Goal: Information Seeking & Learning: Find contact information

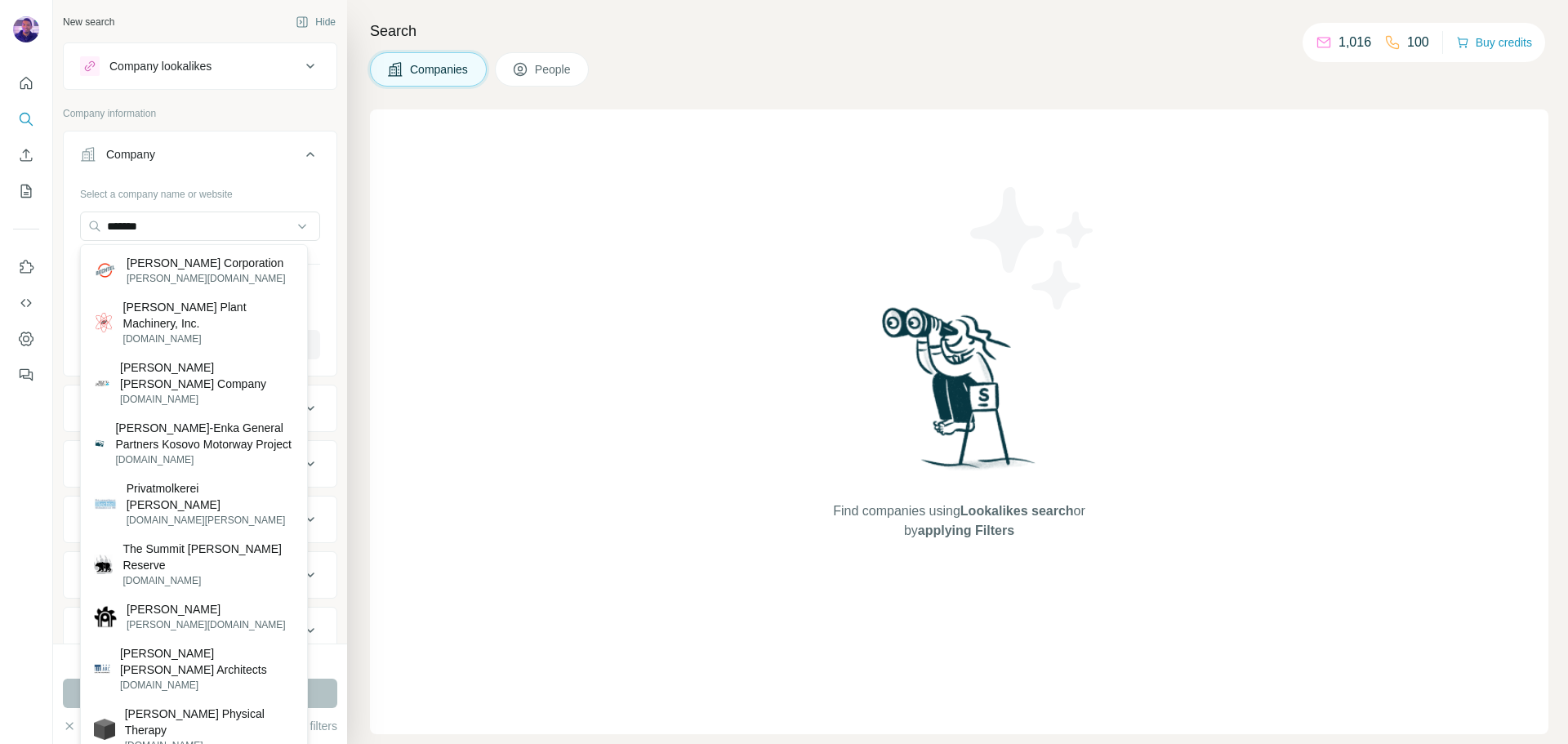
type input "*******"
click at [218, 268] on p "[PERSON_NAME] Corporation" at bounding box center [206, 264] width 159 height 17
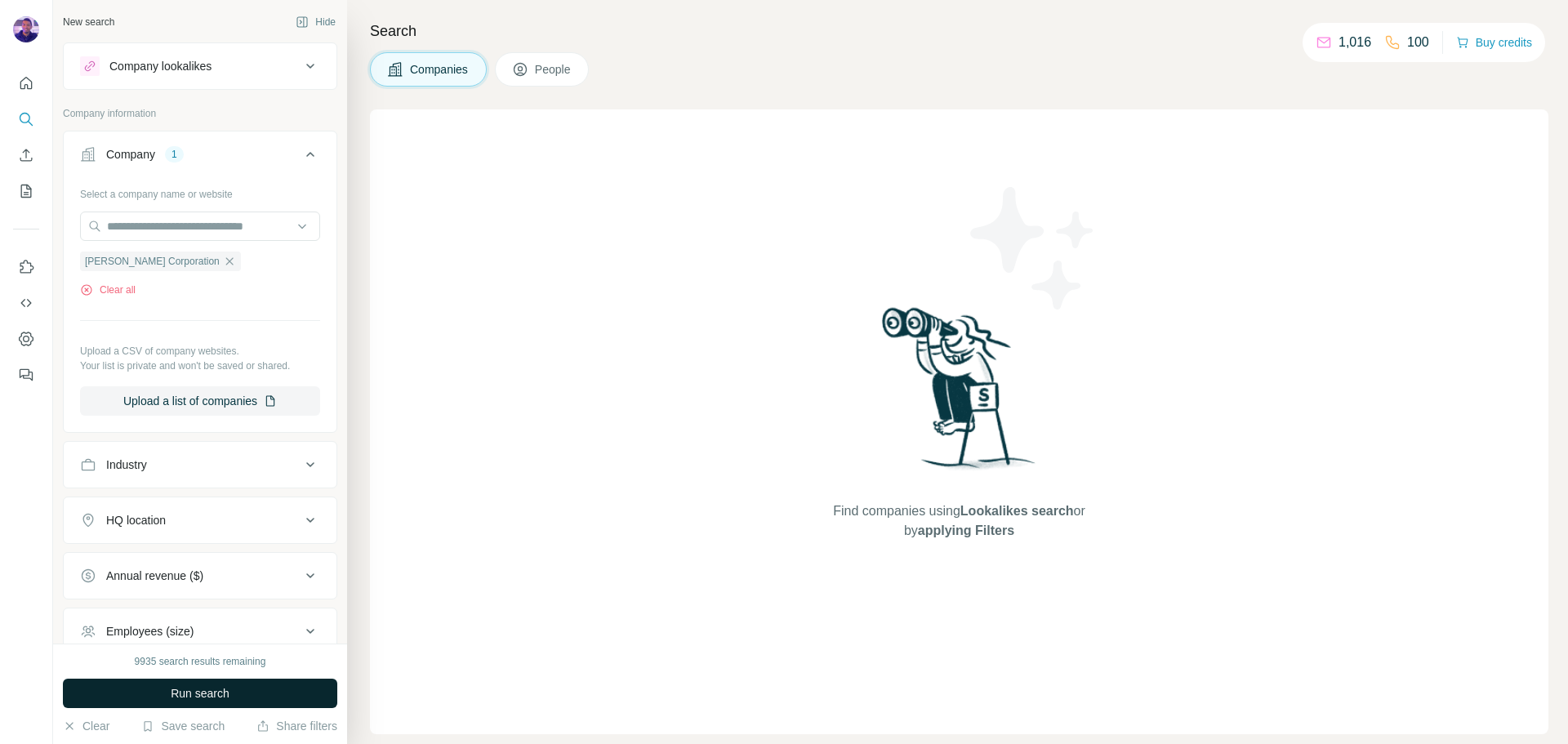
click at [289, 688] on button "Run search" at bounding box center [200, 694] width 275 height 30
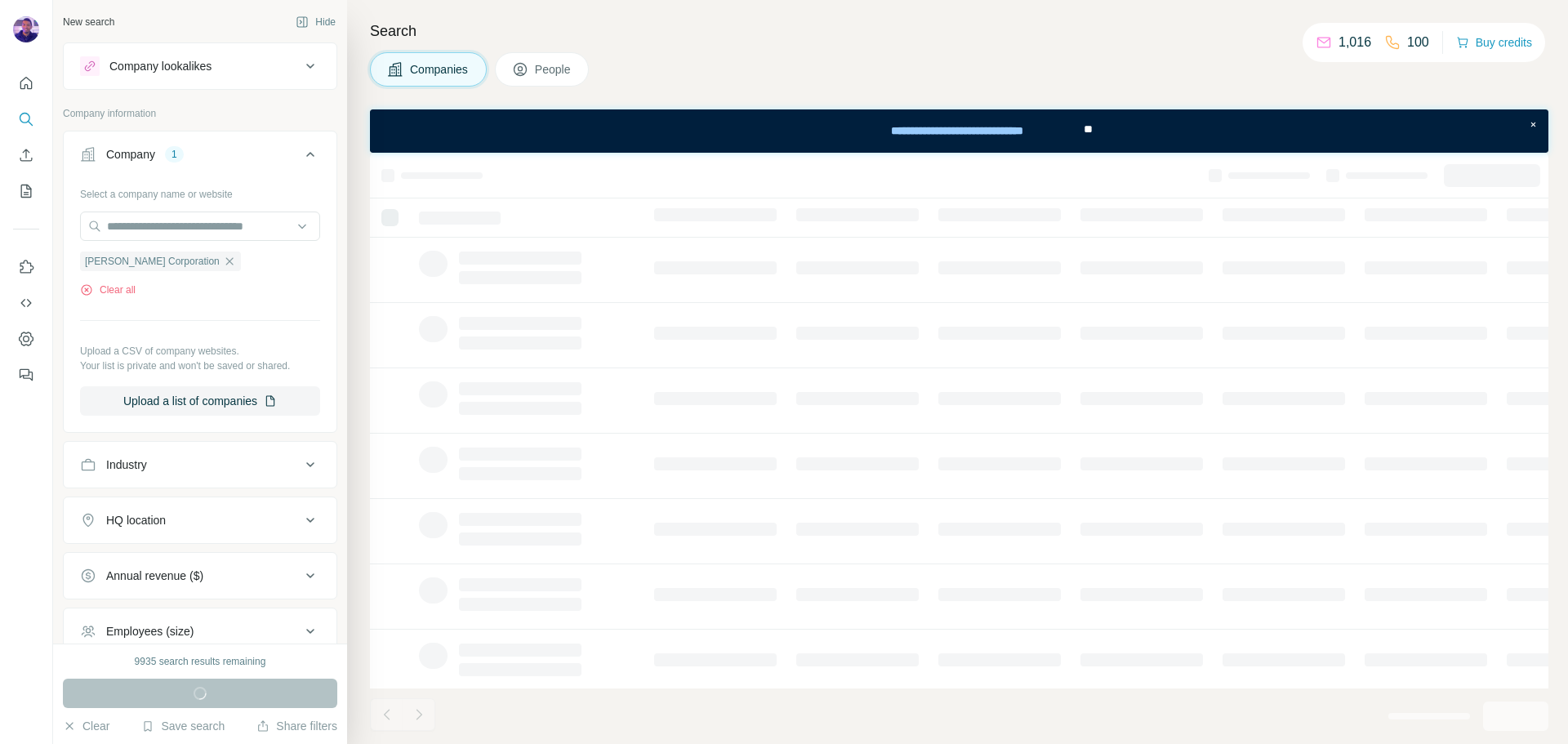
click at [523, 67] on icon at bounding box center [520, 71] width 8 height 9
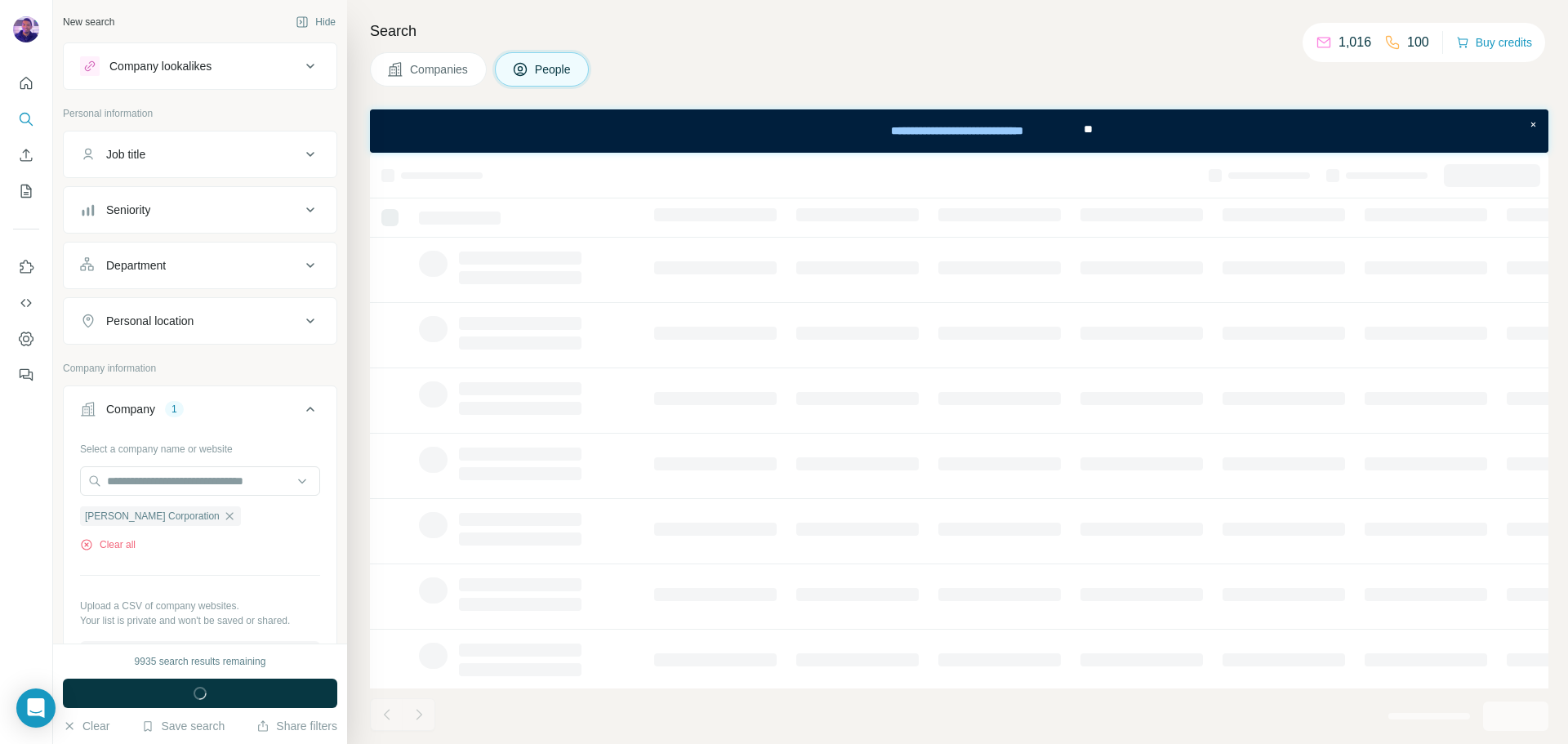
click at [191, 327] on div "Personal location" at bounding box center [150, 321] width 87 height 17
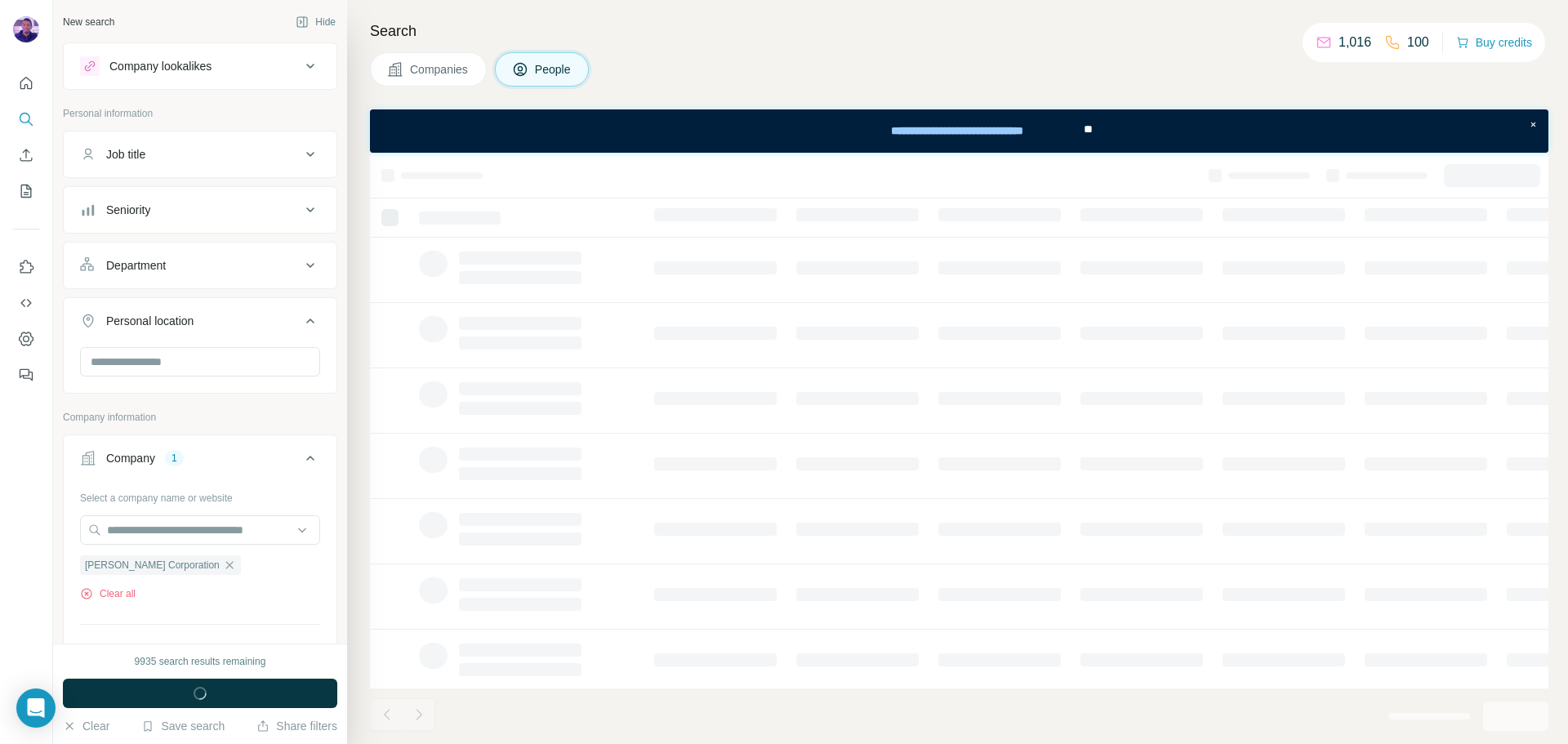
click at [64, 302] on button "Personal location" at bounding box center [200, 324] width 273 height 45
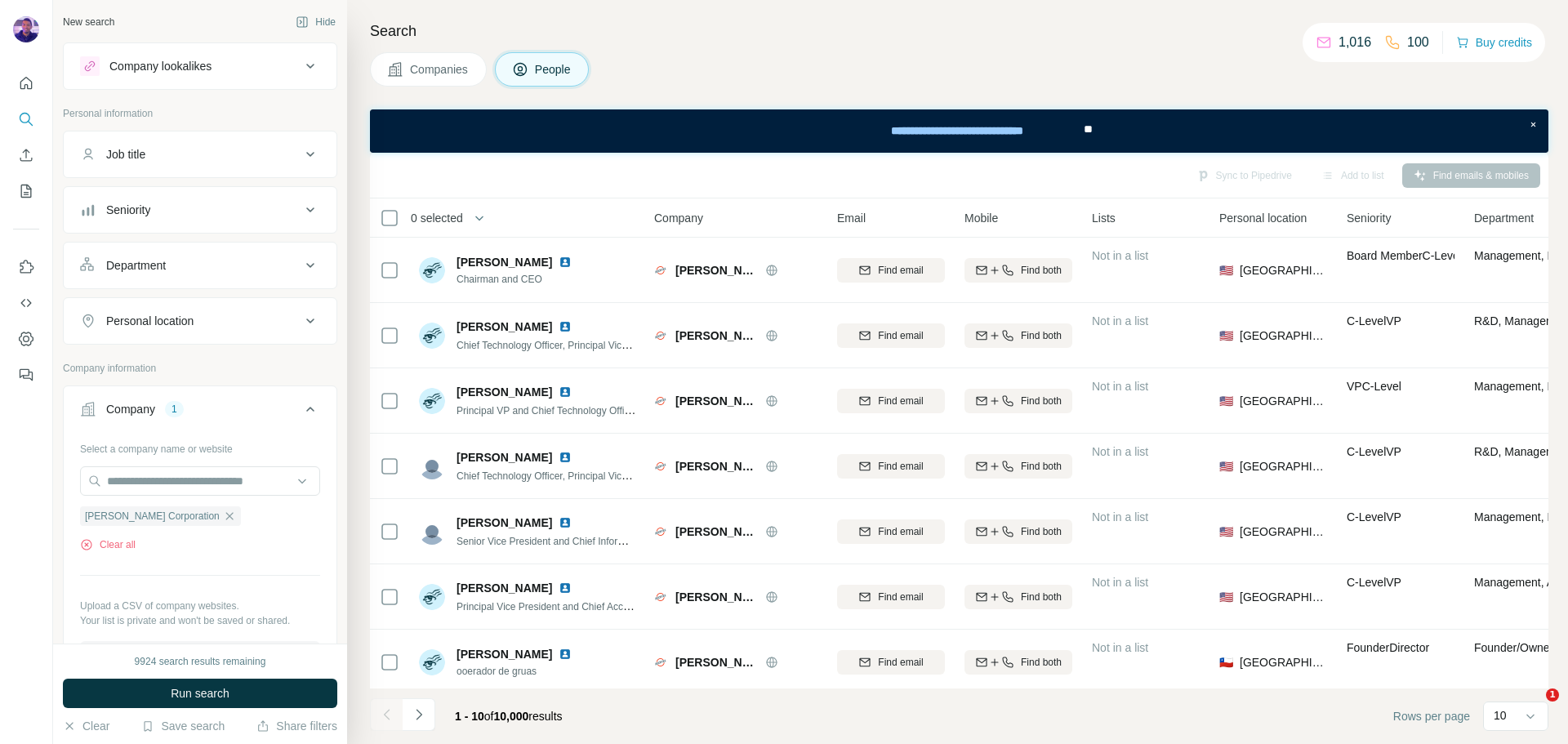
click at [306, 322] on icon at bounding box center [310, 320] width 8 height 5
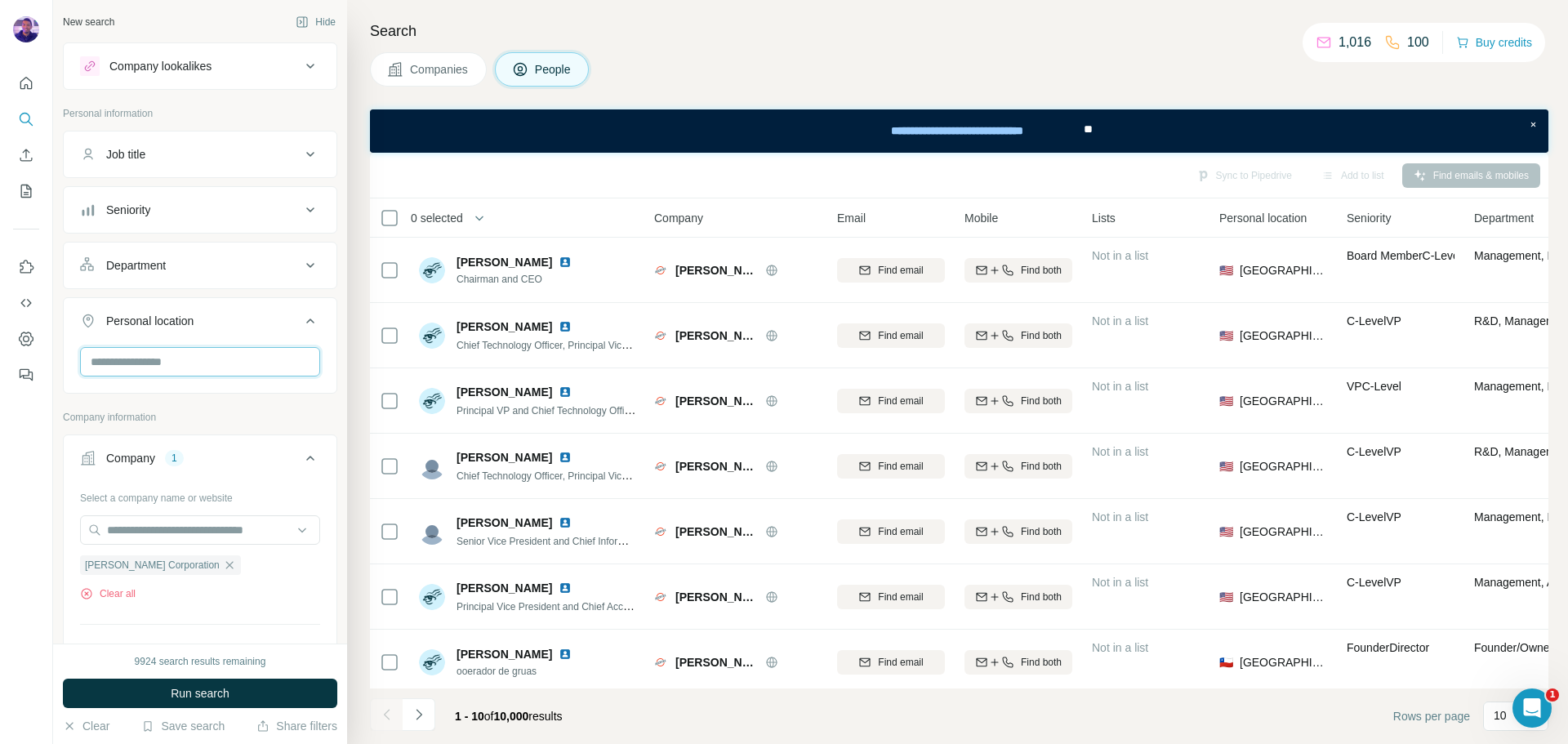
click at [181, 362] on input "text" at bounding box center [201, 362] width 241 height 30
type input "****"
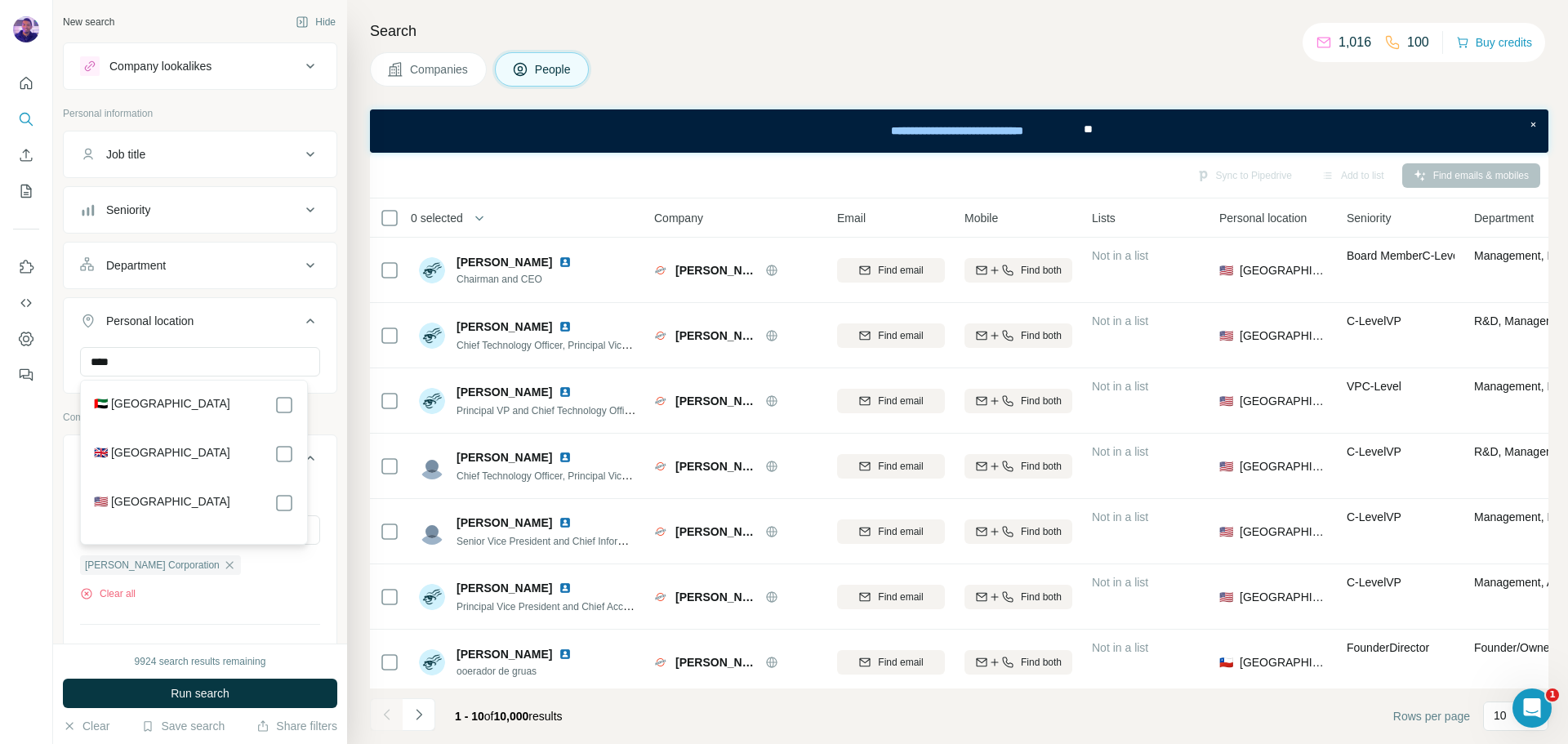
click at [179, 453] on label "🇬🇧 [GEOGRAPHIC_DATA]" at bounding box center [162, 453] width 136 height 19
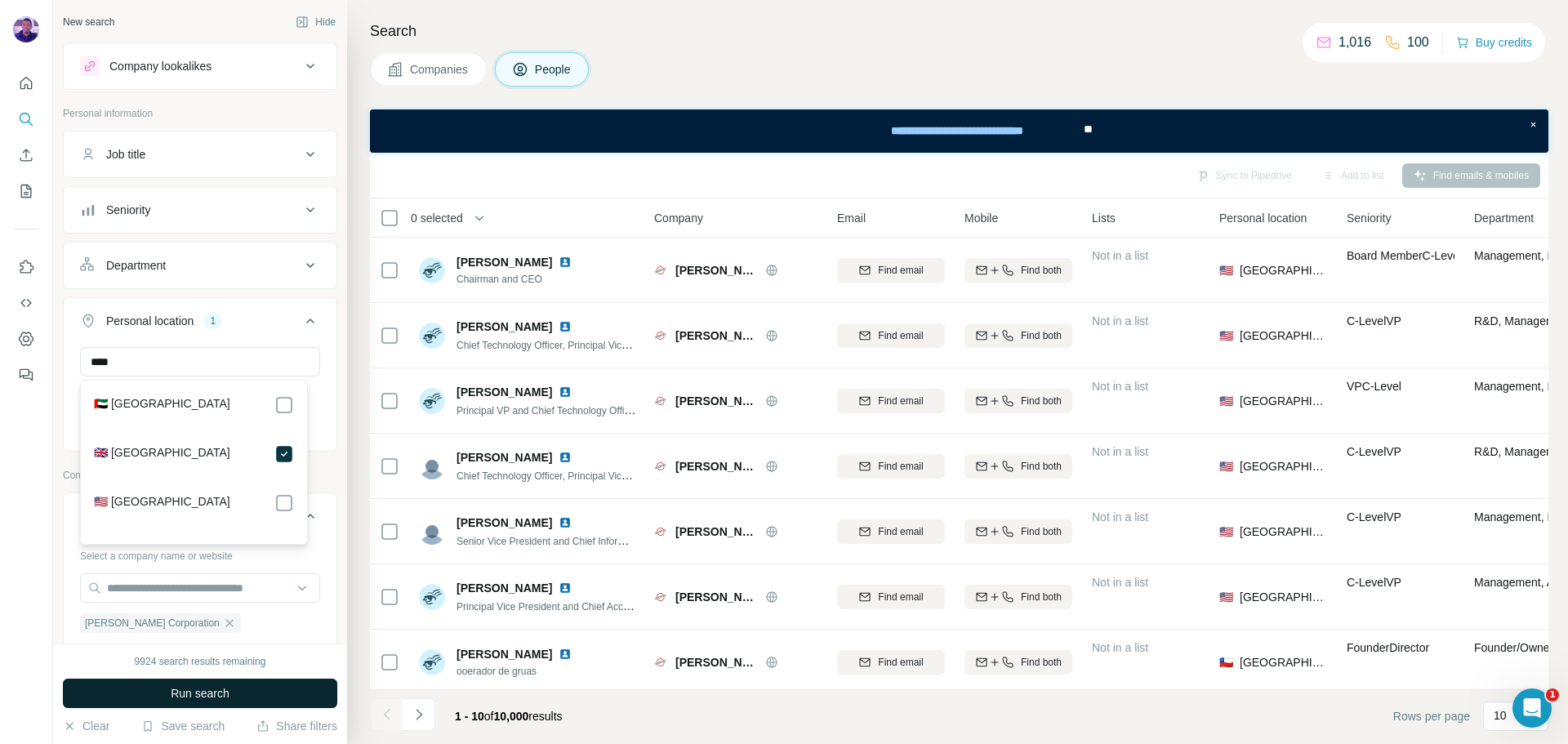
click at [302, 685] on button "Run search" at bounding box center [200, 694] width 275 height 30
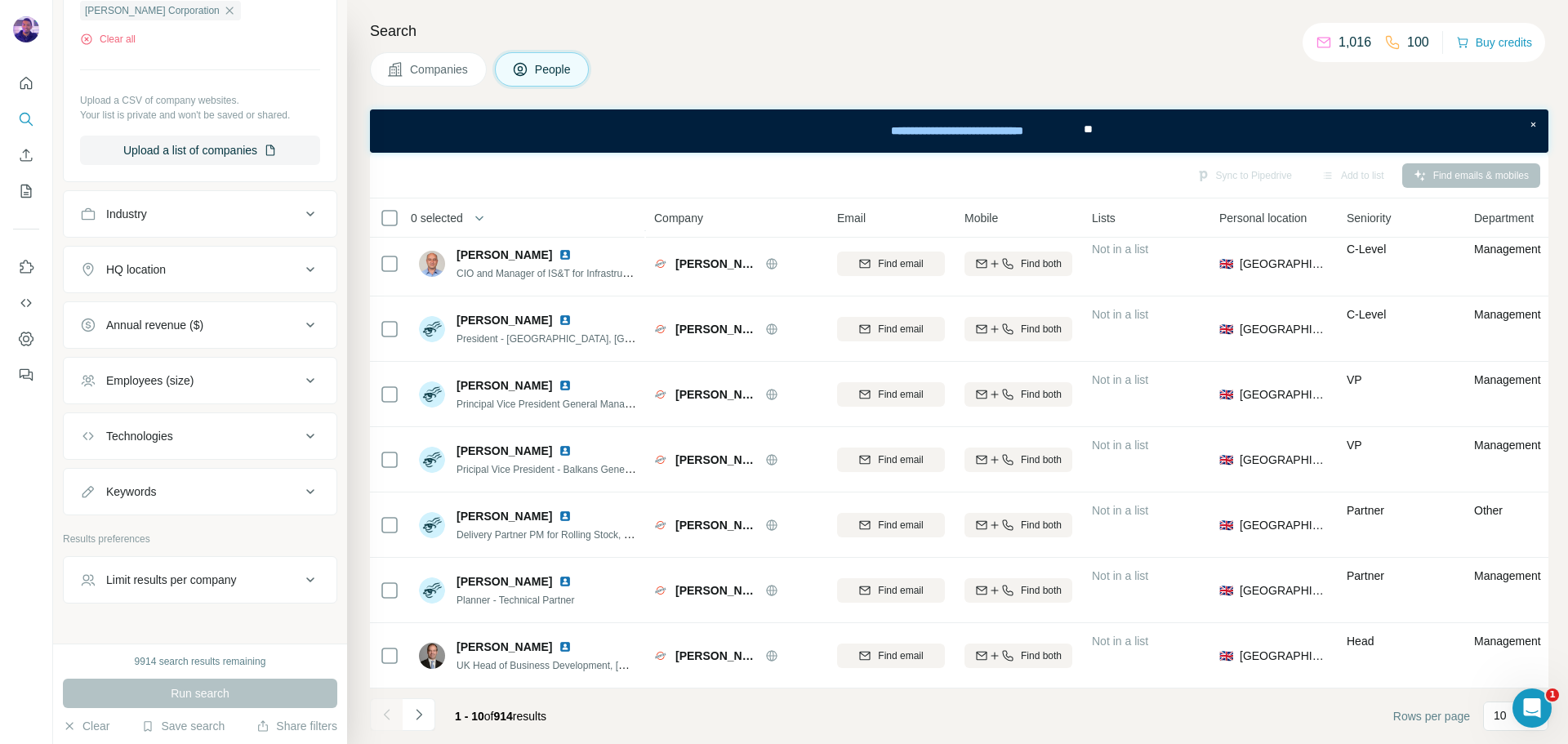
scroll to position [650, 0]
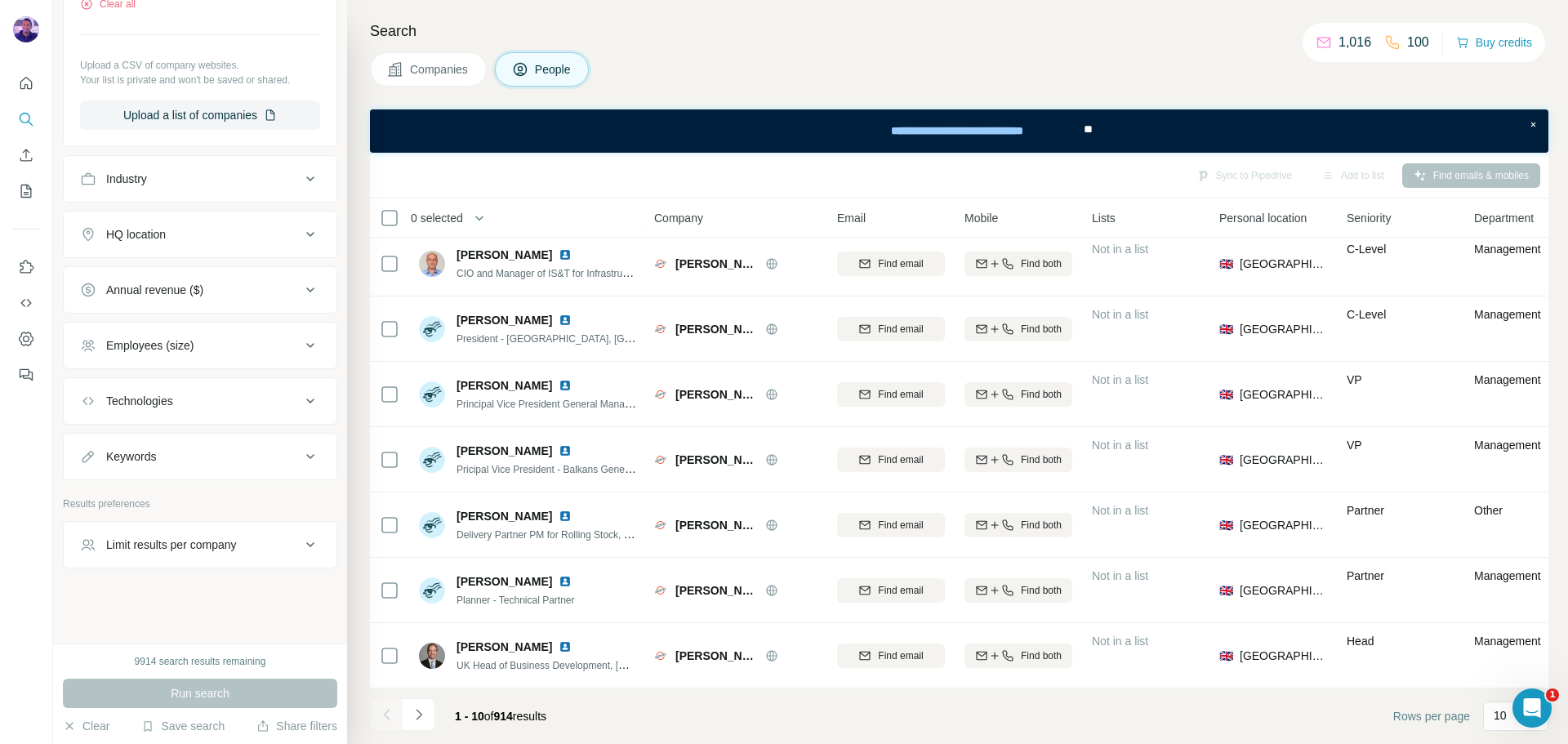
click at [201, 463] on div "Keywords" at bounding box center [191, 457] width 220 height 17
click at [204, 495] on input "text" at bounding box center [184, 496] width 207 height 30
type input "*****"
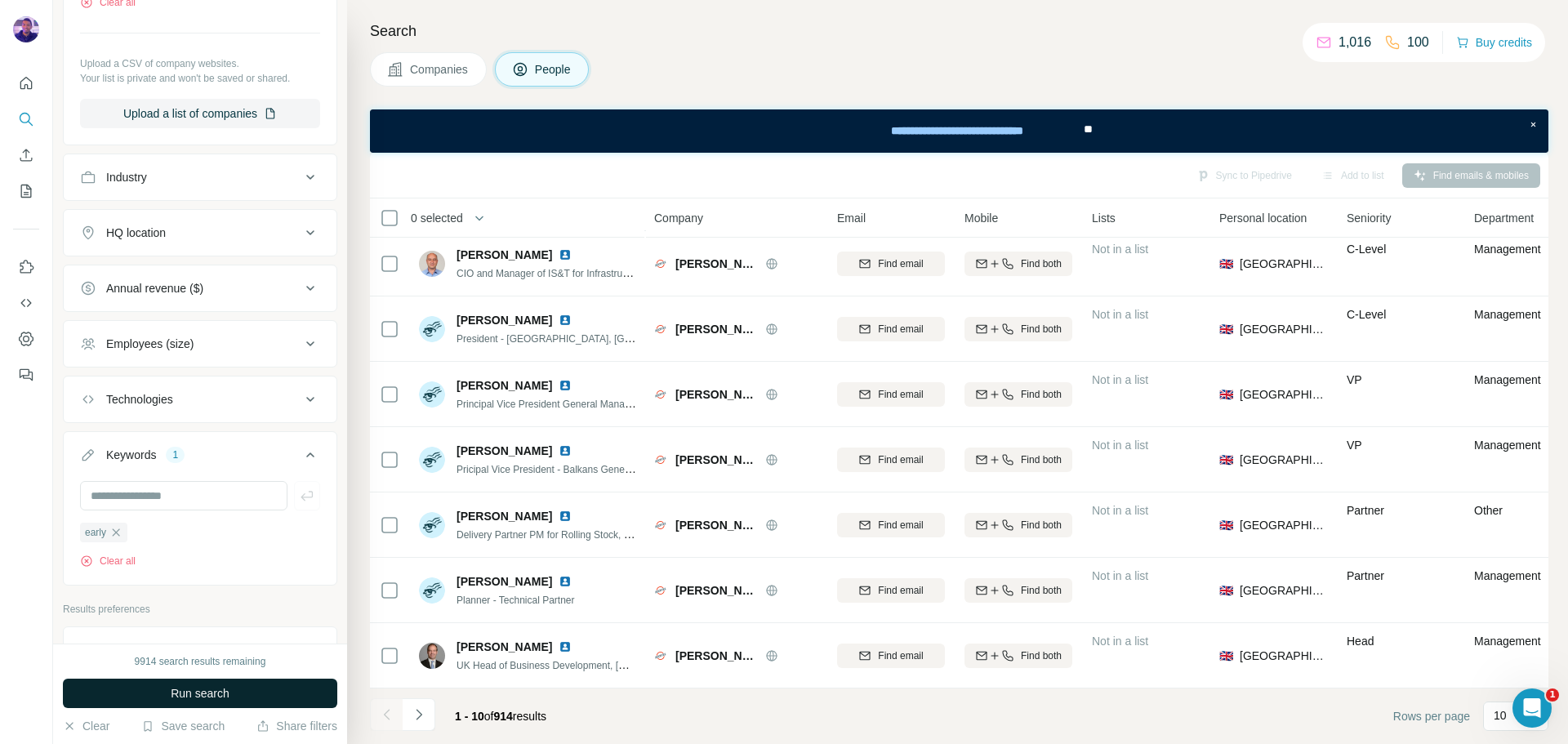
click at [276, 683] on button "Run search" at bounding box center [200, 694] width 275 height 30
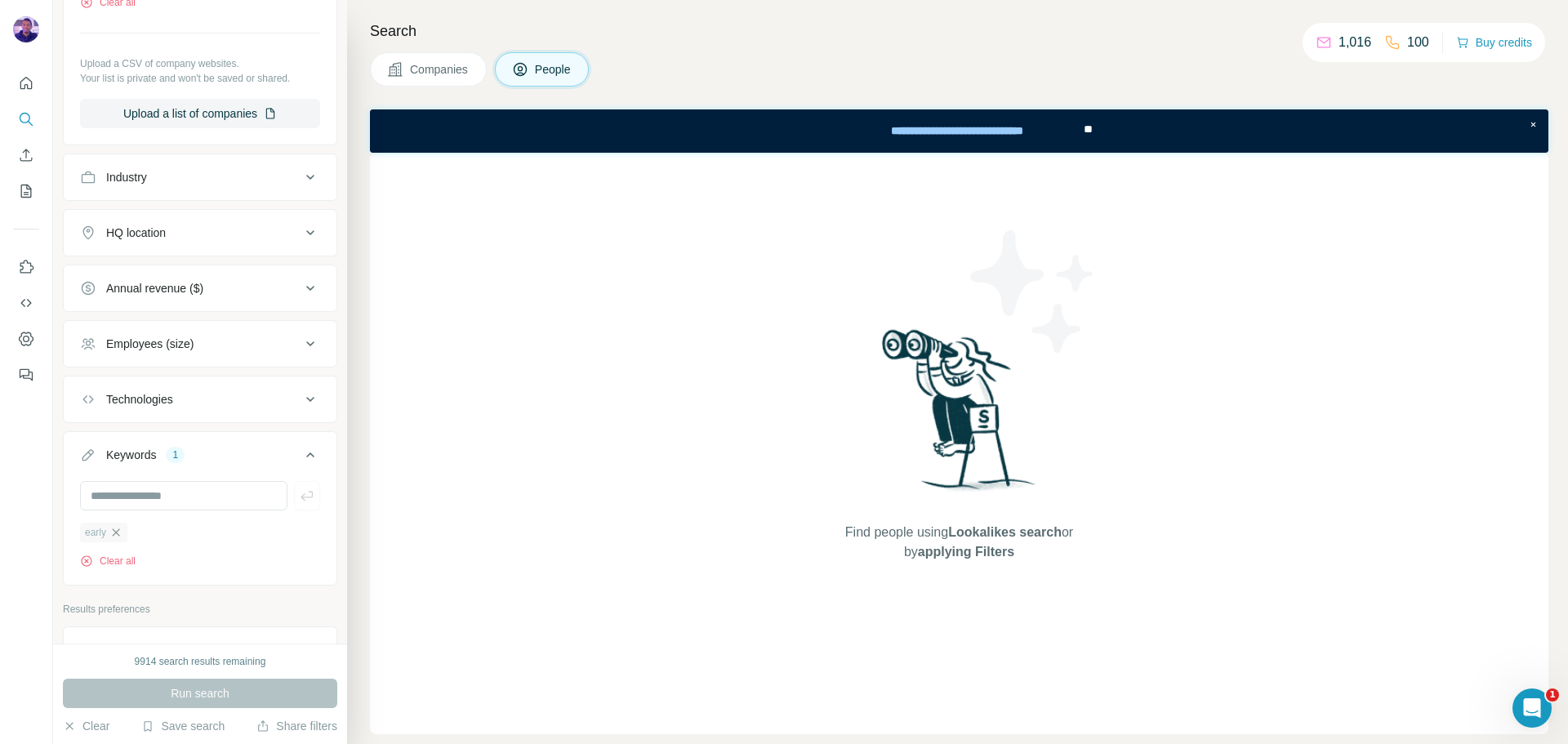
click at [121, 535] on icon "button" at bounding box center [116, 533] width 13 height 13
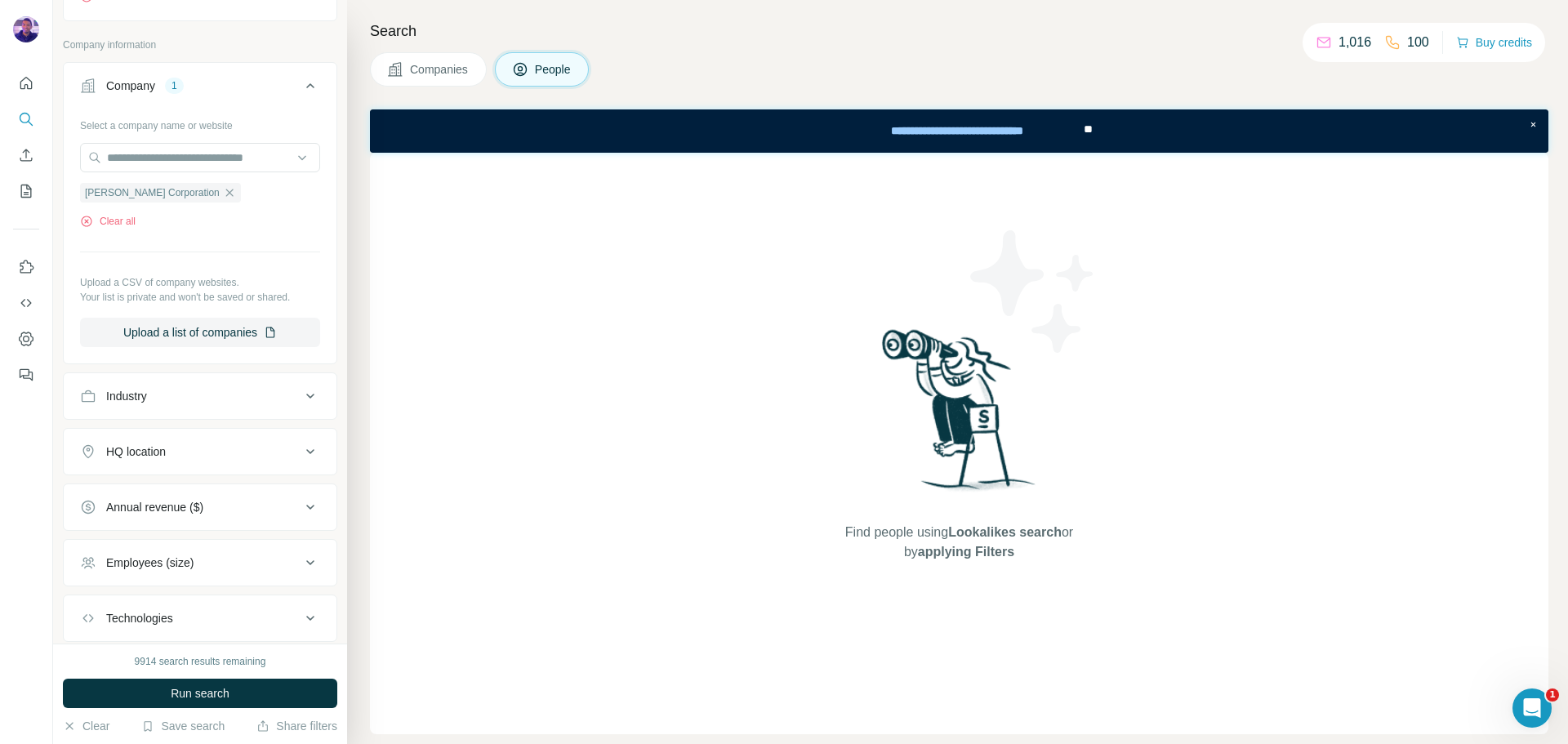
scroll to position [78, 0]
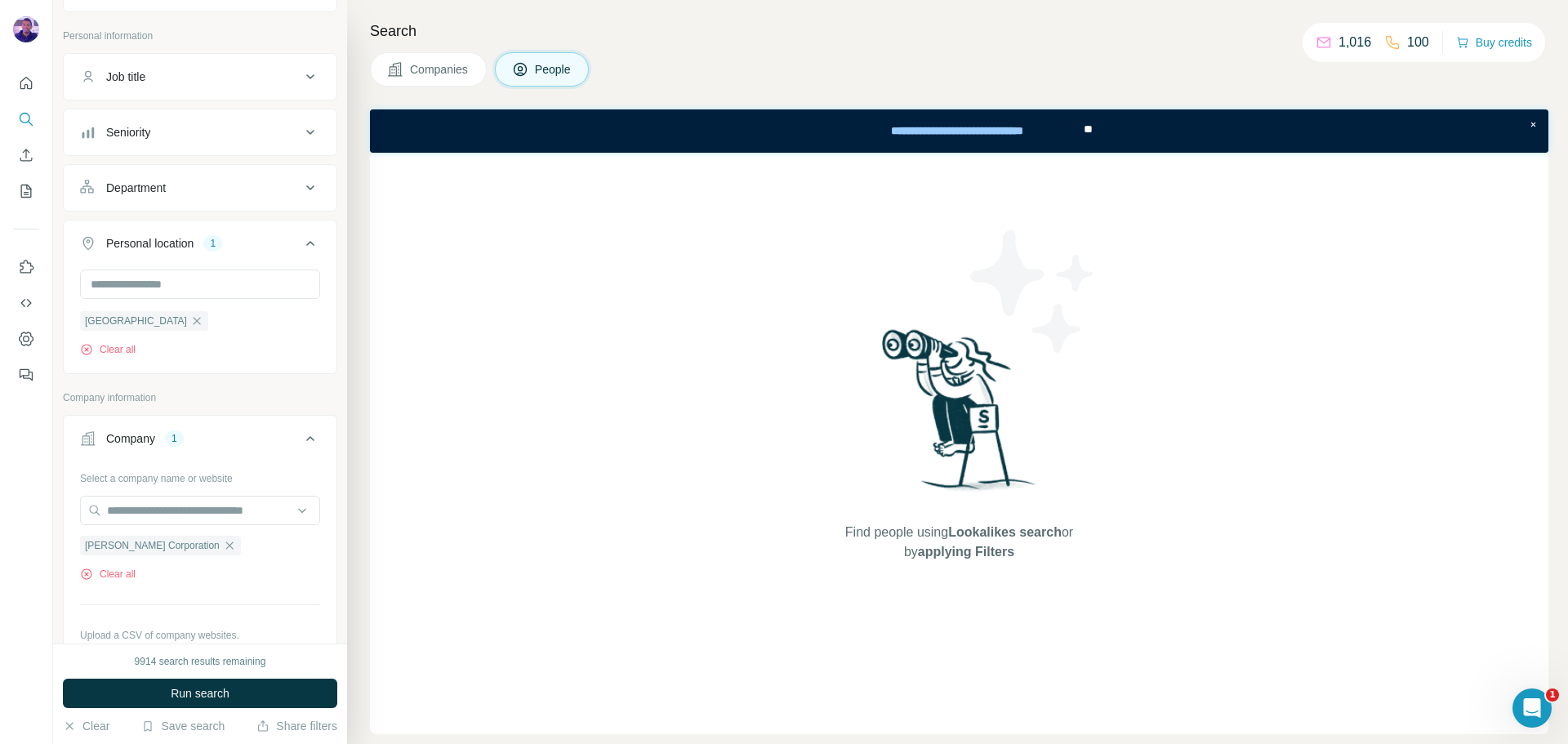
click at [203, 79] on div "Job title" at bounding box center [191, 77] width 220 height 17
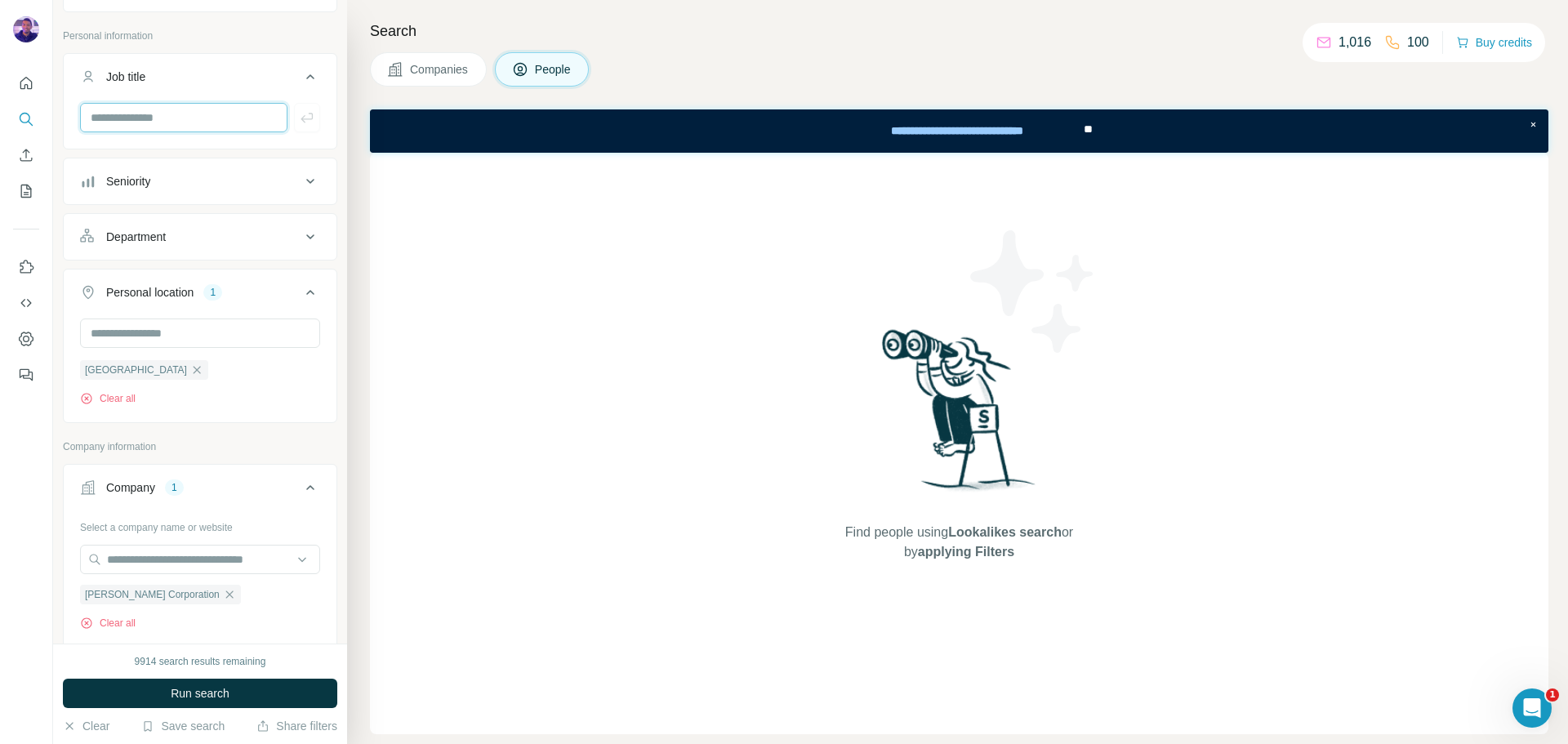
click at [205, 111] on input "text" at bounding box center [184, 118] width 207 height 30
type input "*****"
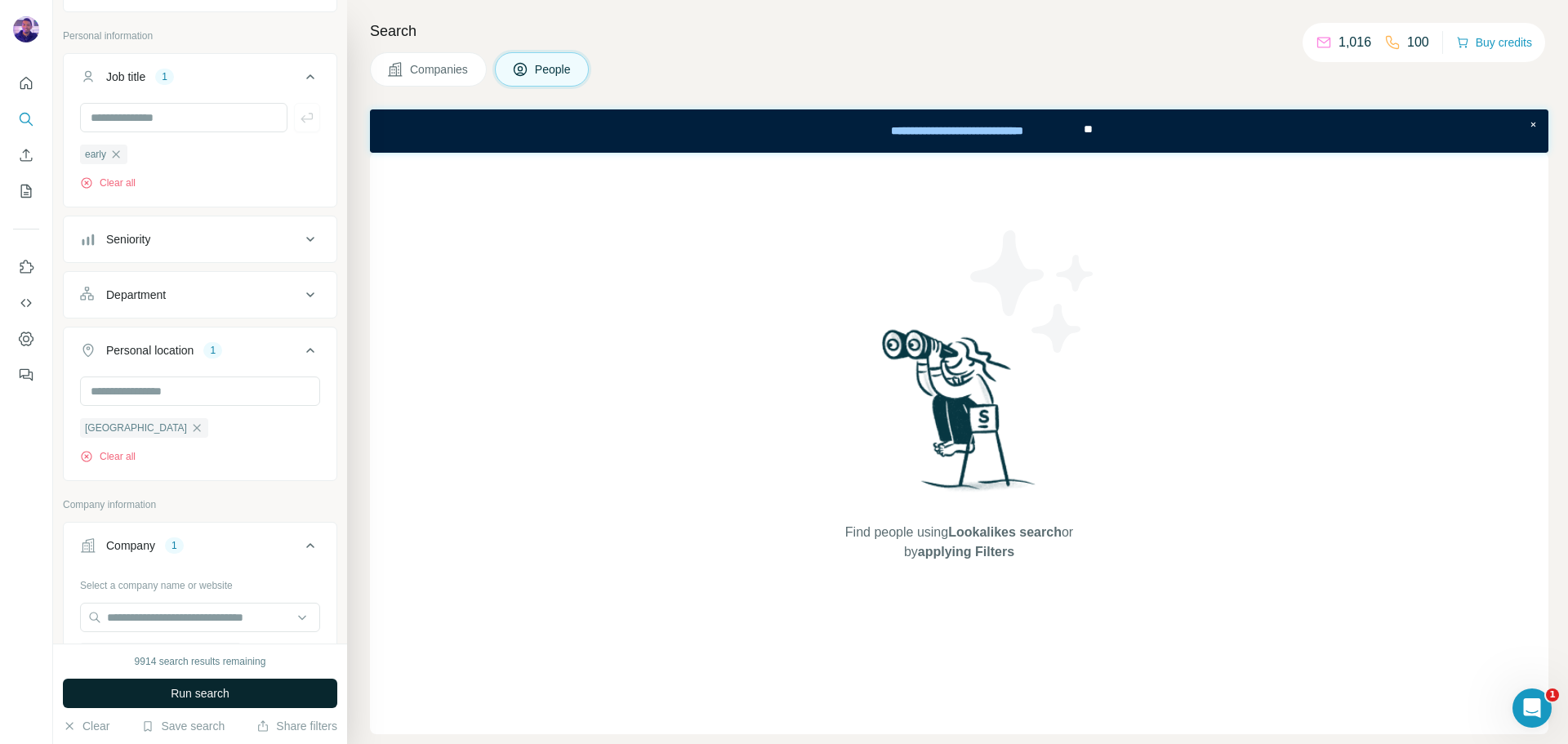
click at [302, 681] on button "Run search" at bounding box center [200, 694] width 275 height 30
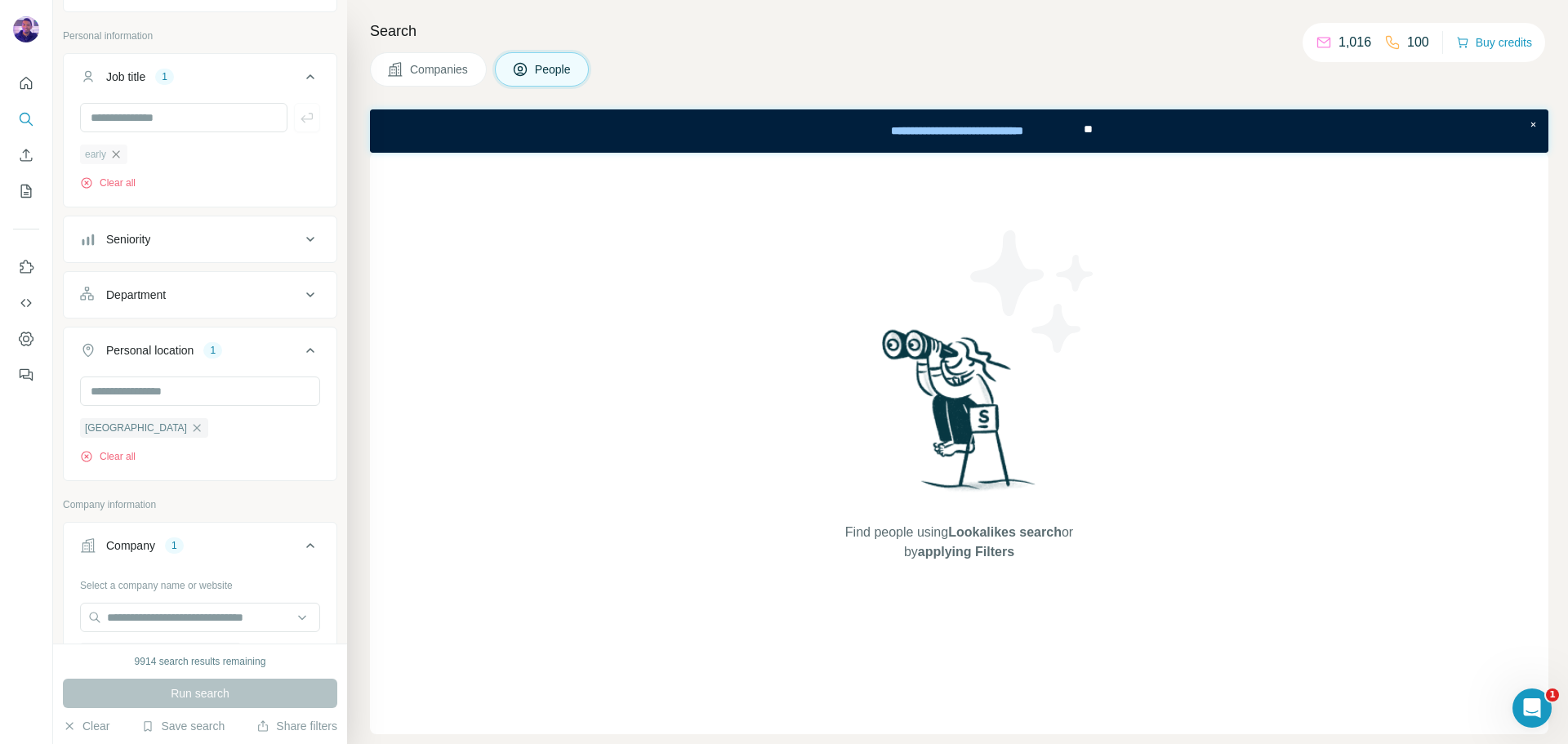
click at [120, 157] on icon "button" at bounding box center [117, 154] width 7 height 7
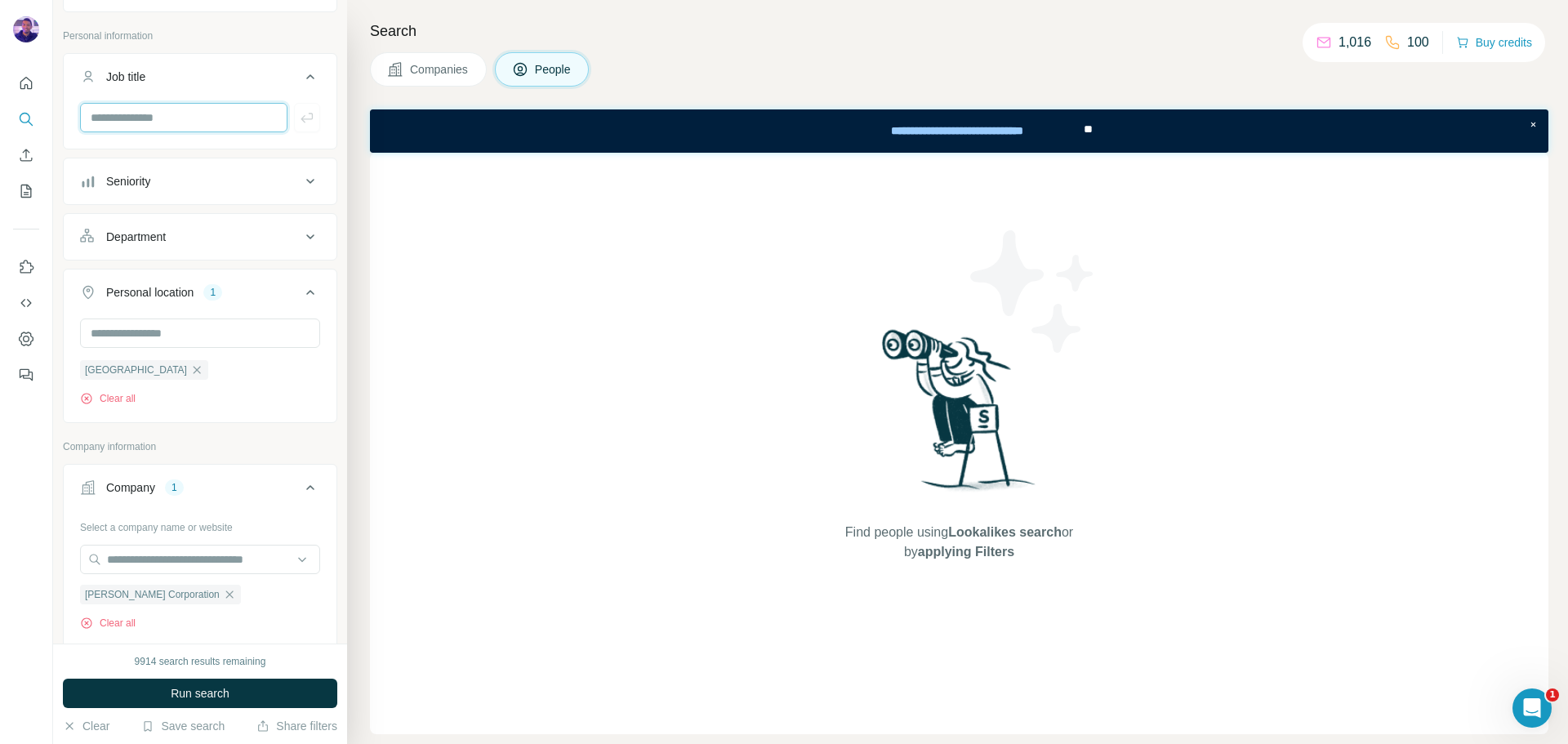
click at [189, 122] on input "text" at bounding box center [184, 118] width 207 height 30
type input "**"
click at [295, 105] on button "button" at bounding box center [307, 118] width 26 height 30
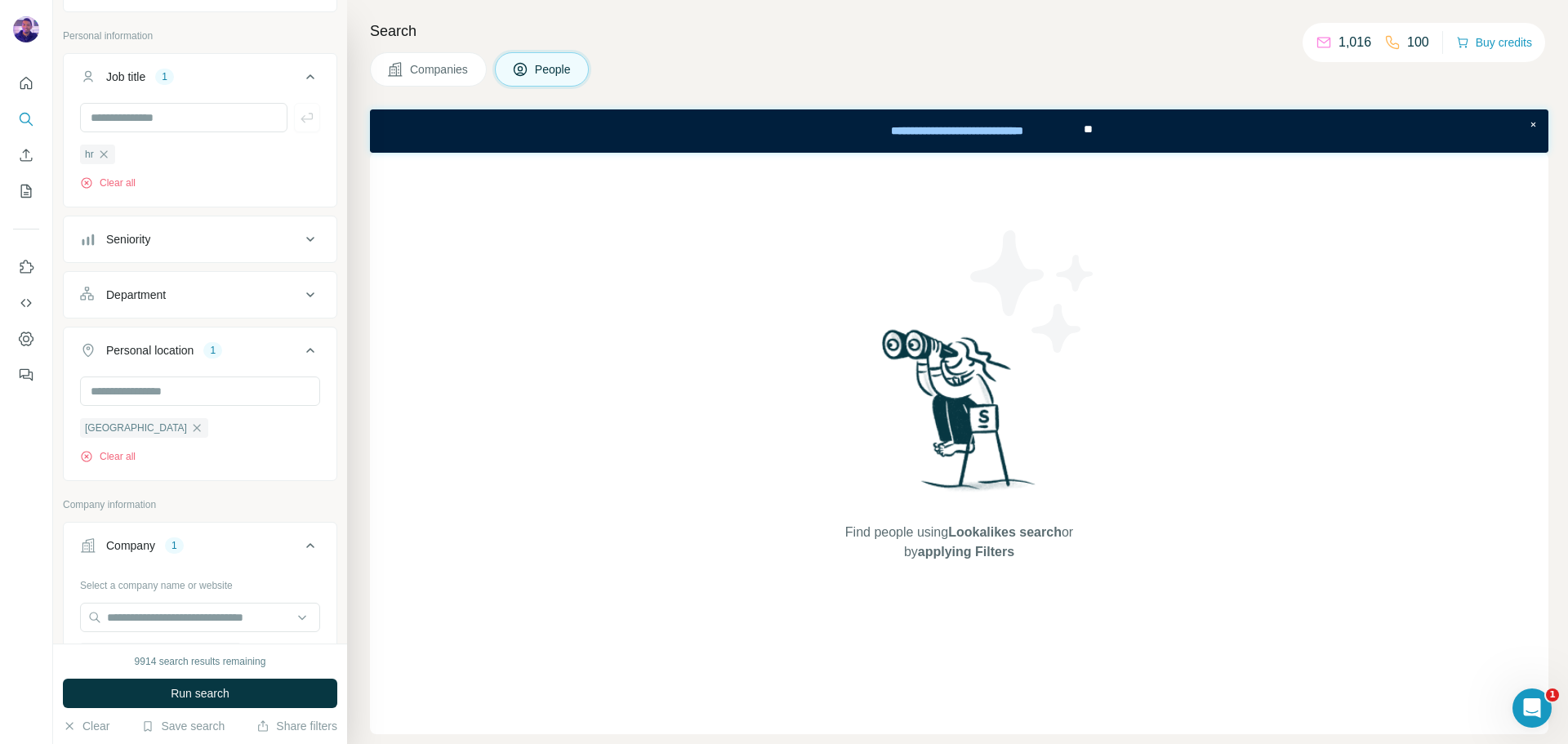
click at [265, 692] on button "Run search" at bounding box center [200, 694] width 275 height 30
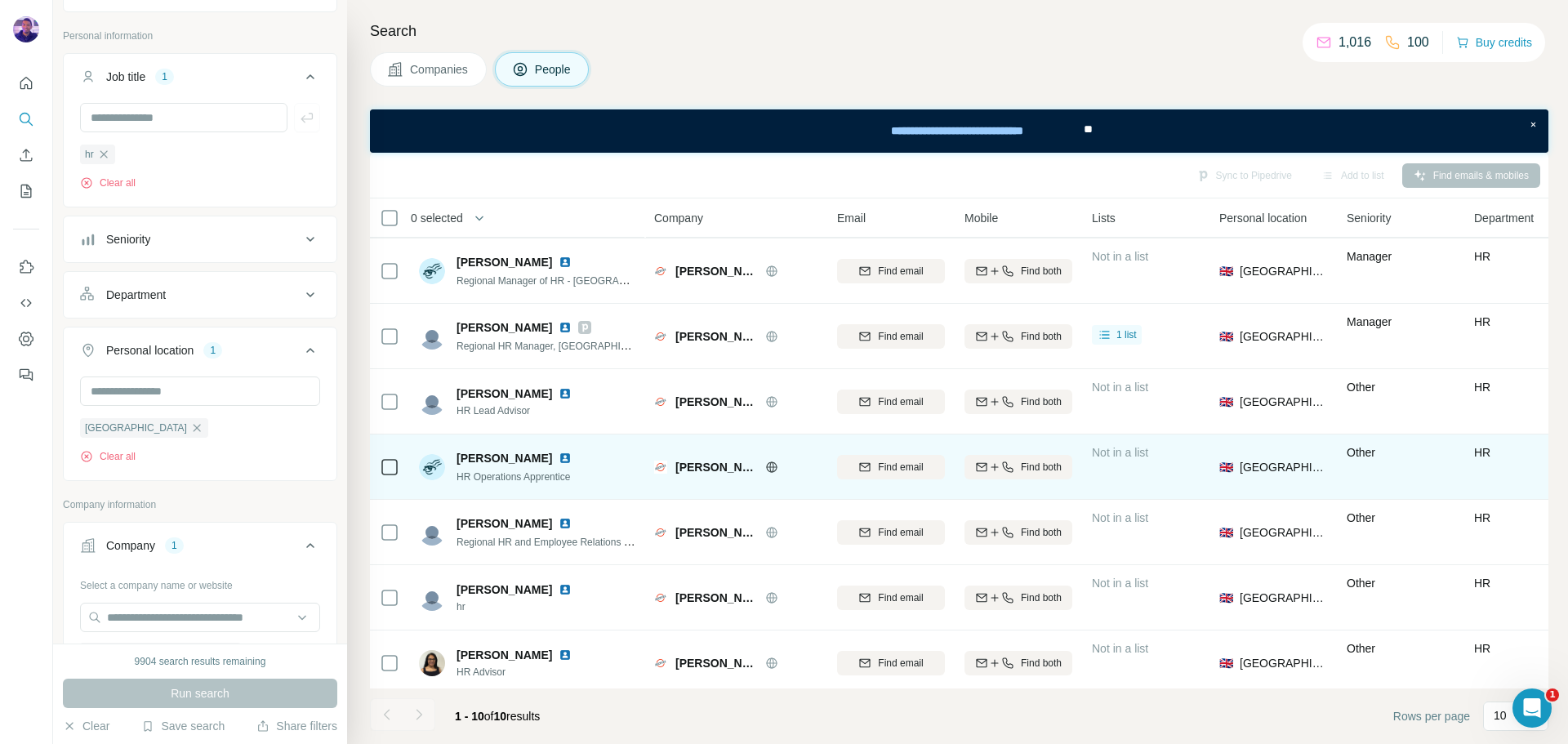
scroll to position [211, 0]
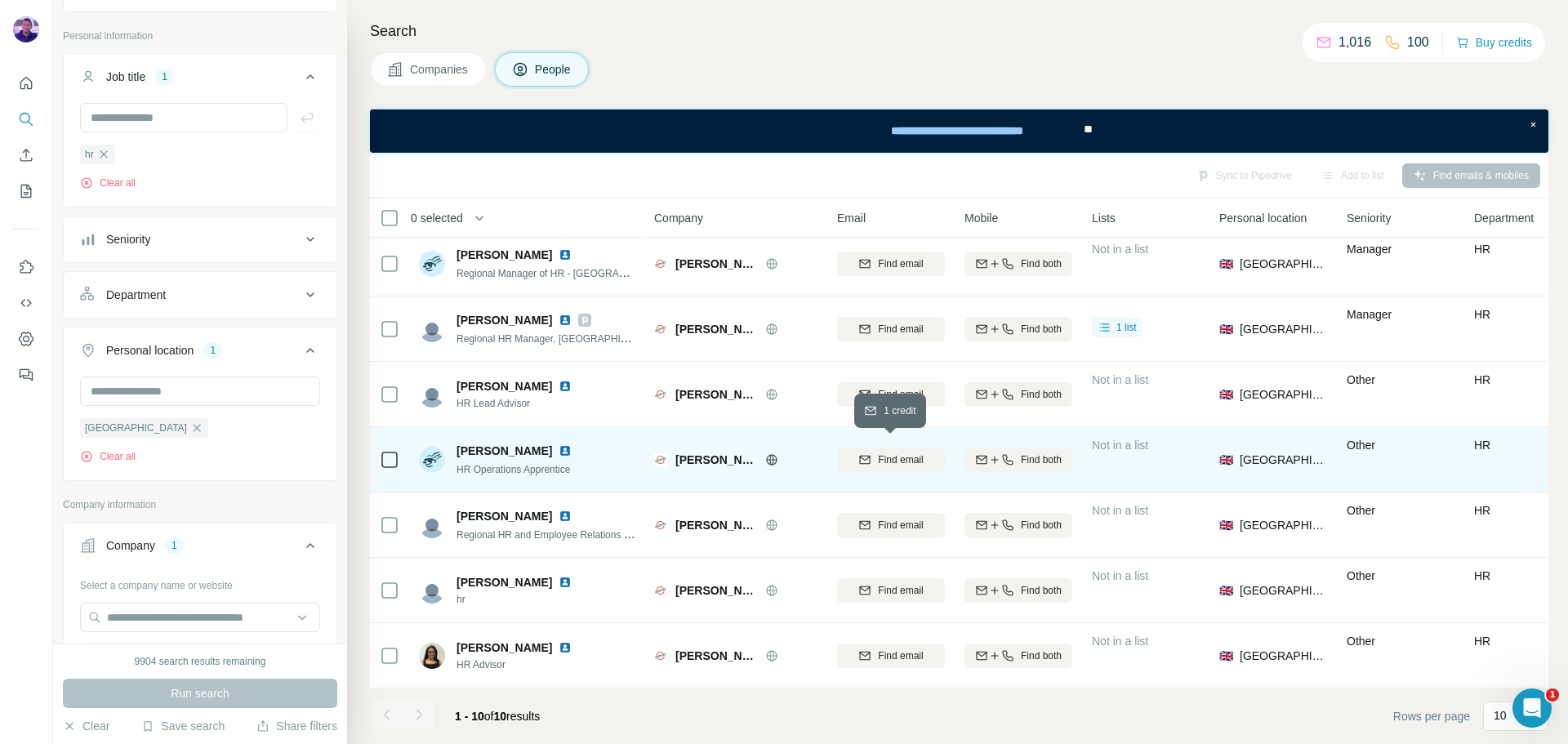
click at [873, 453] on div "Find email" at bounding box center [891, 460] width 108 height 15
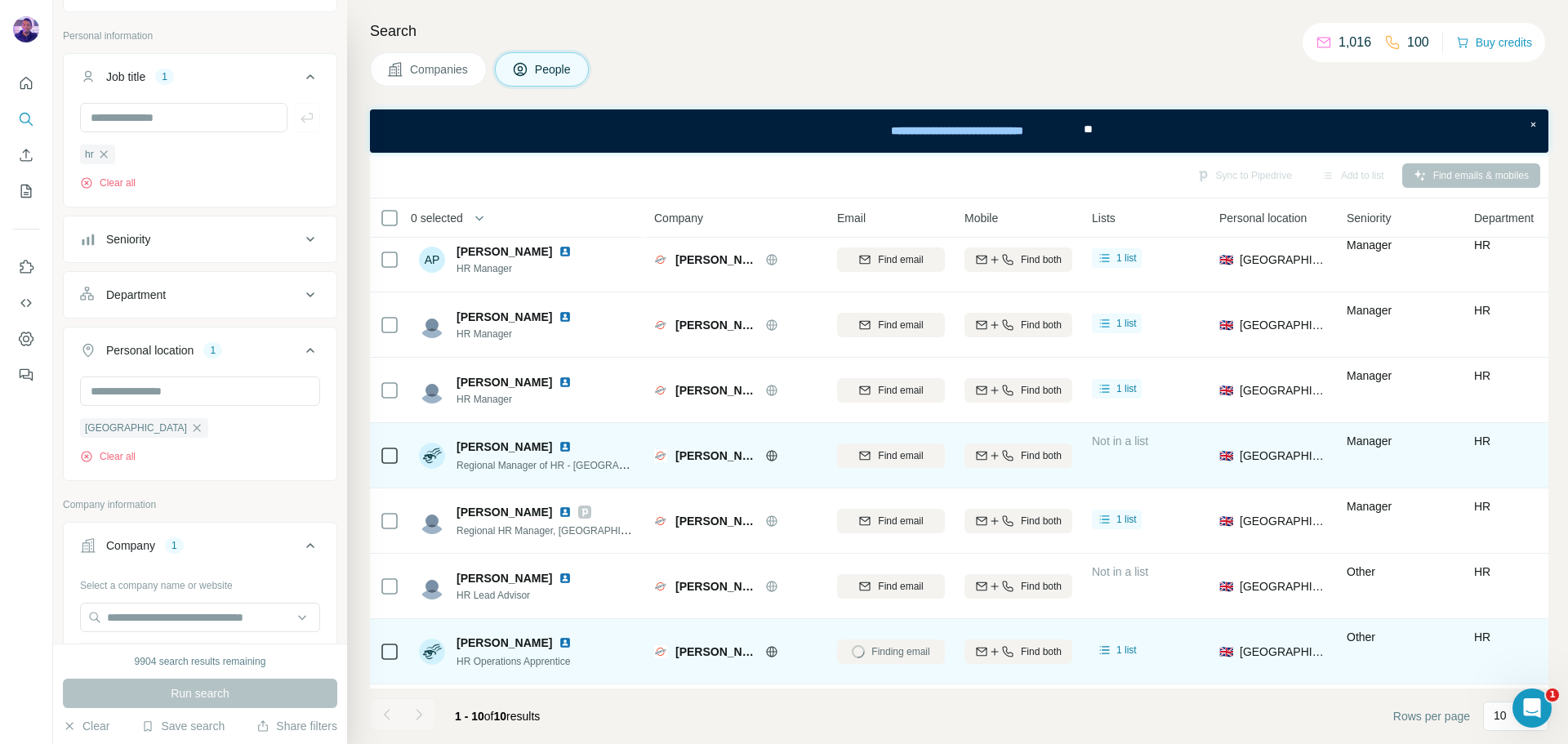
scroll to position [0, 0]
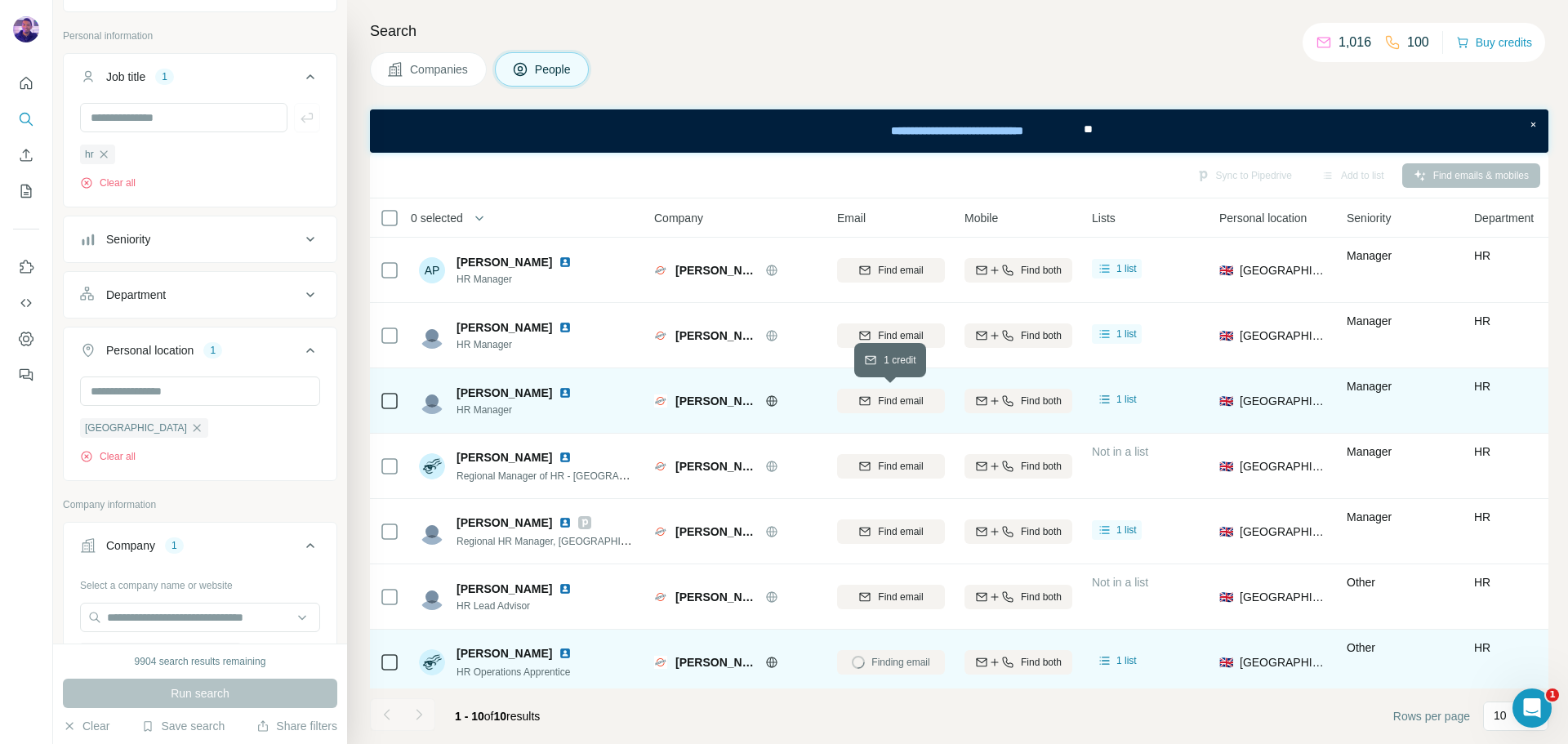
click at [870, 399] on icon "button" at bounding box center [865, 402] width 13 height 13
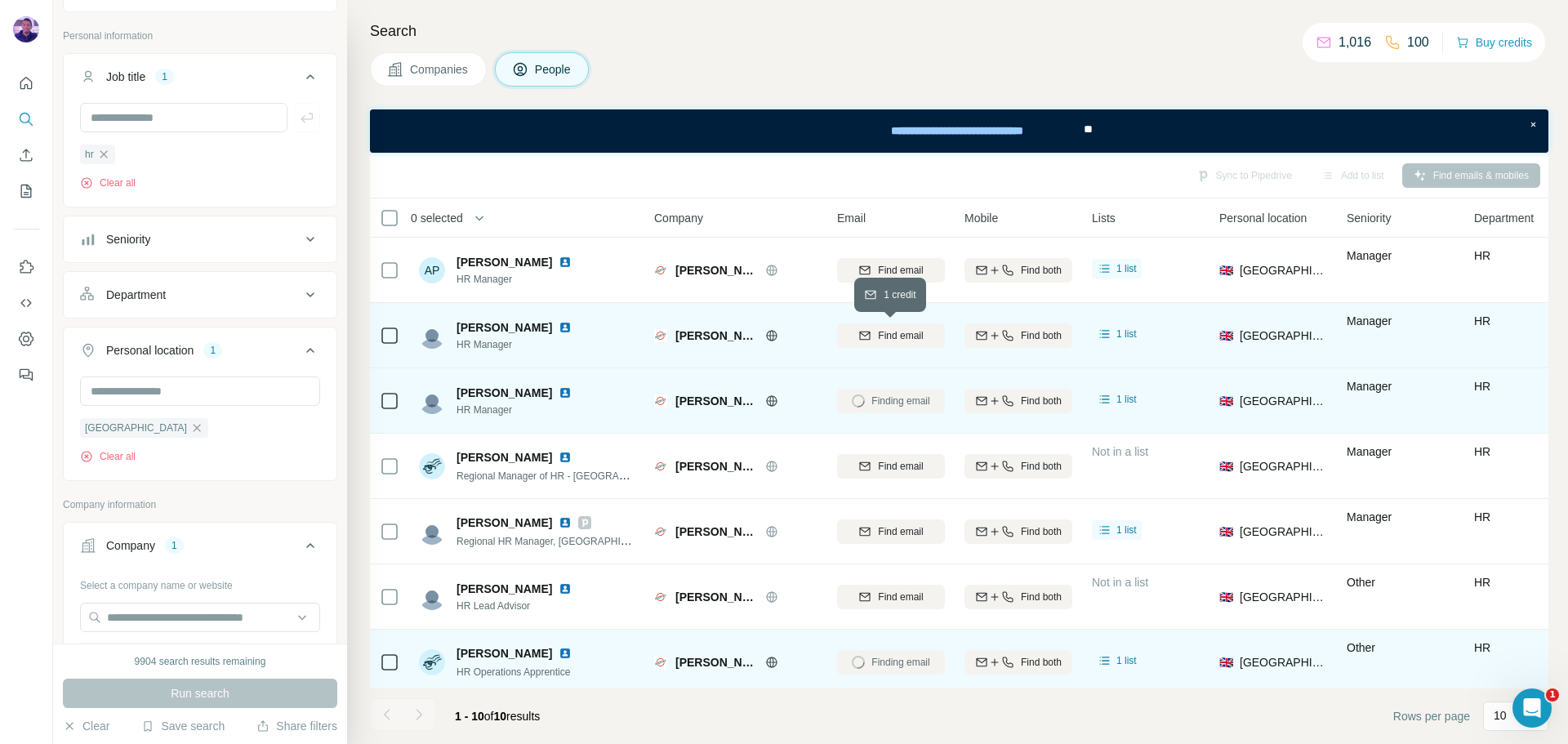
click at [876, 338] on div "Find email" at bounding box center [891, 336] width 108 height 15
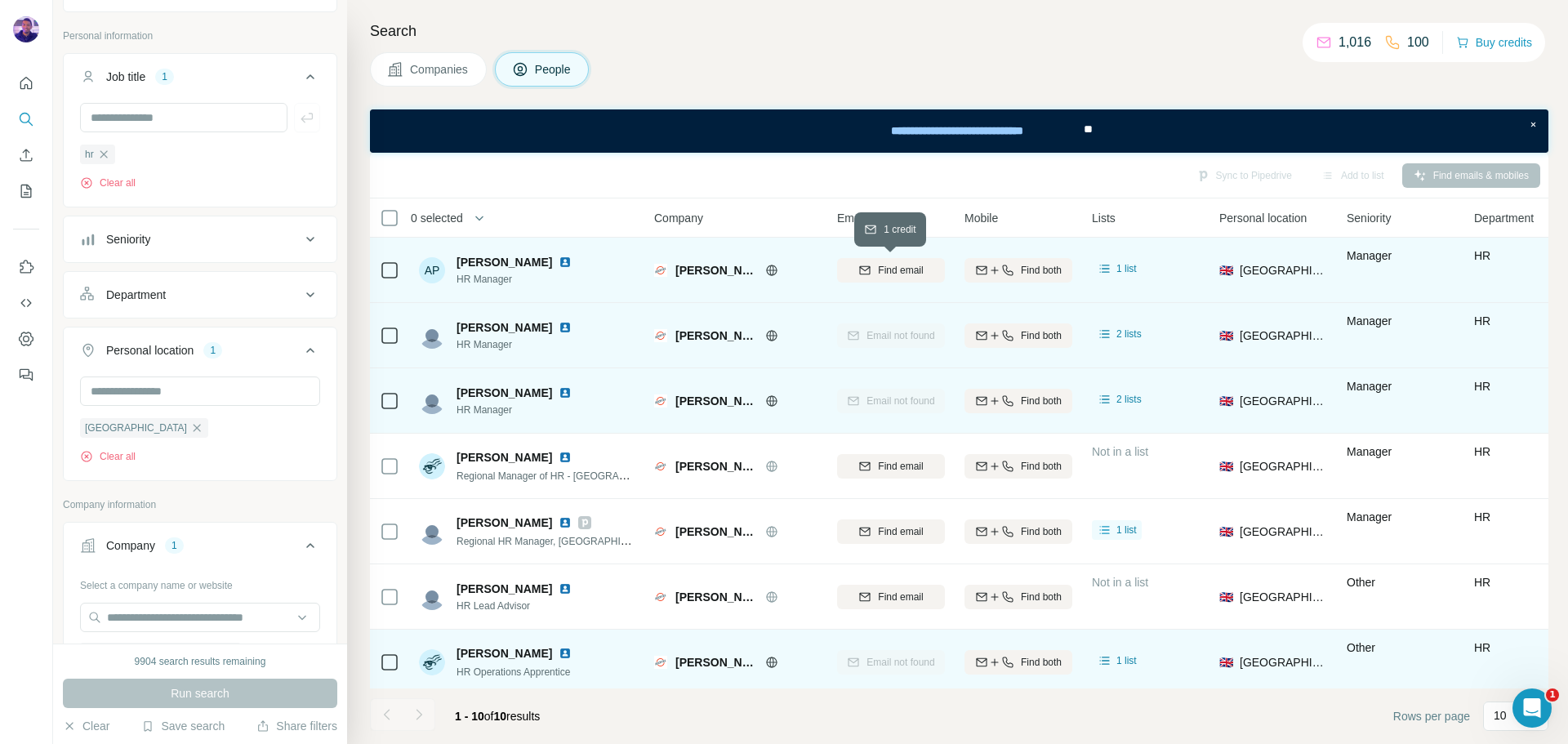
click at [913, 266] on span "Find email" at bounding box center [900, 270] width 45 height 15
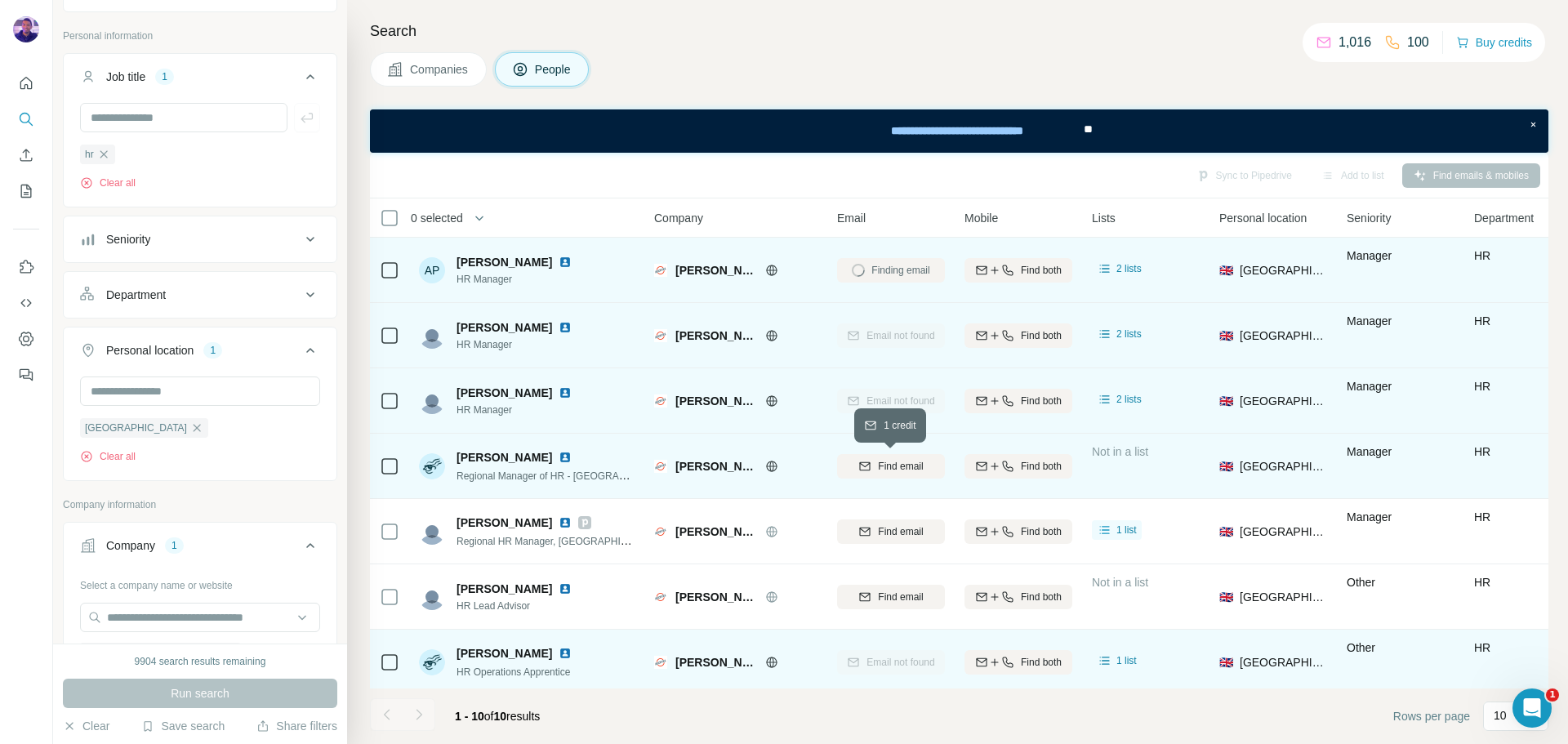
click at [897, 465] on span "Find email" at bounding box center [900, 466] width 45 height 15
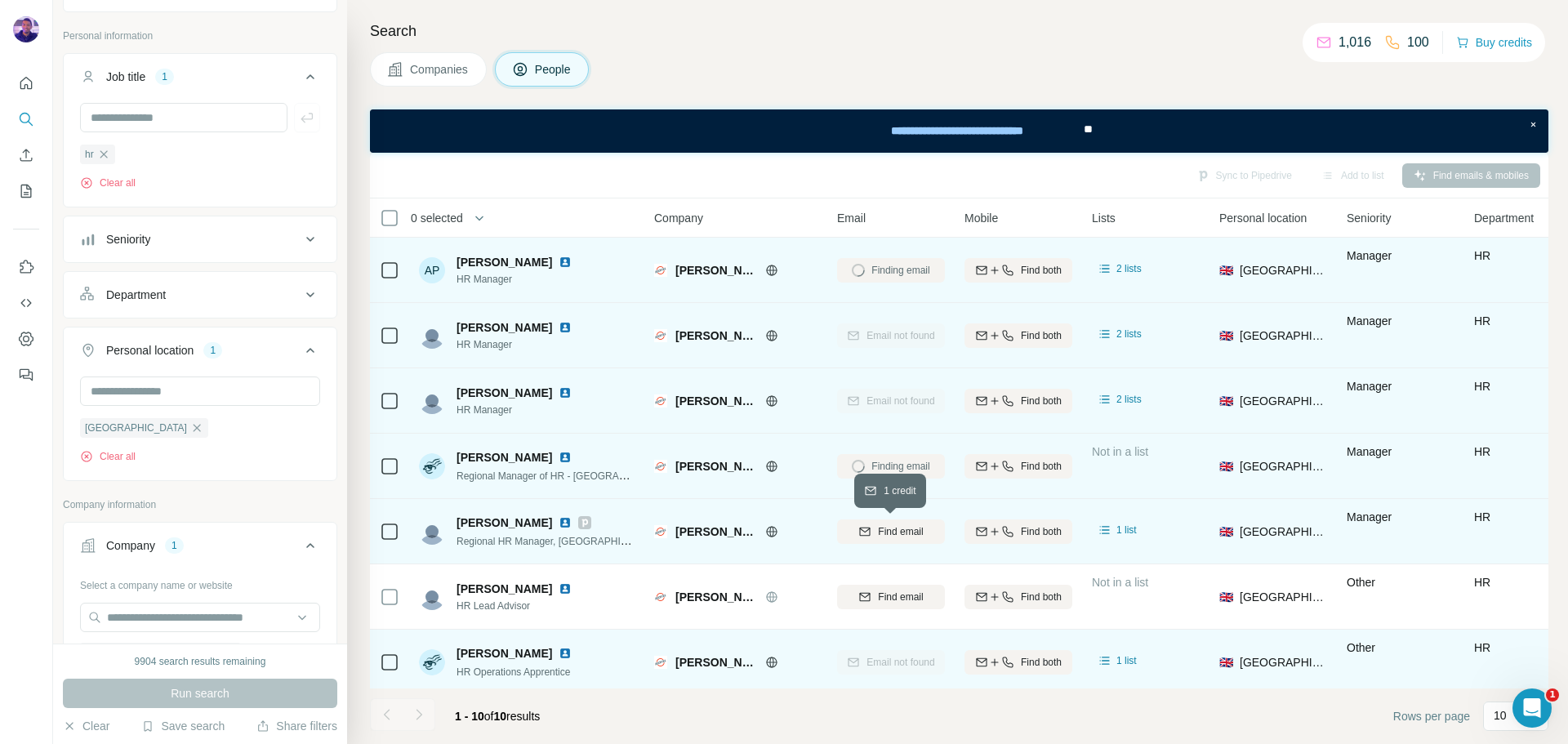
click at [905, 528] on span "Find email" at bounding box center [900, 532] width 45 height 15
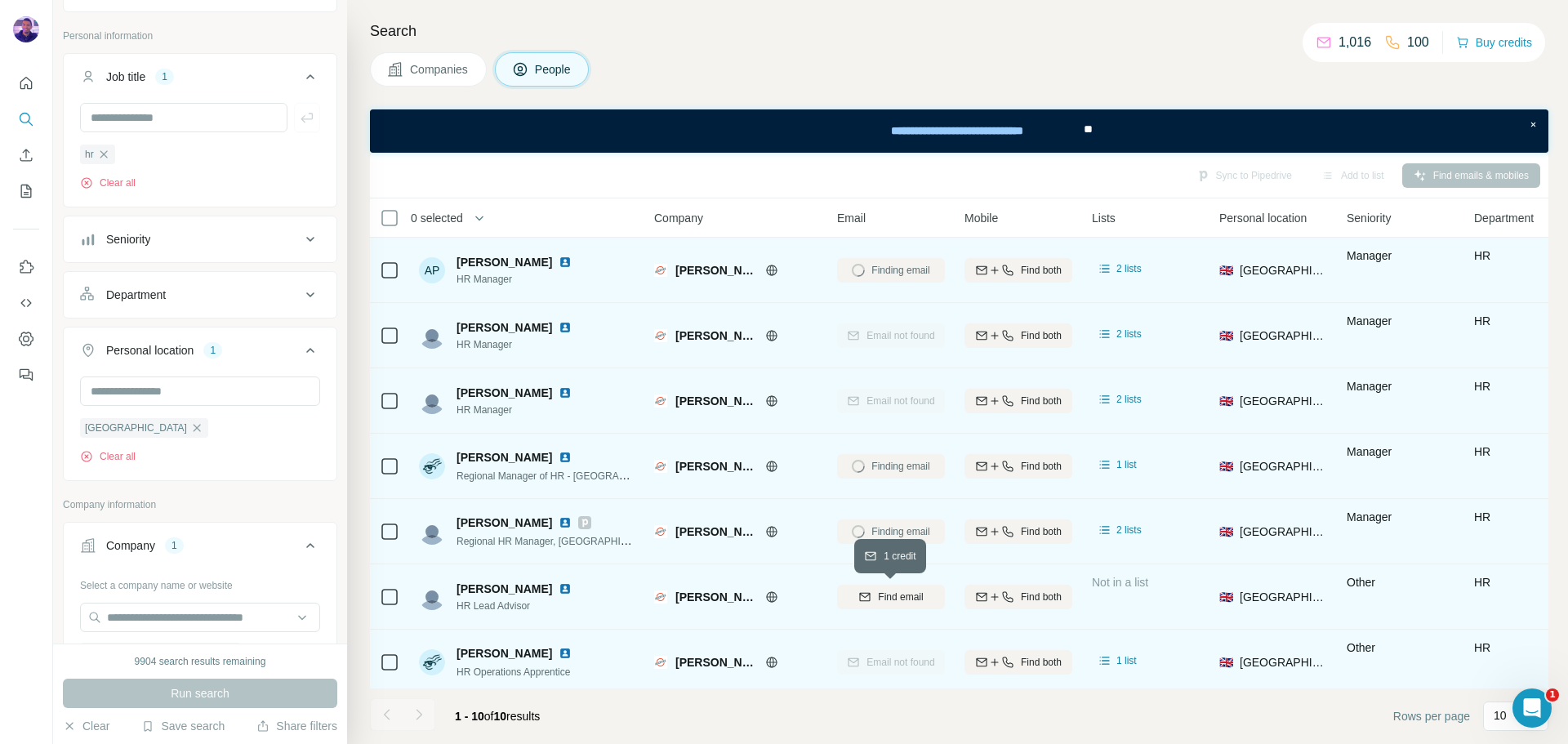
click at [891, 598] on span "Find email" at bounding box center [900, 598] width 45 height 15
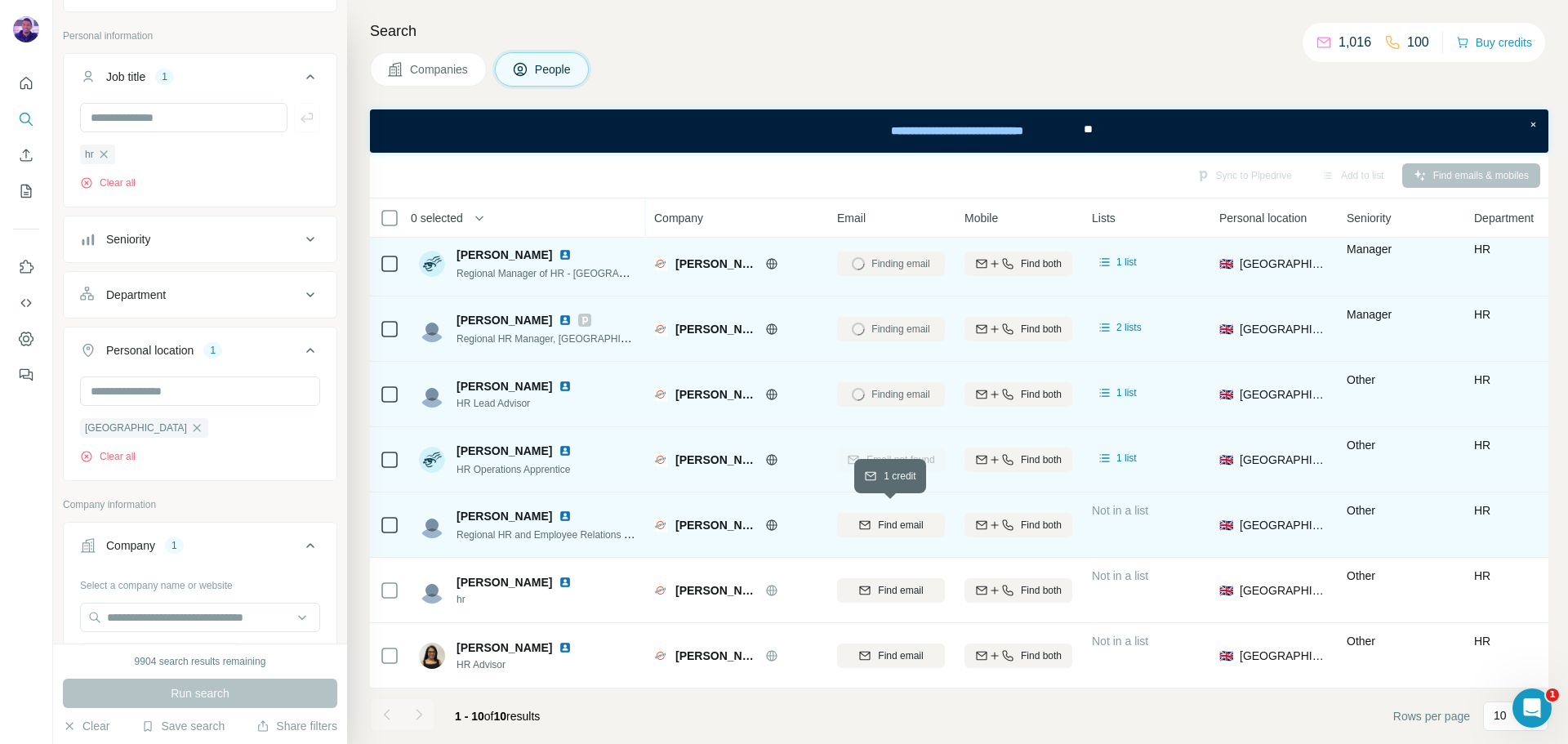
click at [901, 518] on span "Find email" at bounding box center [900, 526] width 45 height 15
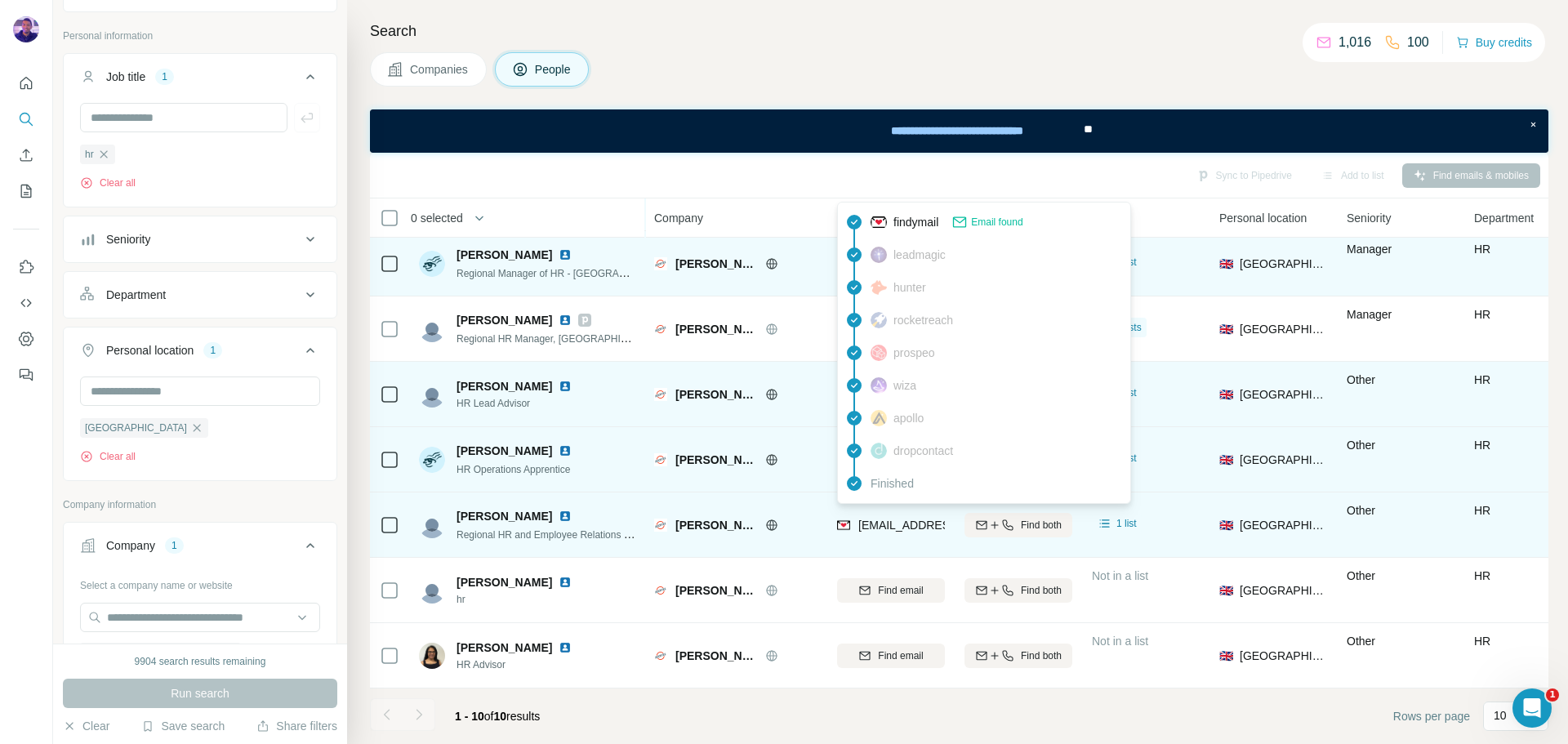
click at [891, 521] on span "[EMAIL_ADDRESS][PERSON_NAME][DOMAIN_NAME]" at bounding box center [1002, 526] width 288 height 13
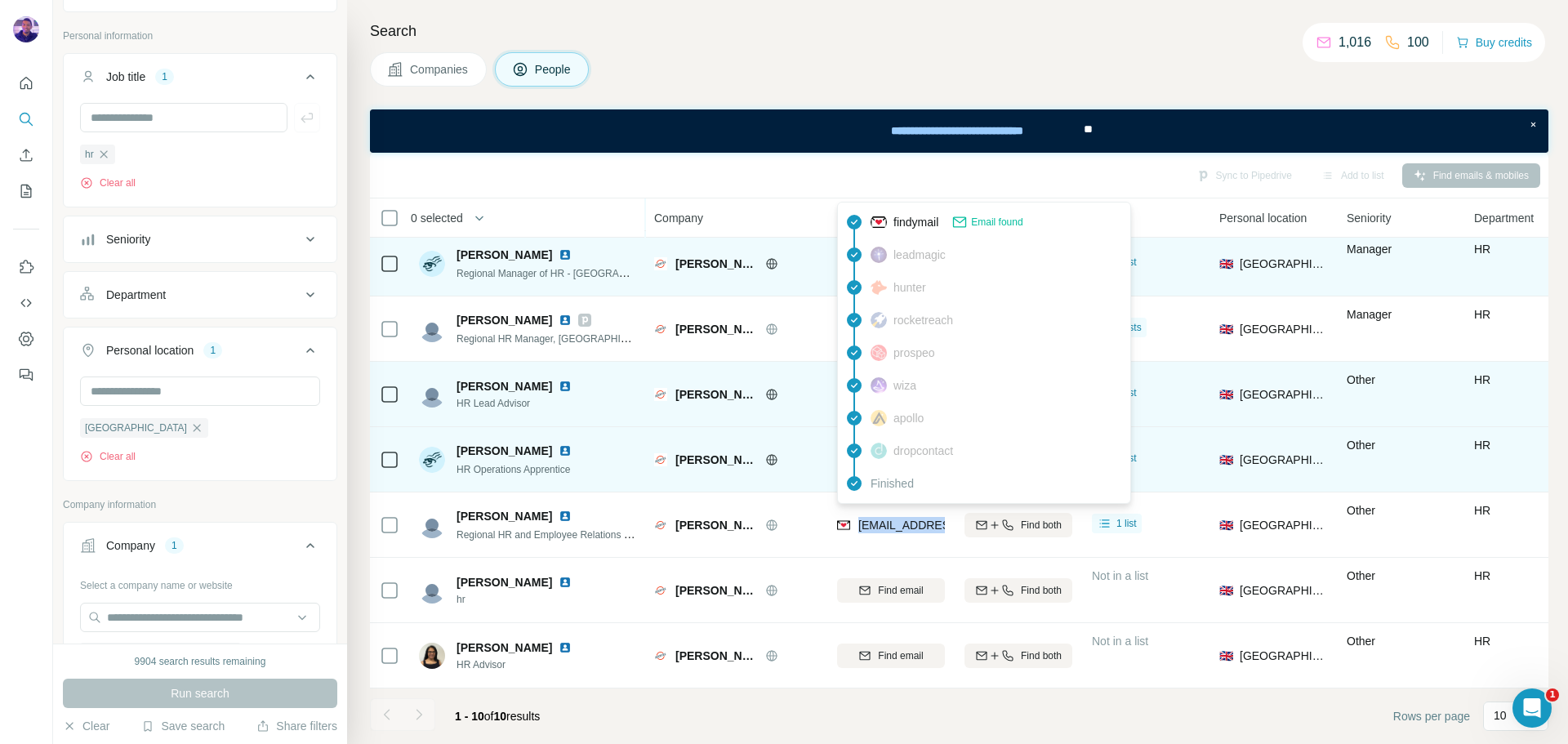
copy tr "[EMAIL_ADDRESS][PERSON_NAME][DOMAIN_NAME]"
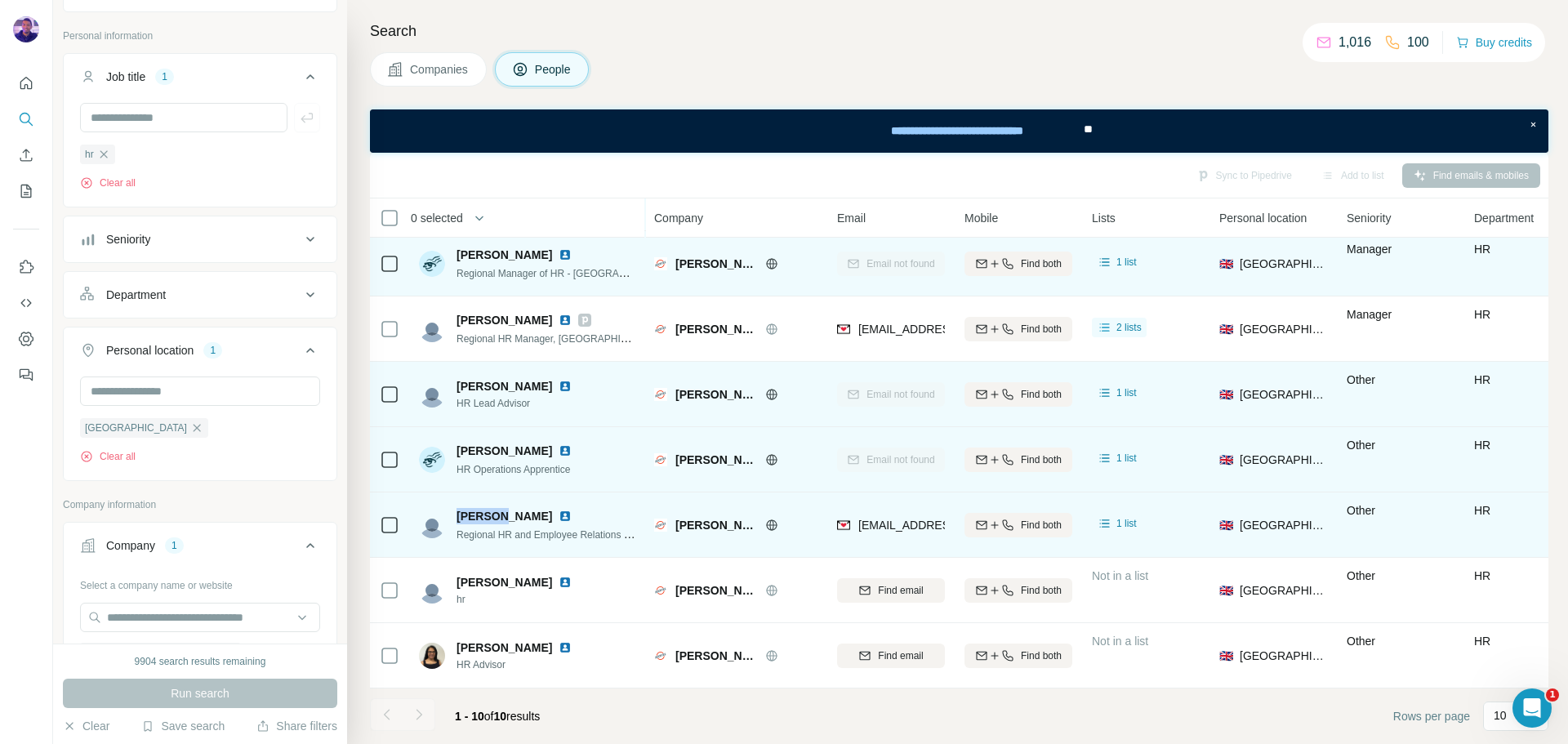
drag, startPoint x: 500, startPoint y: 509, endPoint x: 456, endPoint y: 506, distance: 44.1
click at [456, 508] on div "[PERSON_NAME] Regional HR and Employee Relations Specialist" at bounding box center [527, 525] width 217 height 34
copy span "[PERSON_NAME]"
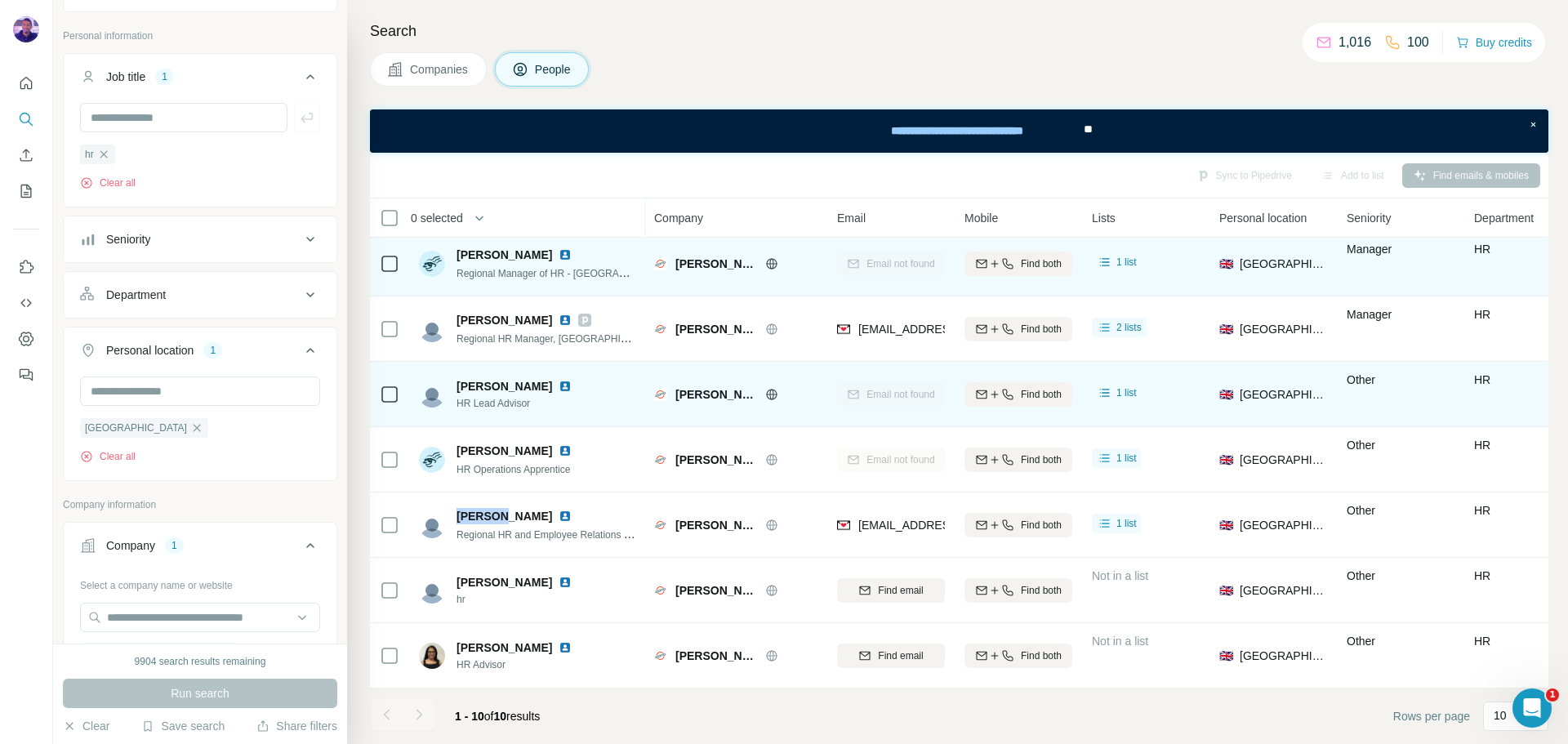
click at [418, 68] on span "Companies" at bounding box center [439, 69] width 59 height 17
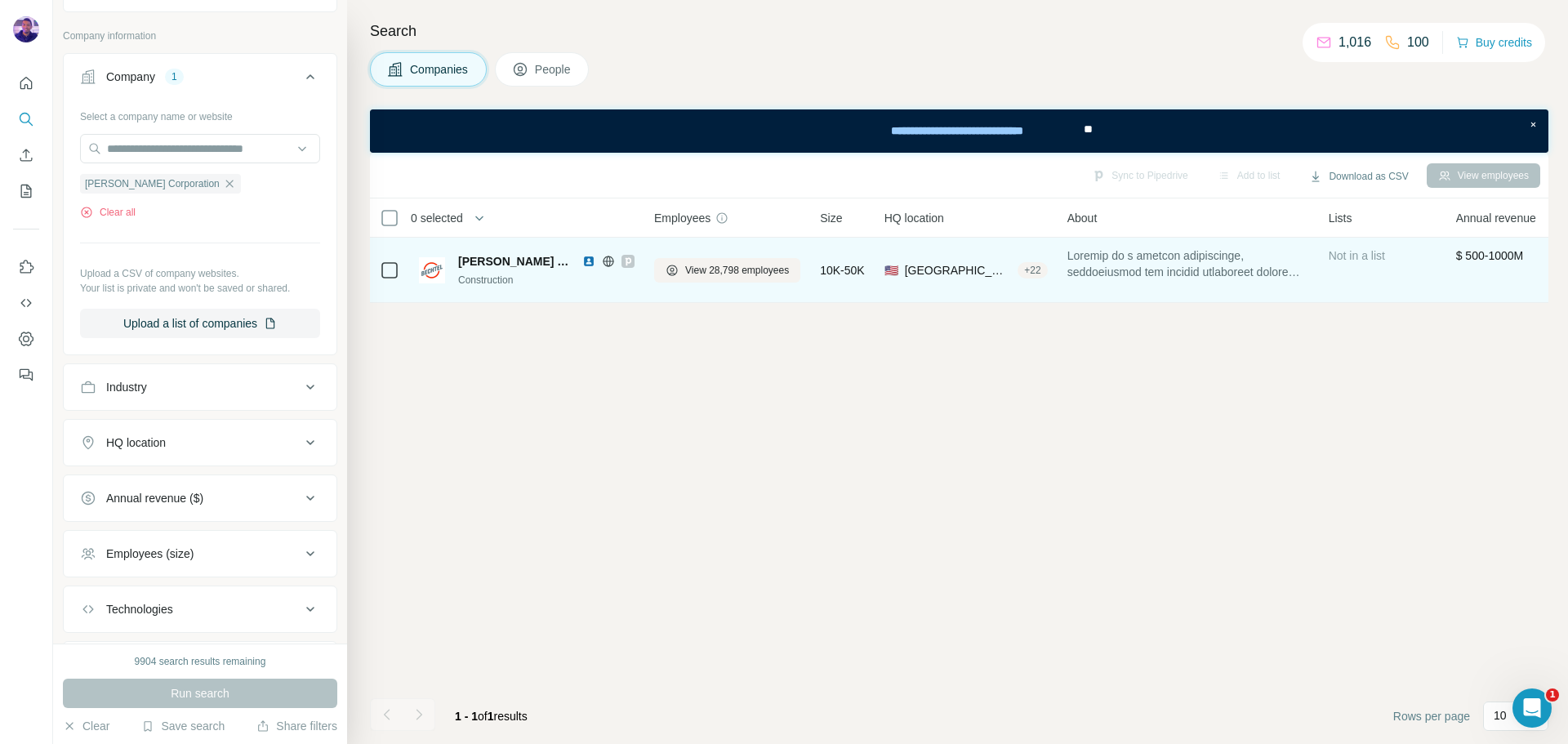
scroll to position [0, 0]
click at [27, 81] on icon "Quick start" at bounding box center [26, 83] width 17 height 17
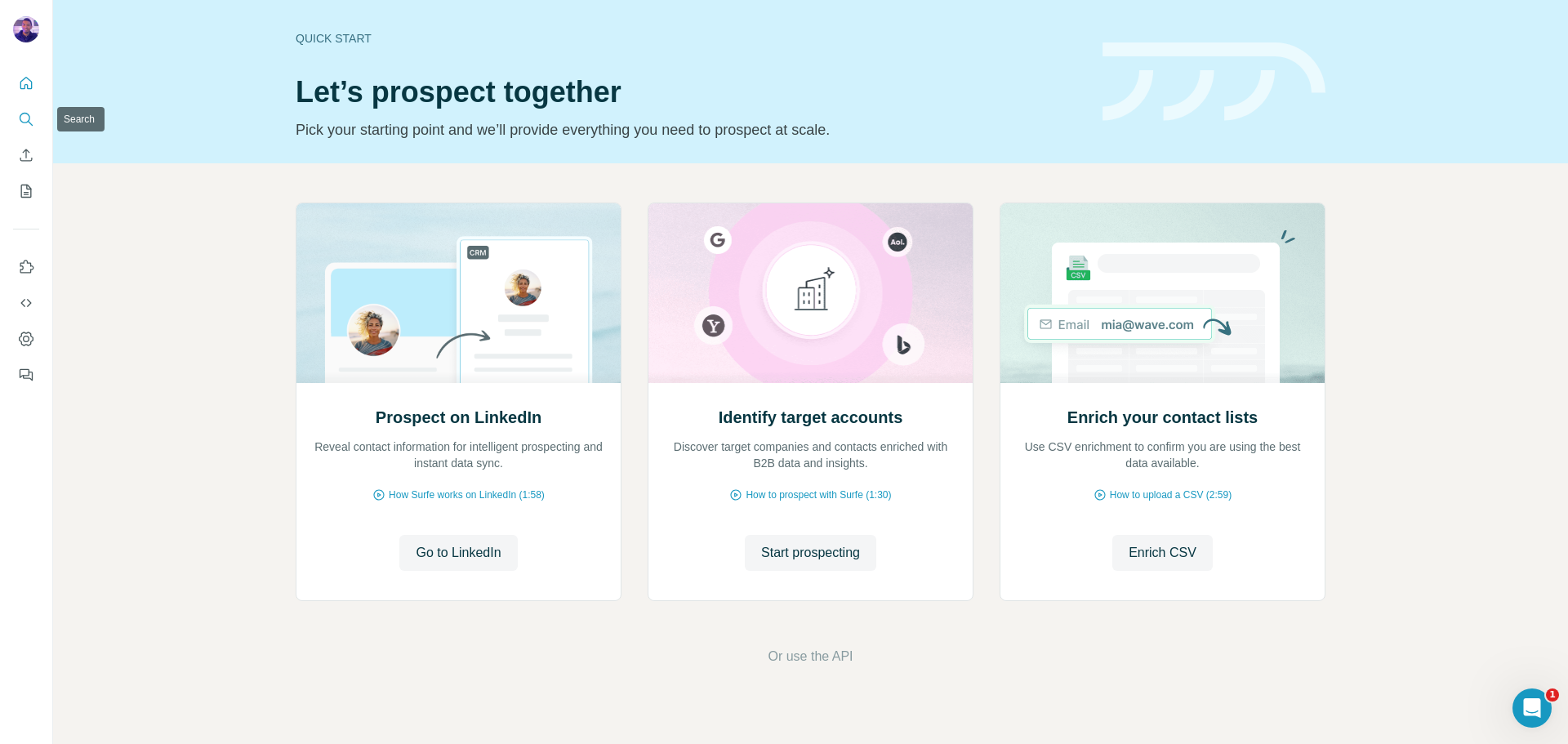
click at [19, 116] on icon "Search" at bounding box center [26, 119] width 17 height 17
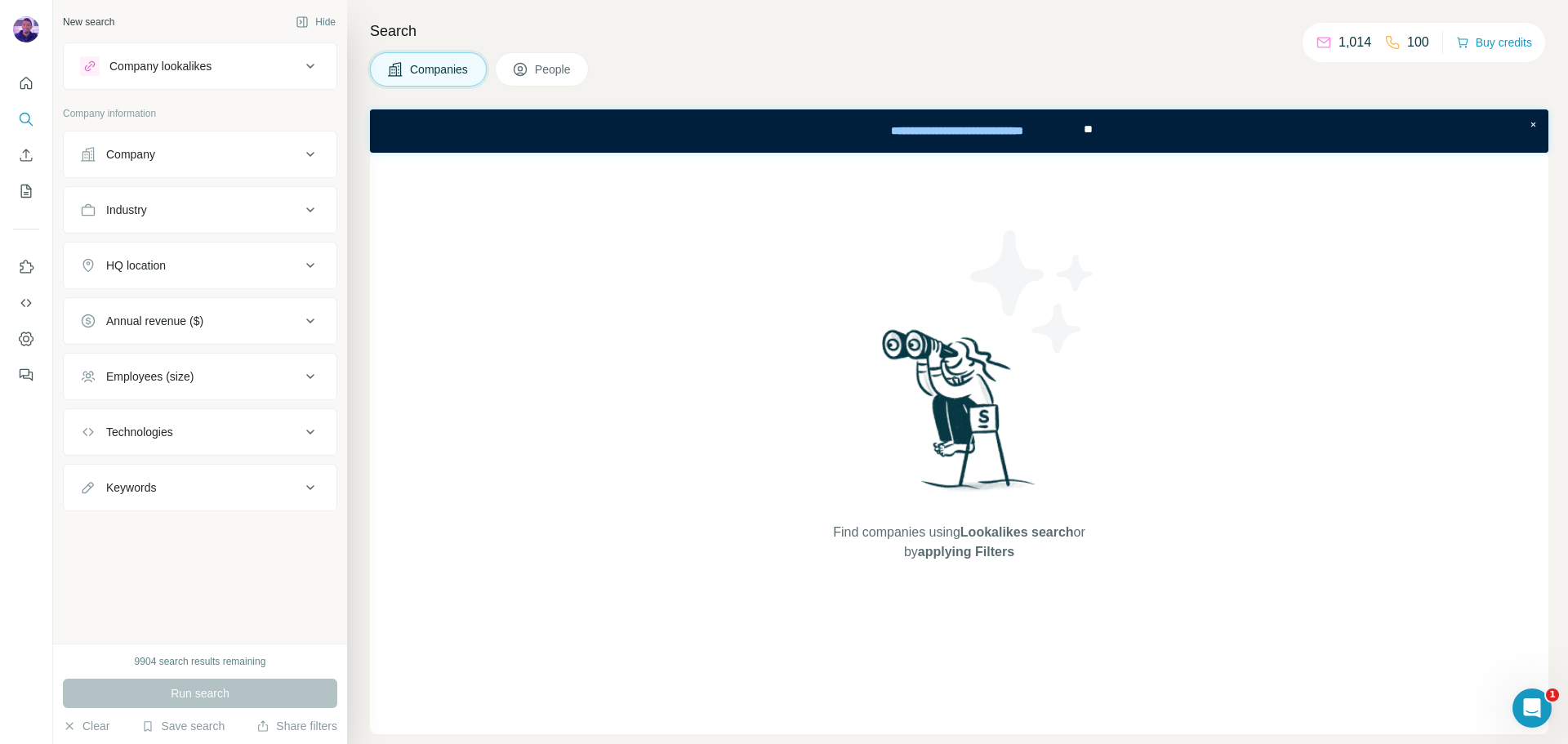
click at [187, 152] on div "Company" at bounding box center [191, 155] width 220 height 17
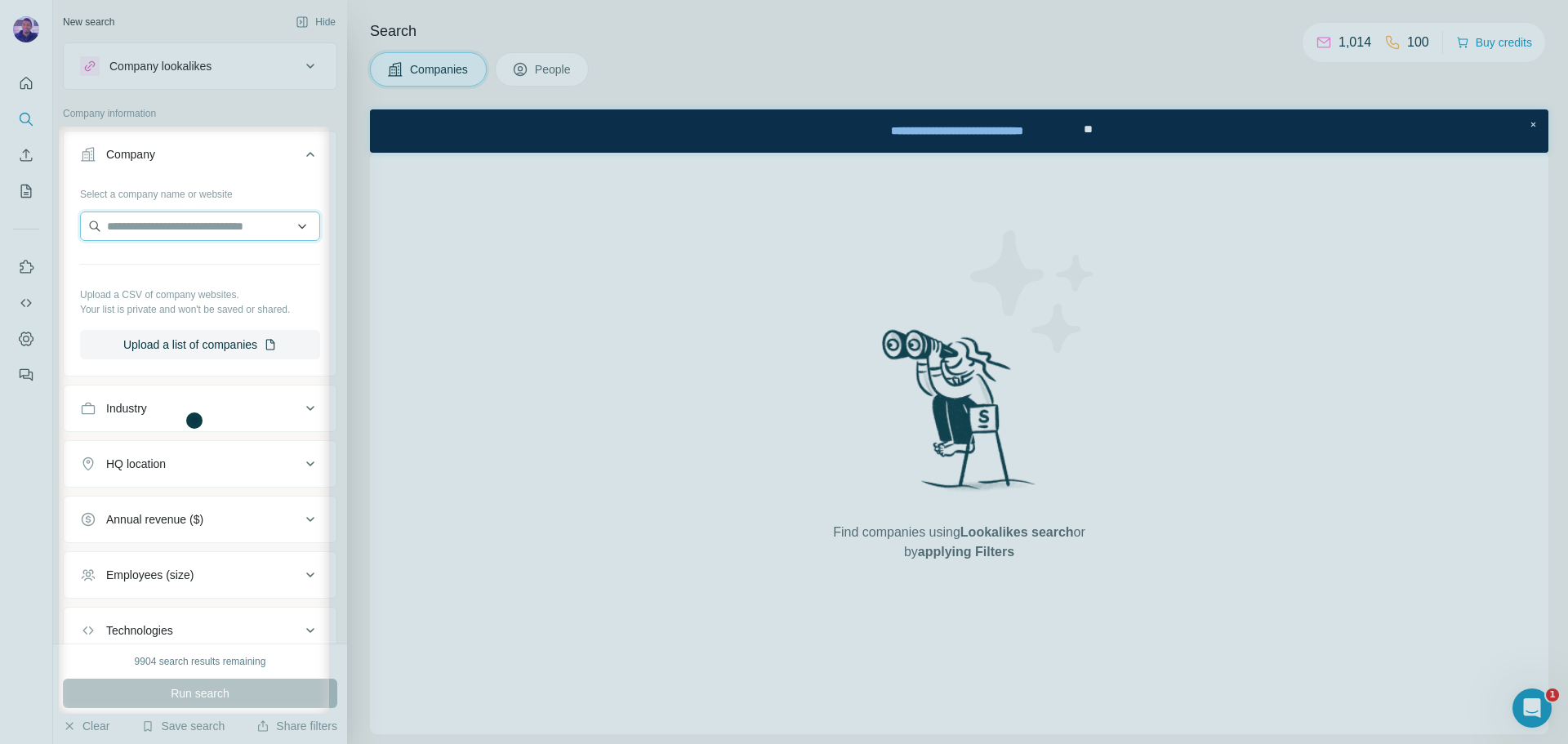
click at [231, 232] on input "text" at bounding box center [201, 227] width 241 height 30
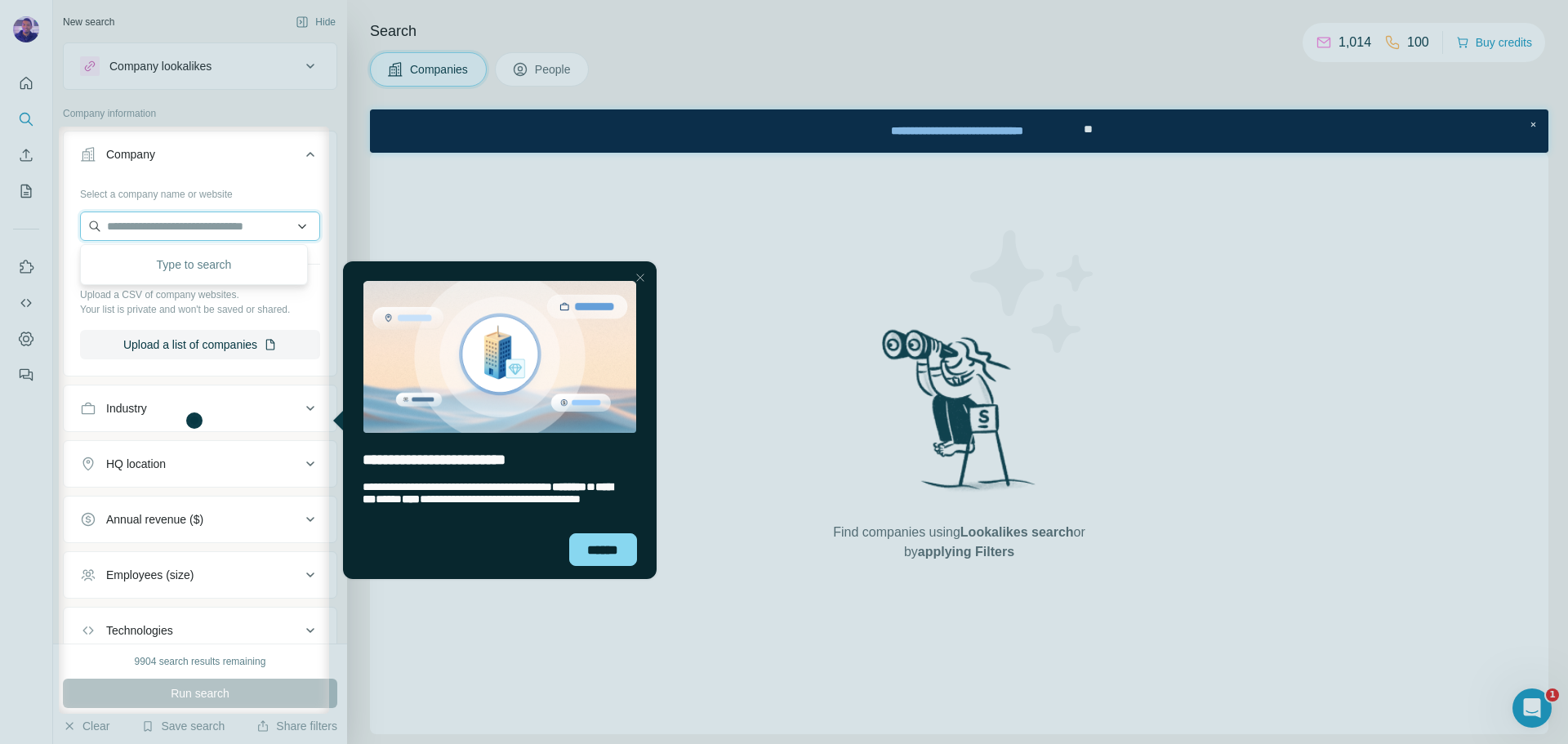
paste input "********"
drag, startPoint x: 225, startPoint y: 215, endPoint x: 65, endPoint y: 221, distance: 160.1
click at [65, 221] on div "**********" at bounding box center [200, 277] width 273 height 192
paste input "**********"
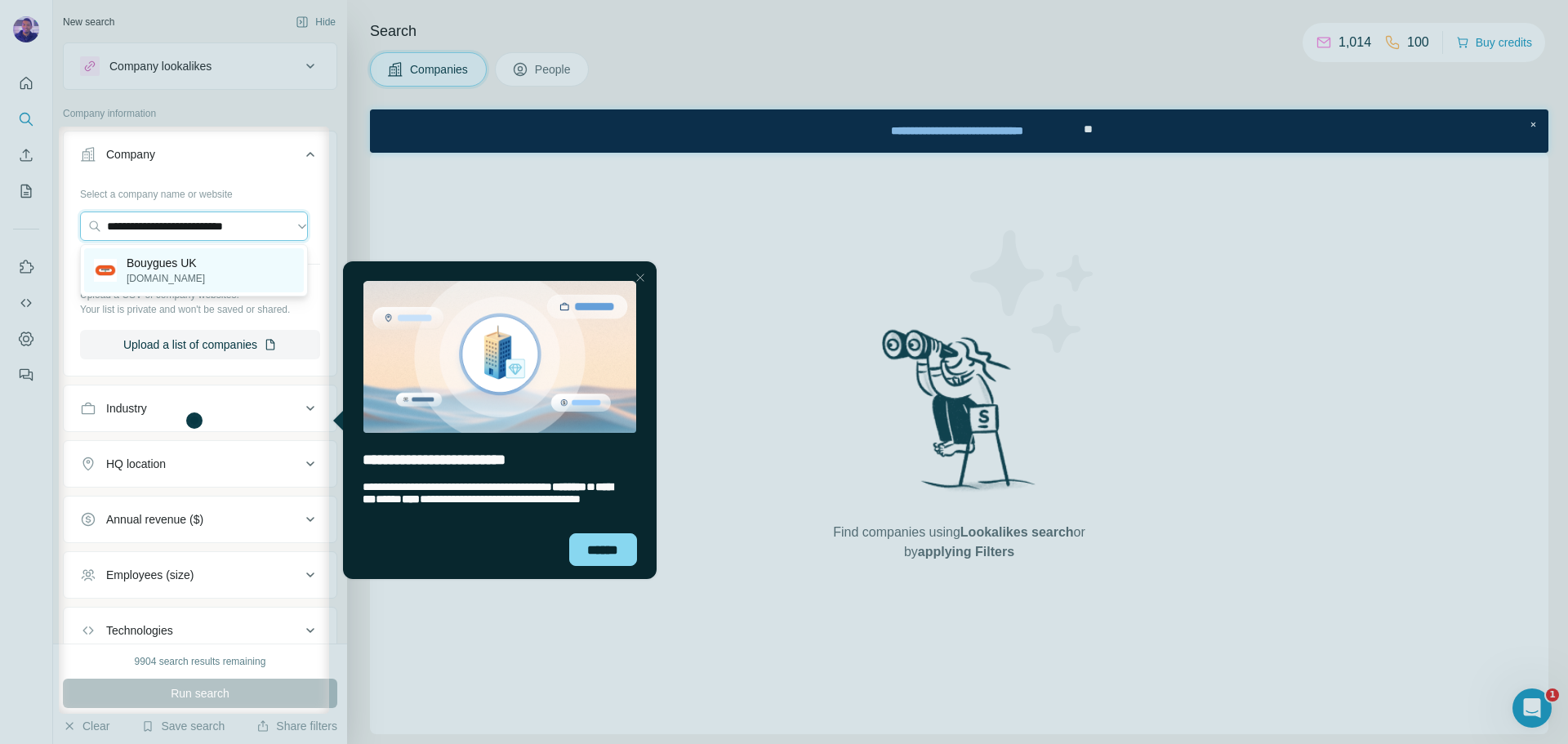
type input "**********"
click at [244, 276] on div "Bouygues UK [DOMAIN_NAME]" at bounding box center [194, 270] width 220 height 44
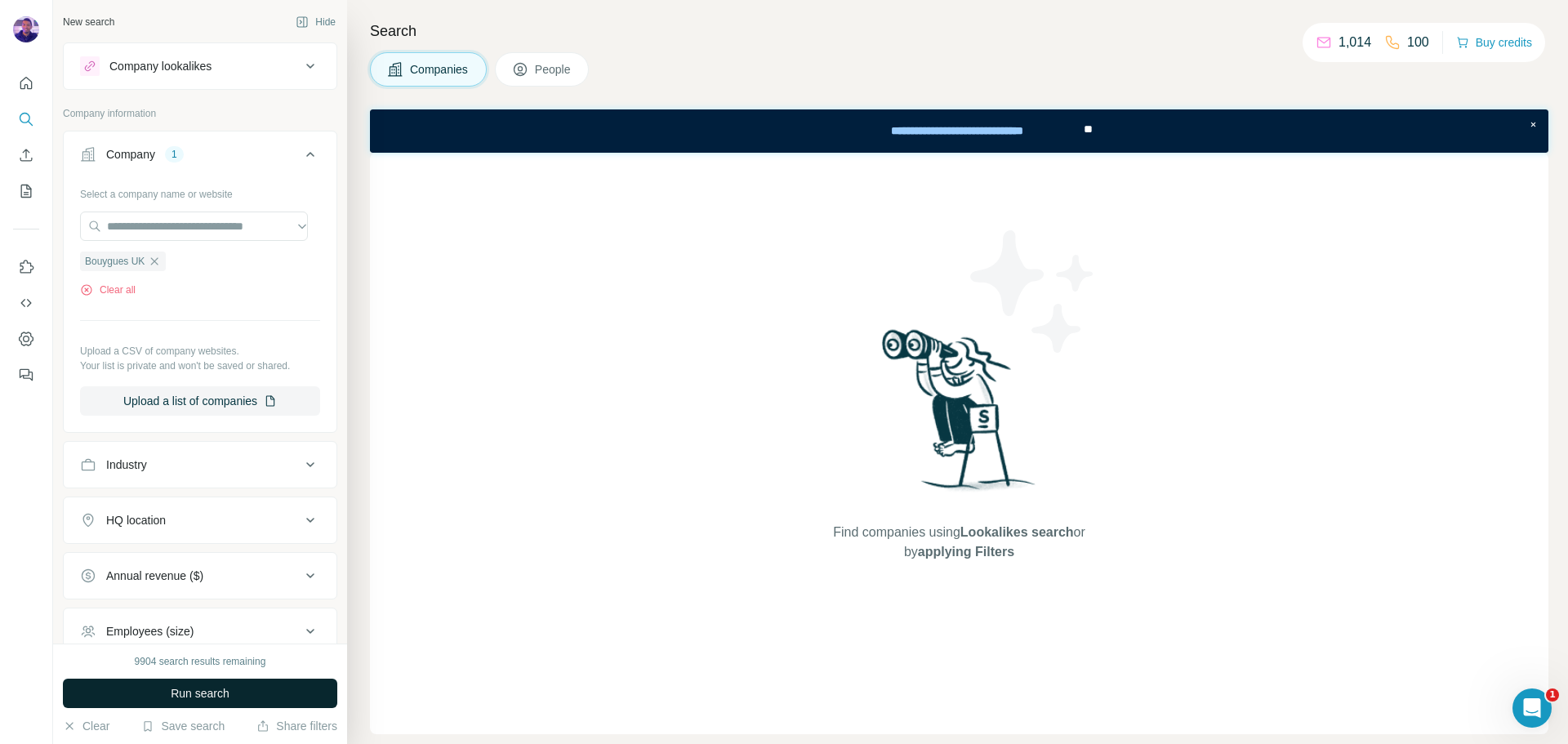
click at [282, 679] on button "Run search" at bounding box center [200, 694] width 275 height 30
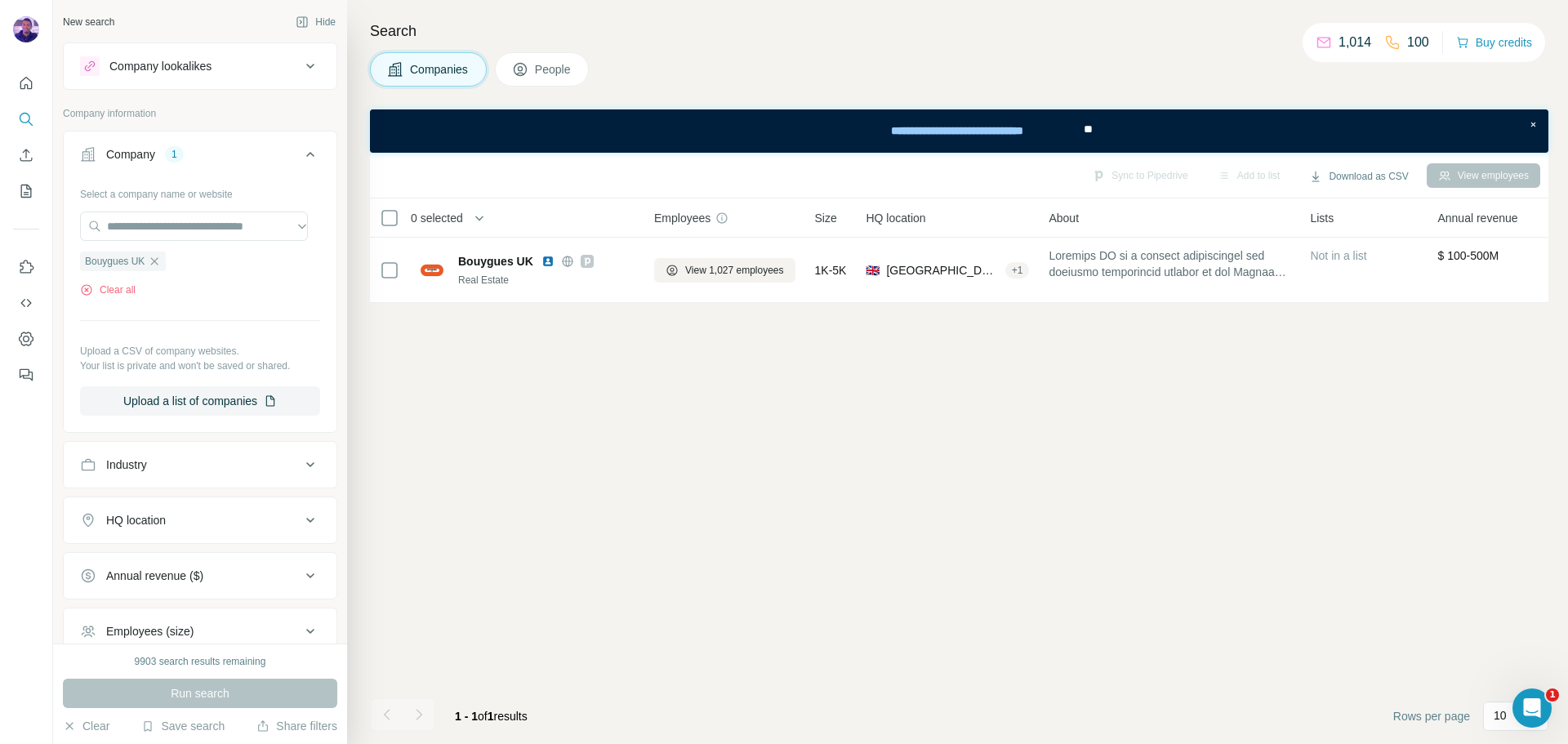
click at [525, 62] on icon at bounding box center [521, 69] width 17 height 17
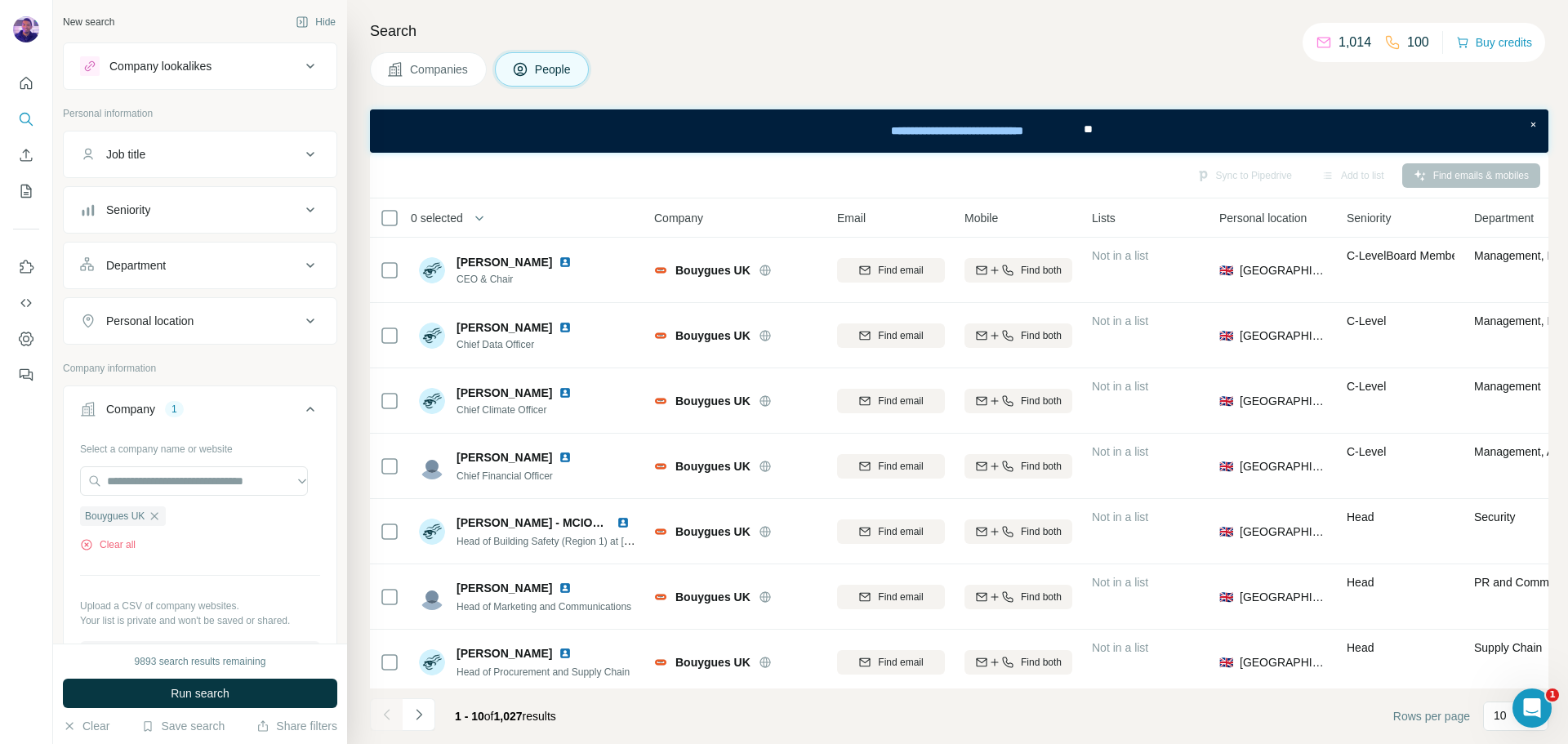
click at [228, 317] on div "Personal location" at bounding box center [191, 321] width 220 height 17
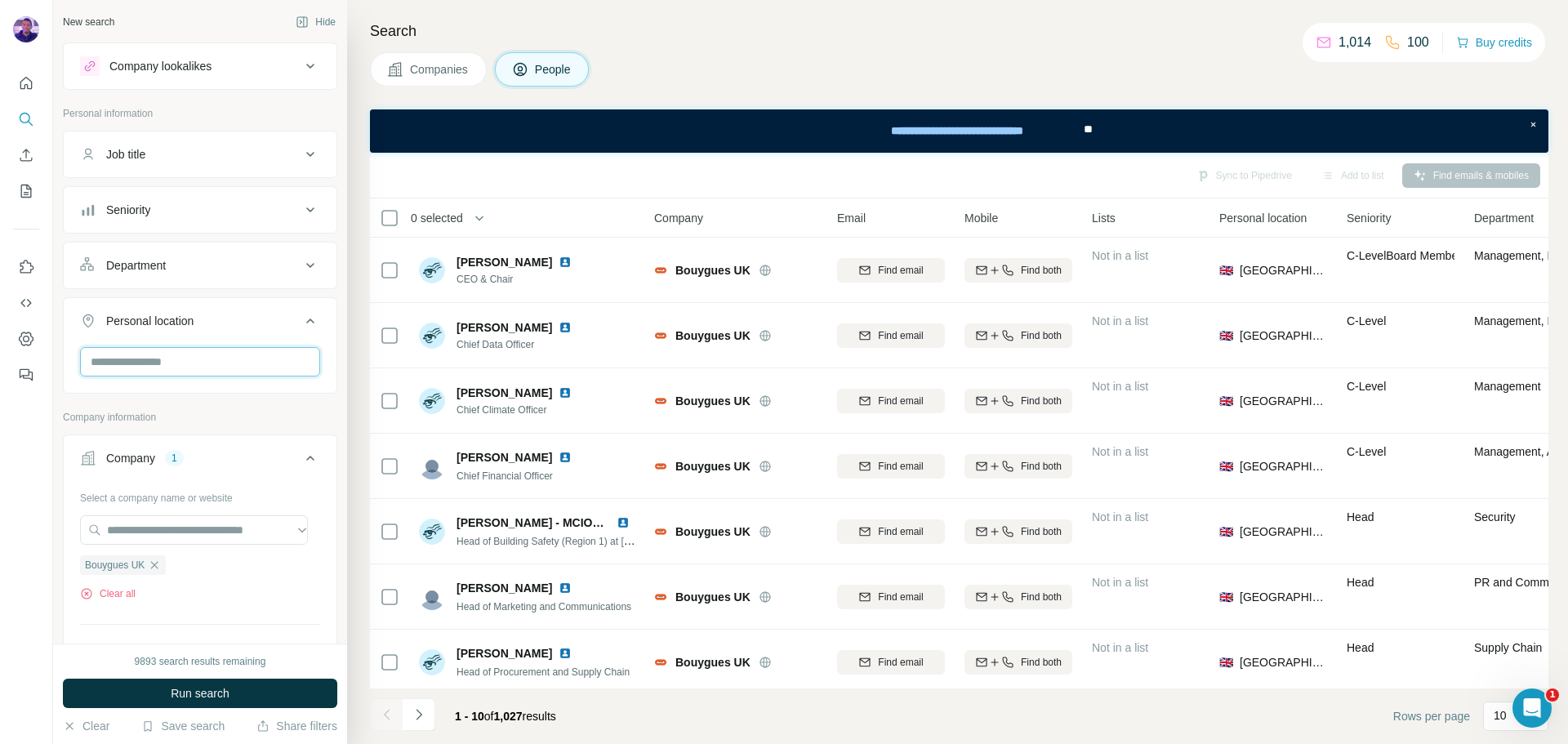
click at [221, 360] on input "text" at bounding box center [201, 362] width 241 height 30
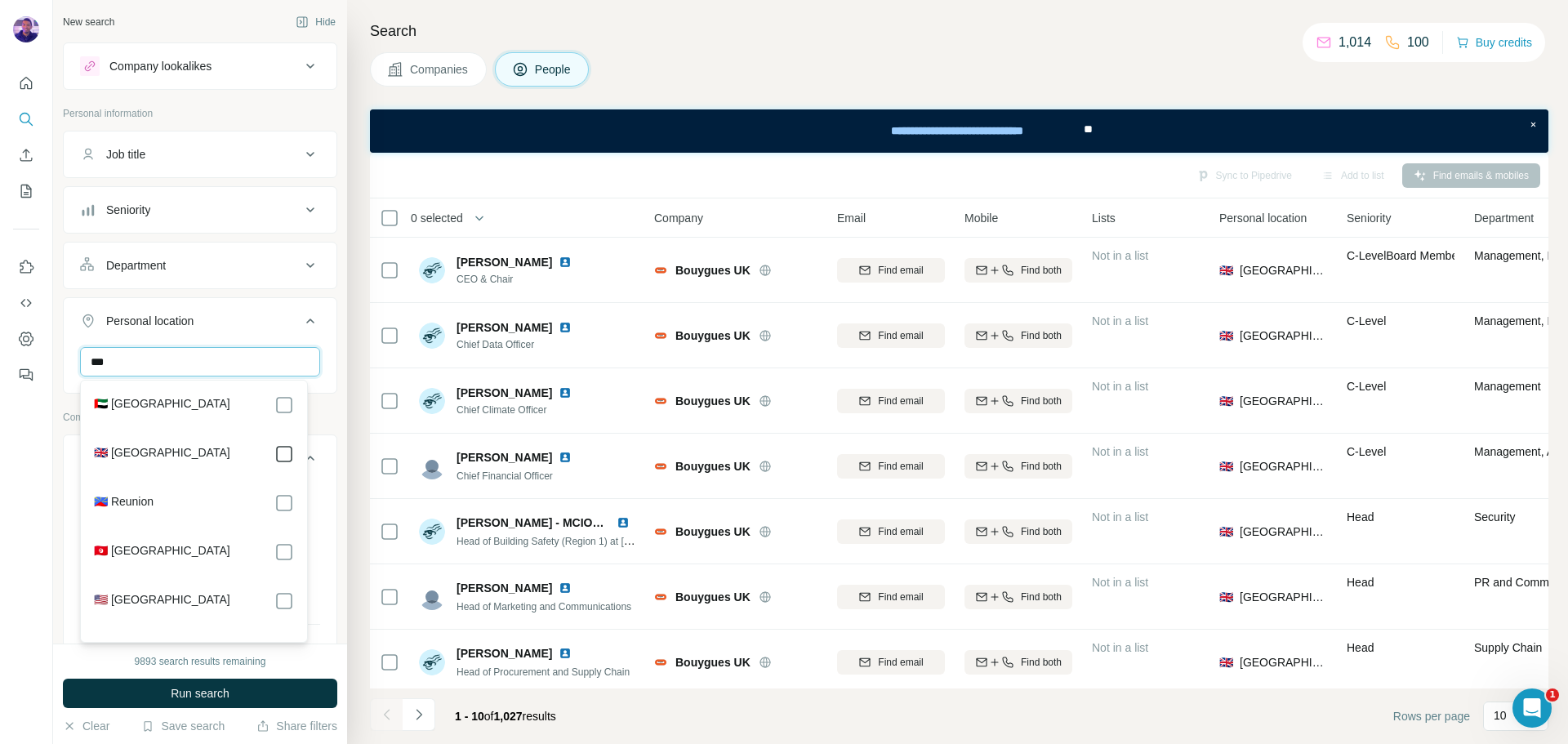
type input "***"
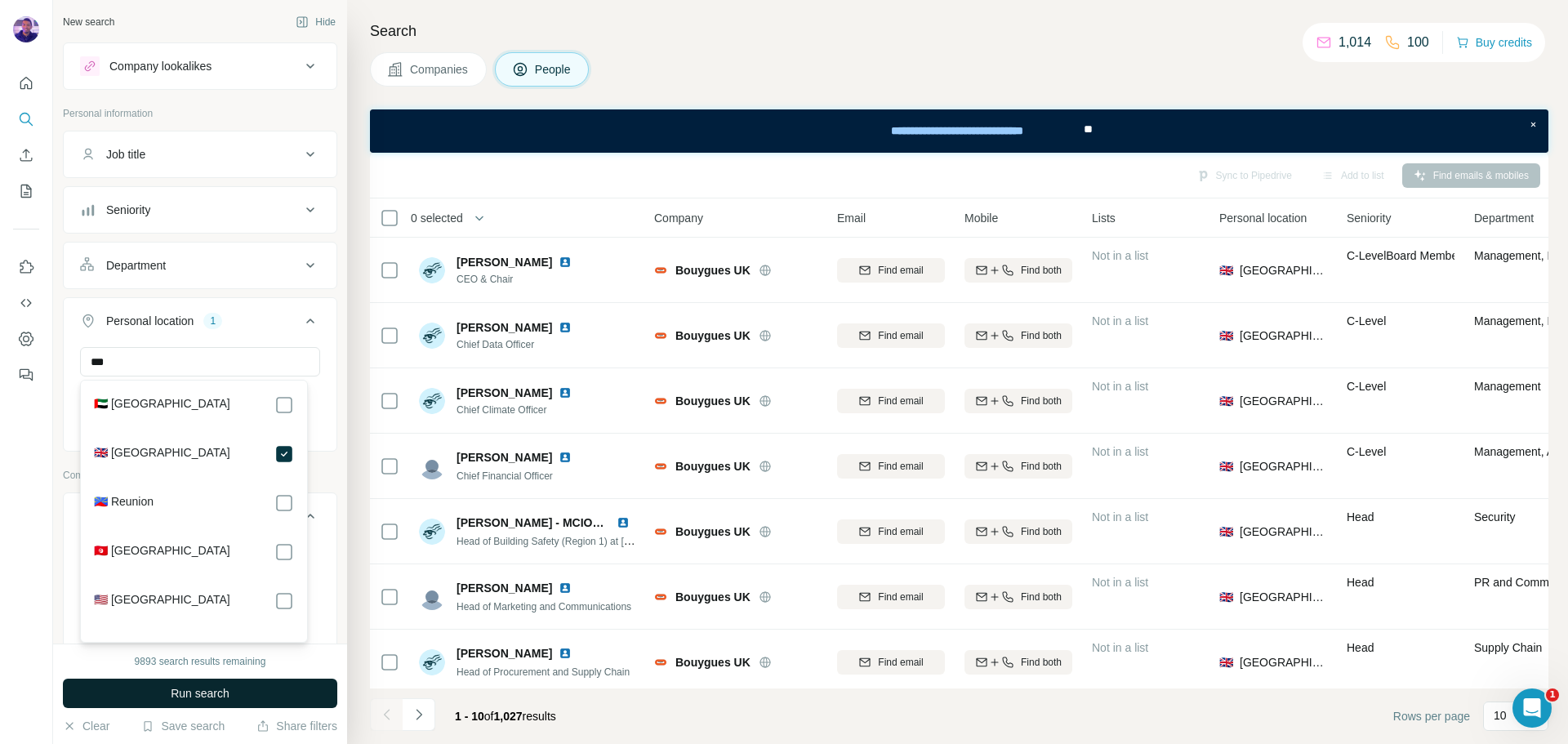
click at [329, 687] on button "Run search" at bounding box center [200, 694] width 275 height 30
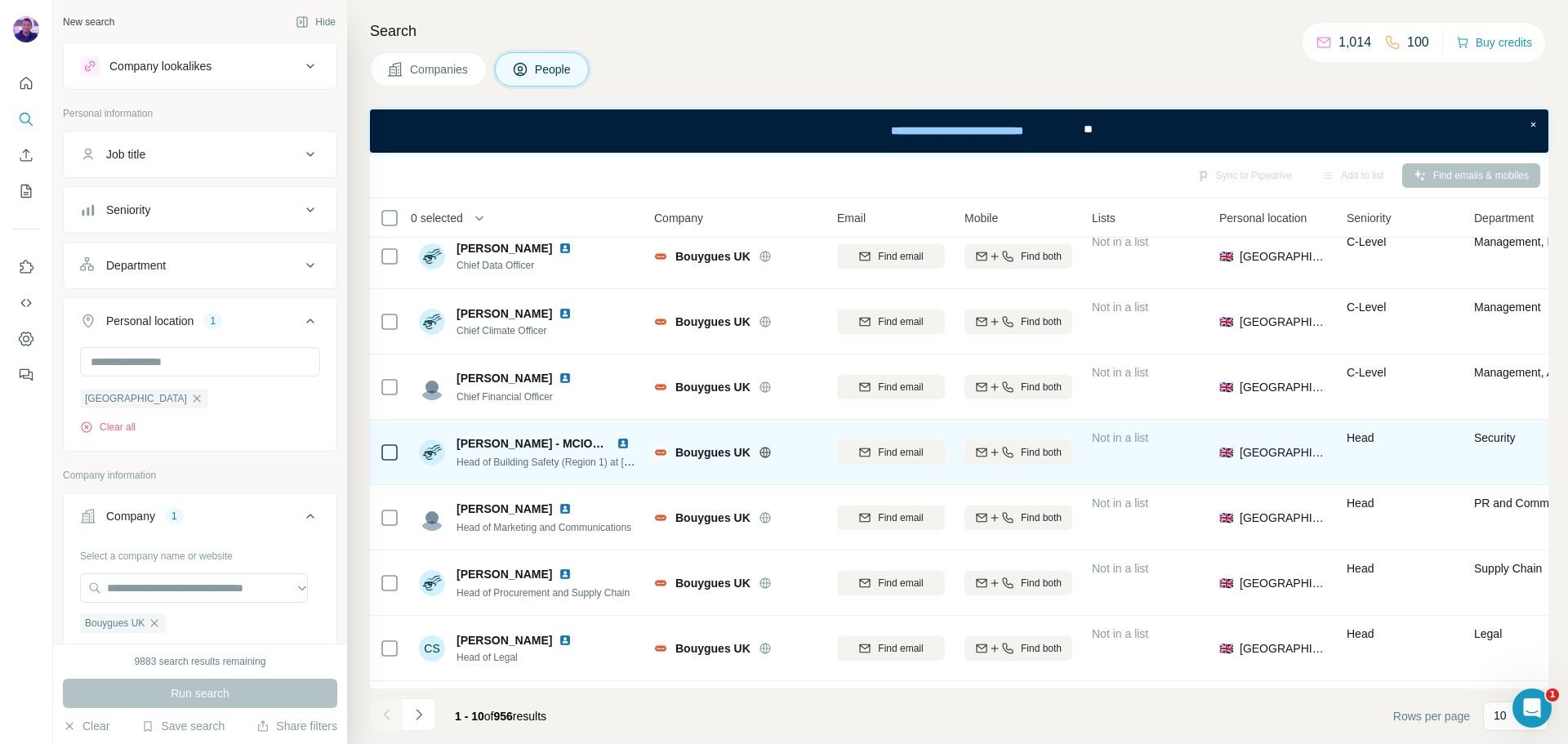
scroll to position [211, 0]
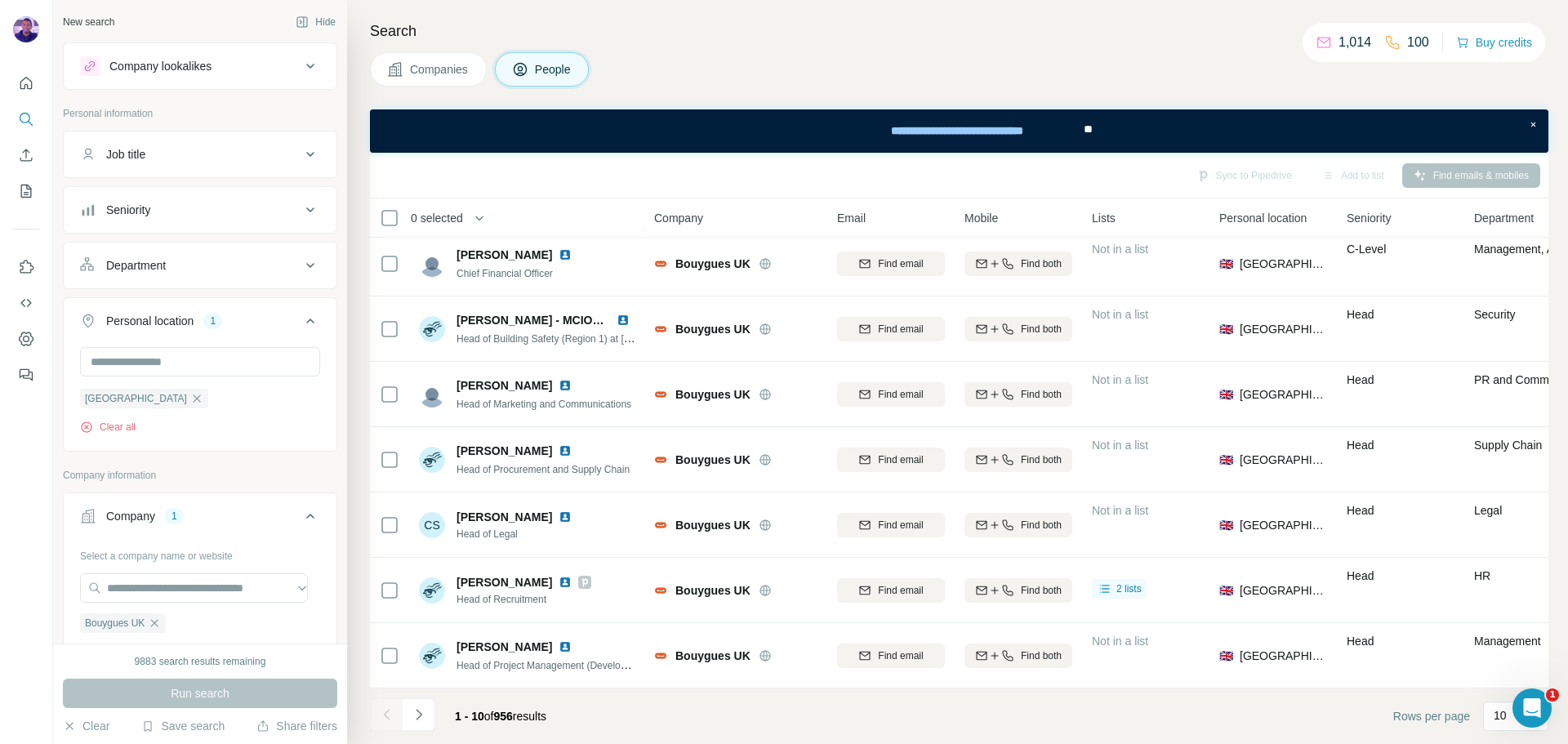
click at [229, 269] on div "Department" at bounding box center [191, 266] width 220 height 17
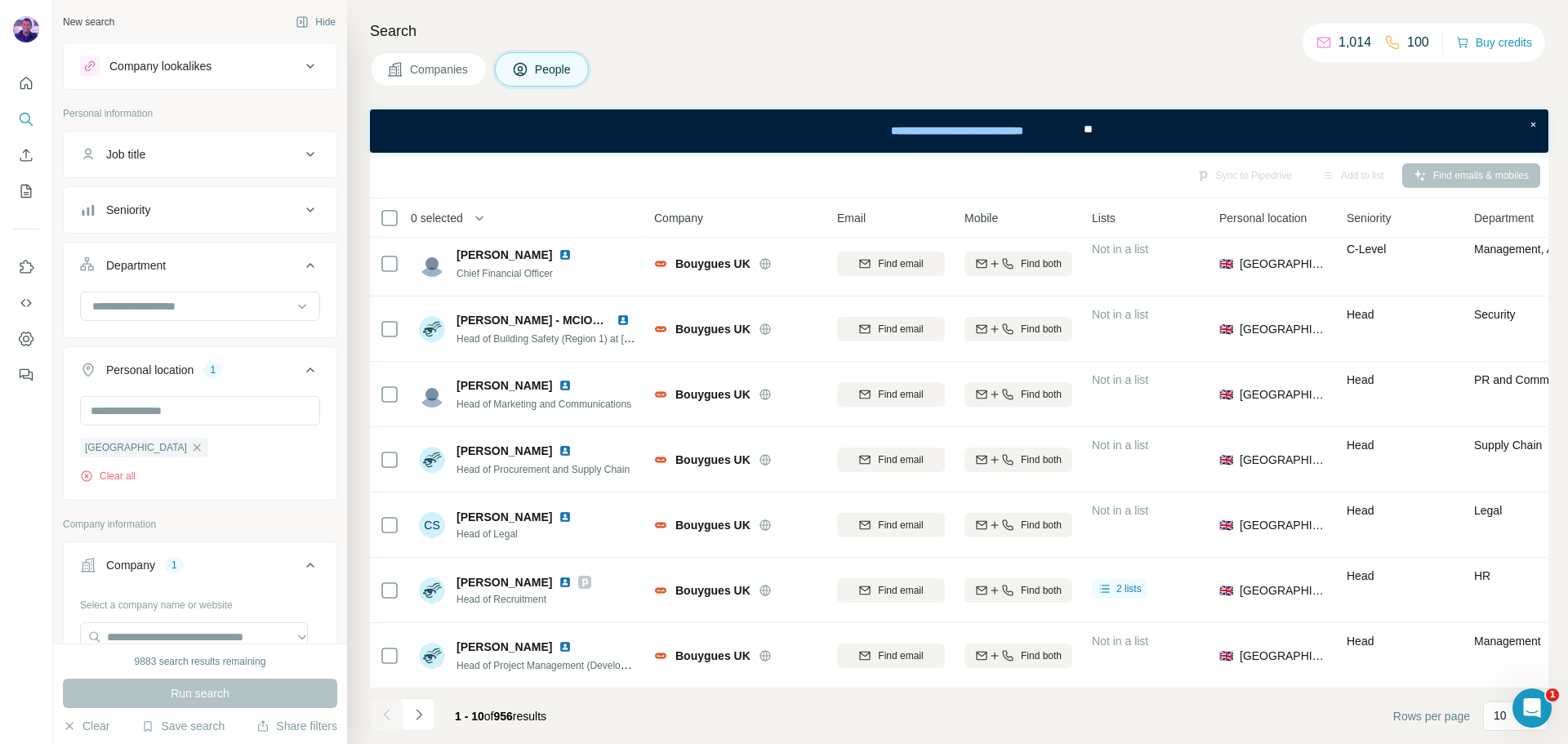
click at [231, 220] on button "Seniority" at bounding box center [200, 210] width 273 height 39
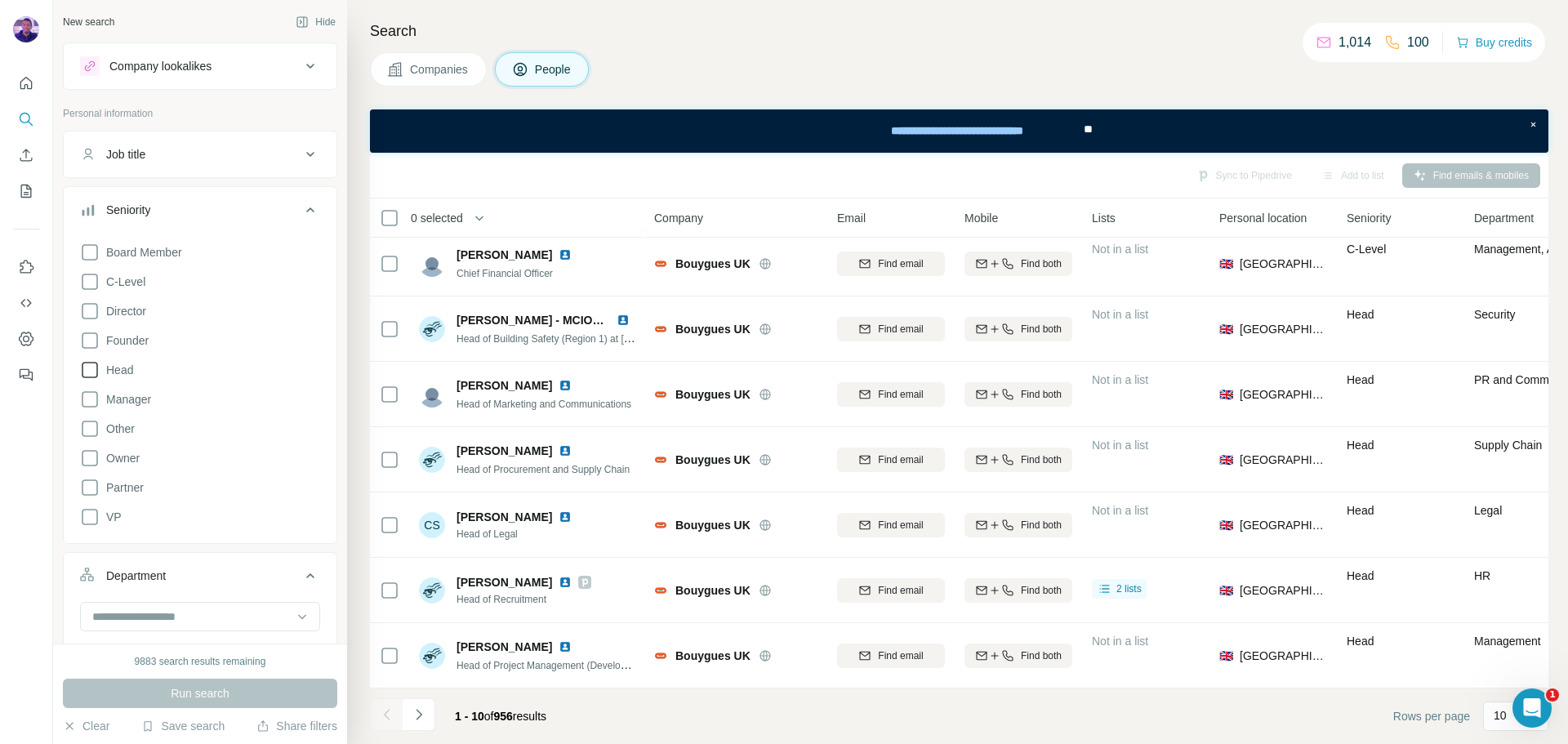
click at [96, 365] on icon at bounding box center [90, 370] width 17 height 17
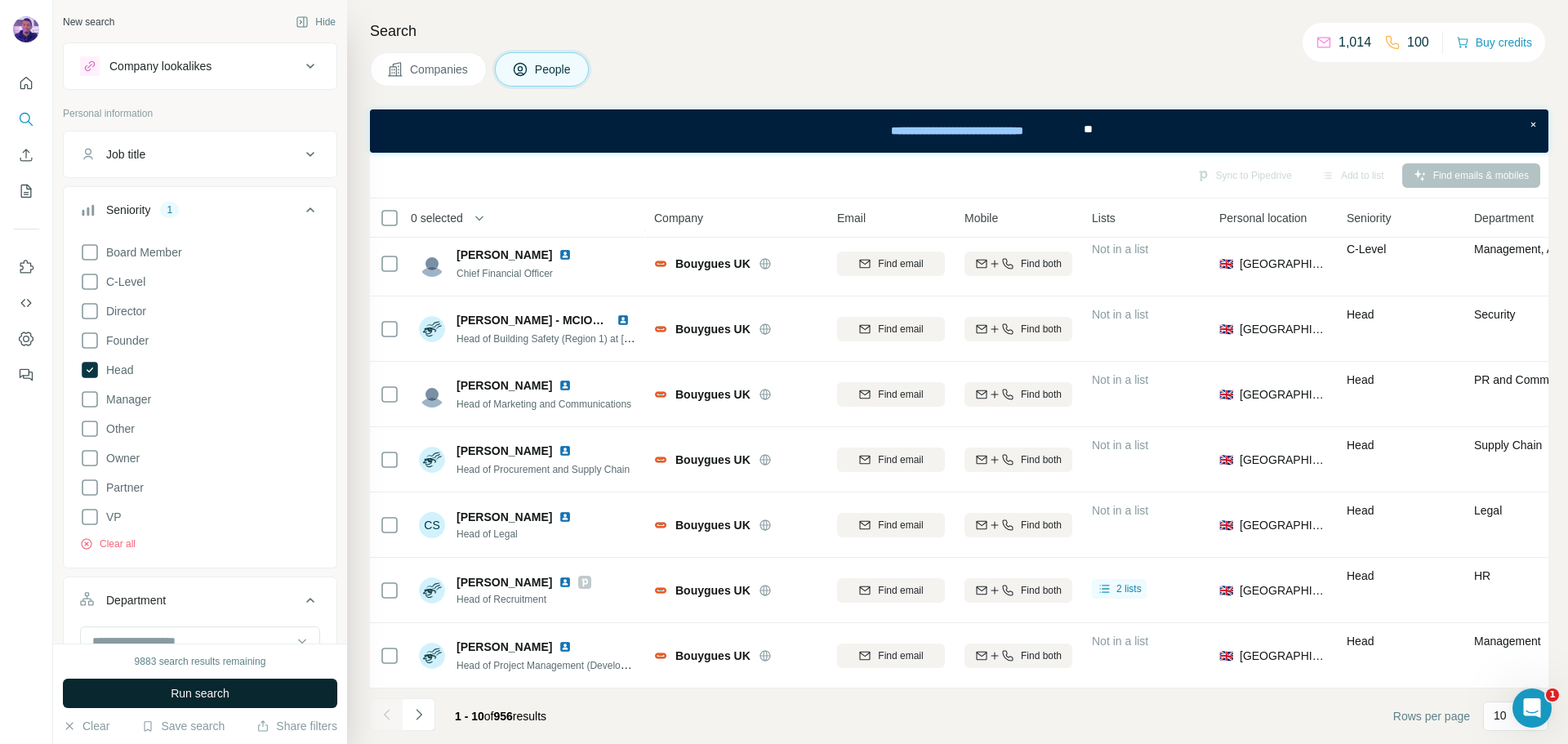
click at [219, 700] on span "Run search" at bounding box center [201, 694] width 59 height 17
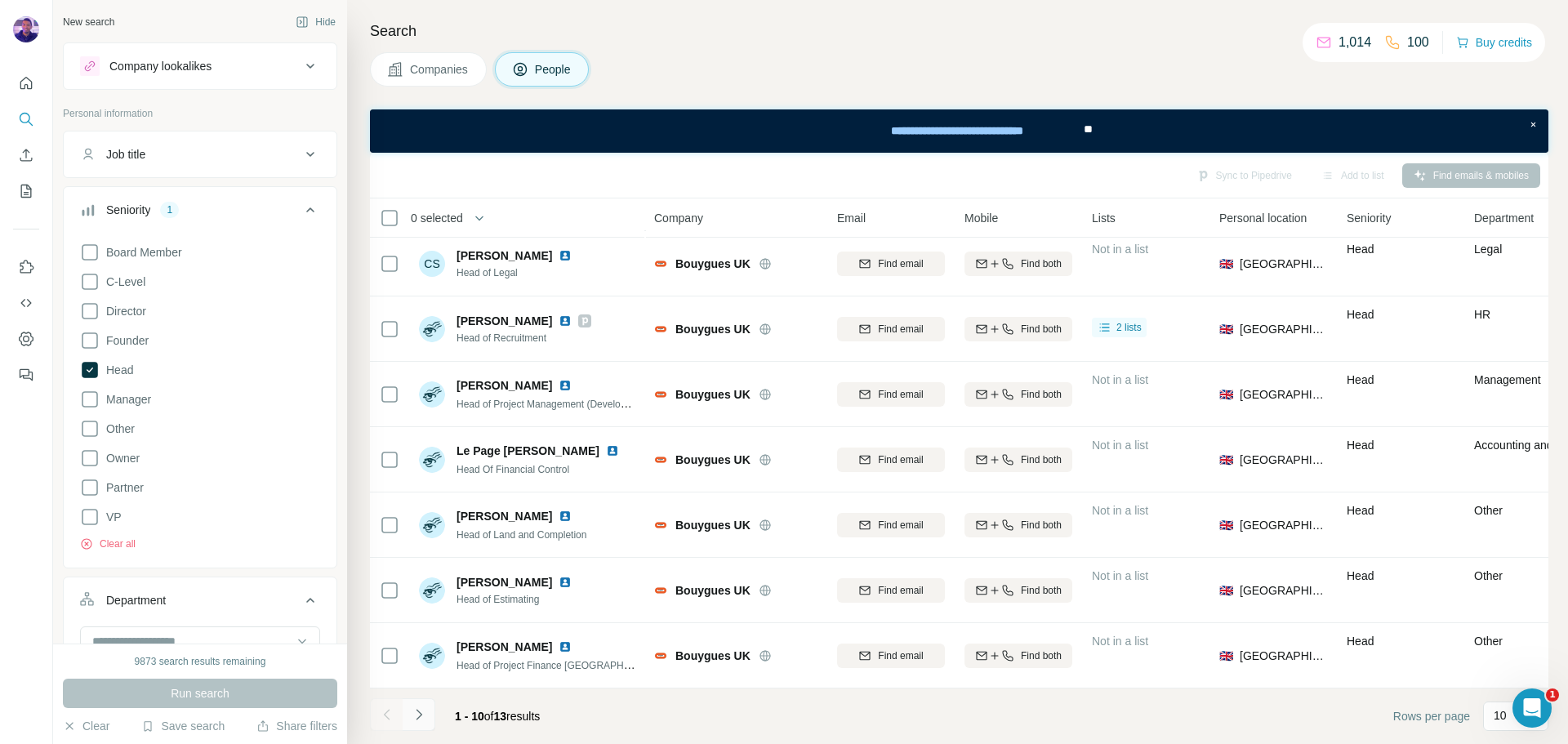
click at [422, 722] on icon "Navigate to next page" at bounding box center [419, 715] width 17 height 17
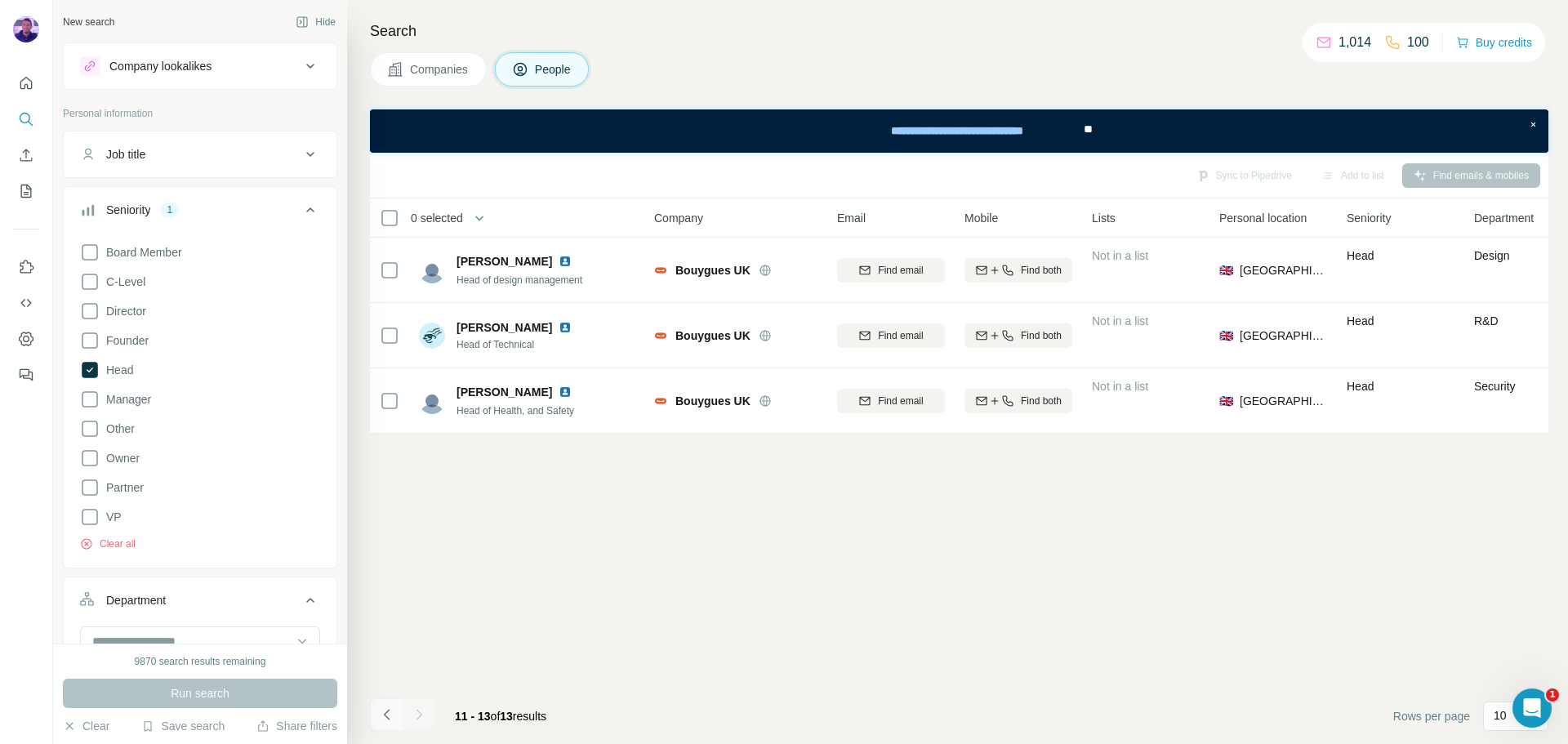
click at [393, 717] on icon "Navigate to previous page" at bounding box center [388, 715] width 17 height 17
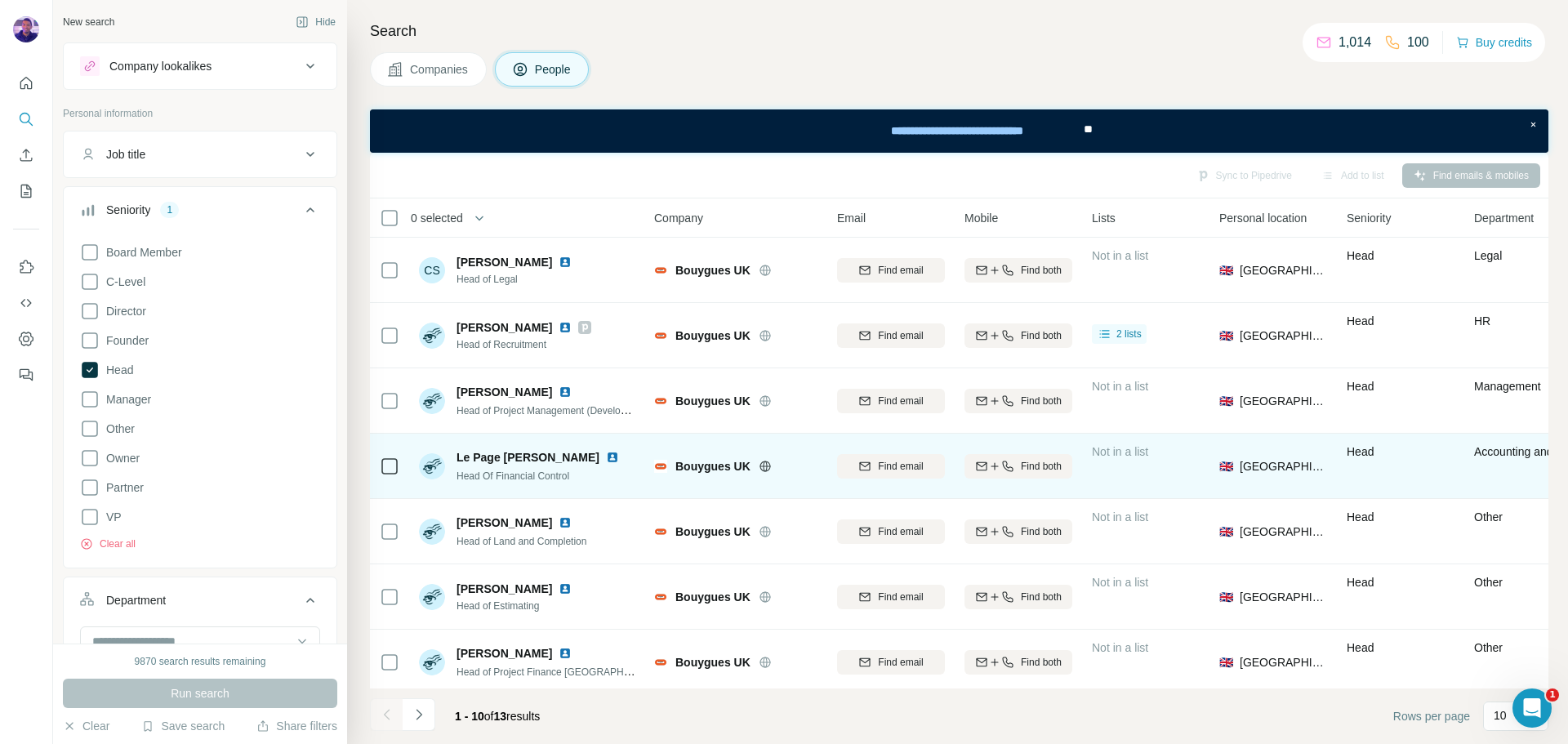
scroll to position [211, 0]
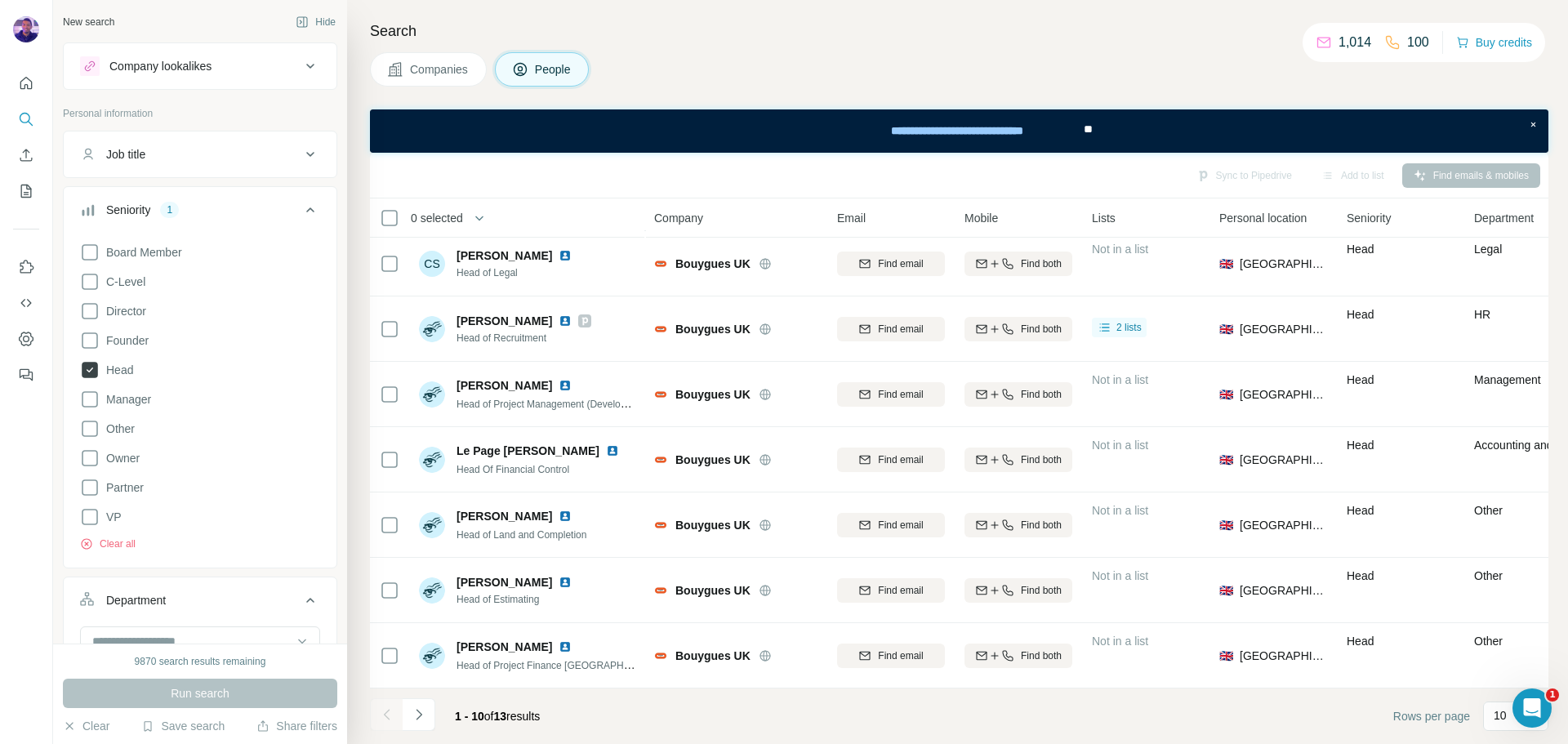
click at [98, 367] on icon at bounding box center [90, 369] width 19 height 19
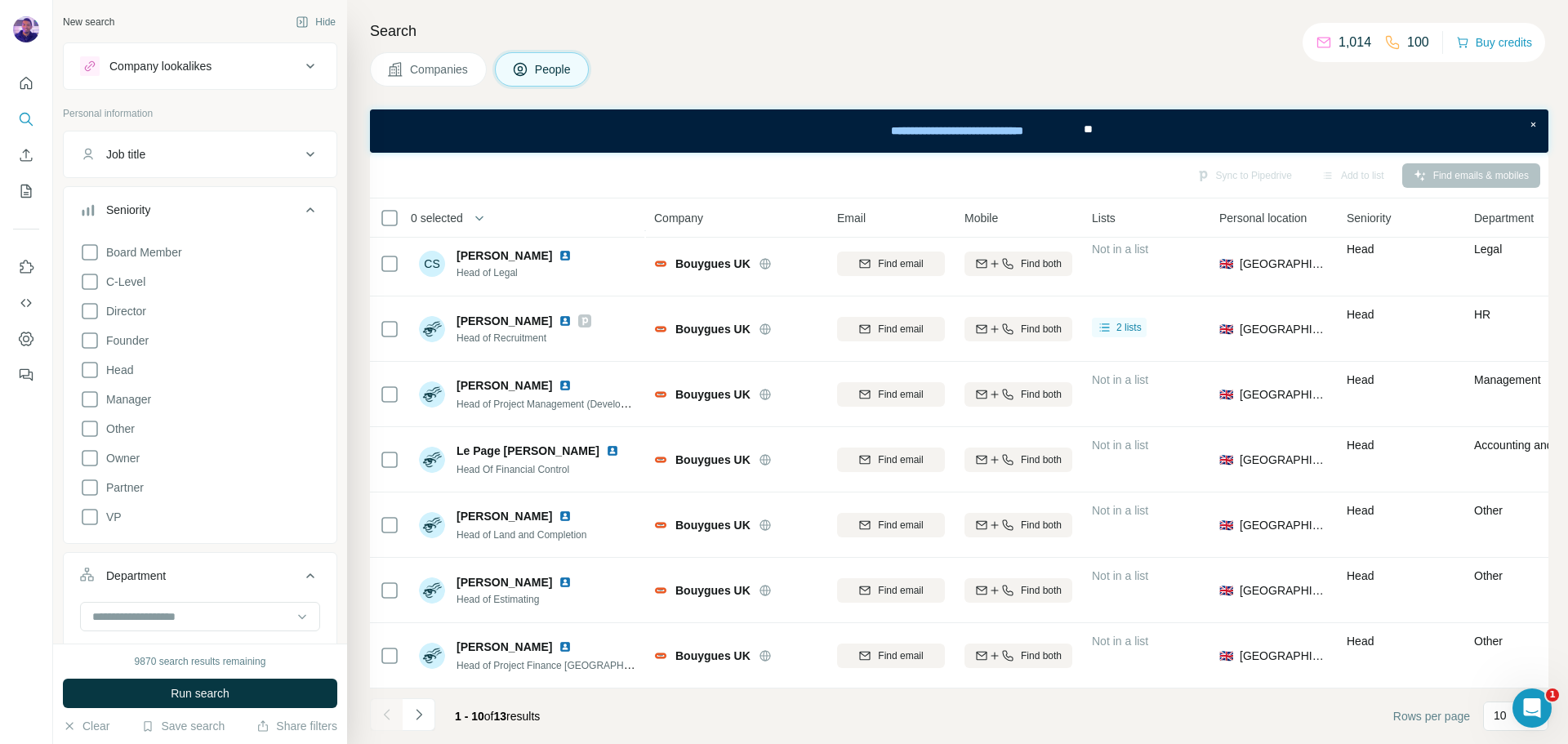
click at [182, 146] on div "Job title" at bounding box center [191, 155] width 220 height 17
click at [185, 199] on input "text" at bounding box center [184, 195] width 207 height 30
type input "**"
click at [301, 192] on icon "button" at bounding box center [307, 195] width 17 height 17
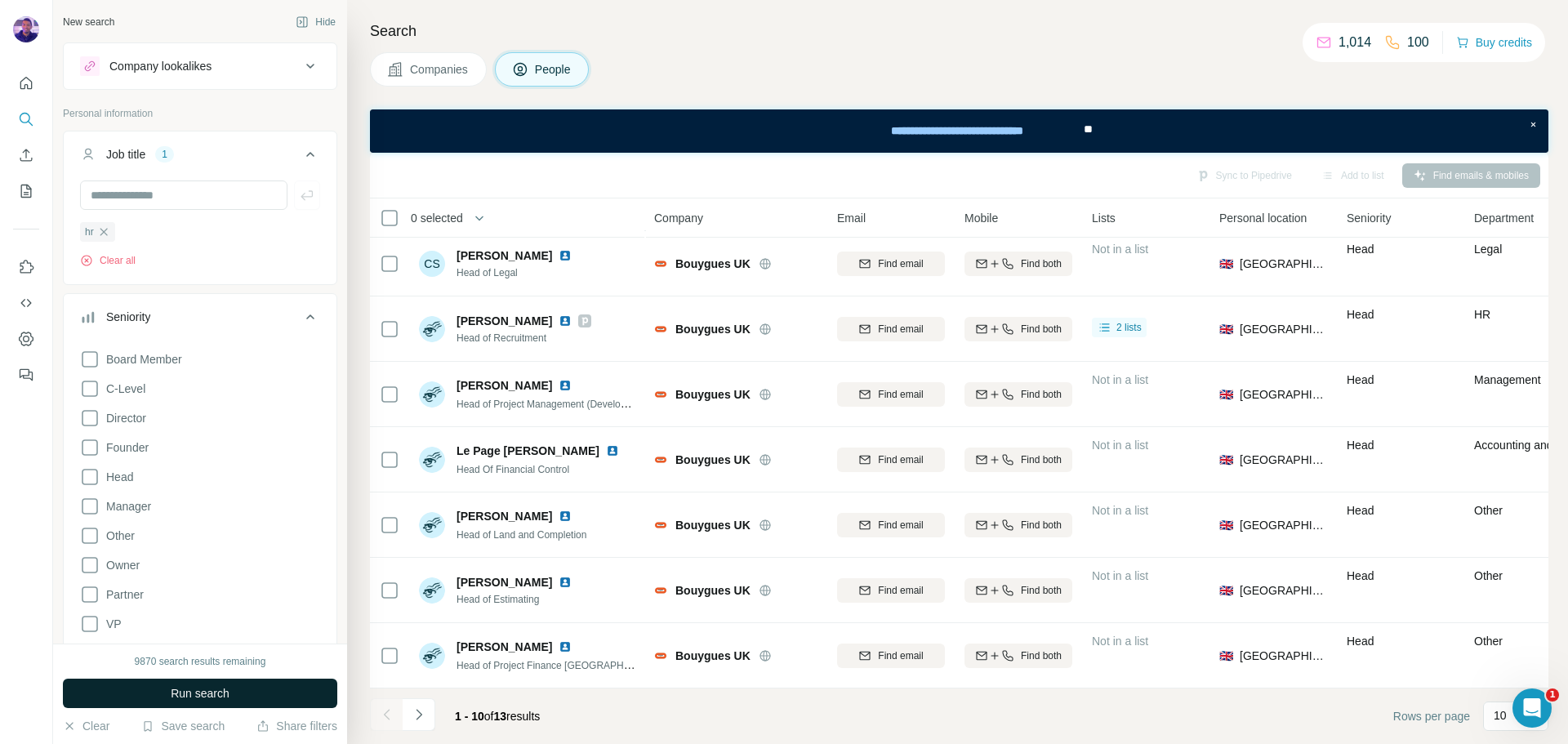
click at [311, 688] on button "Run search" at bounding box center [200, 694] width 275 height 30
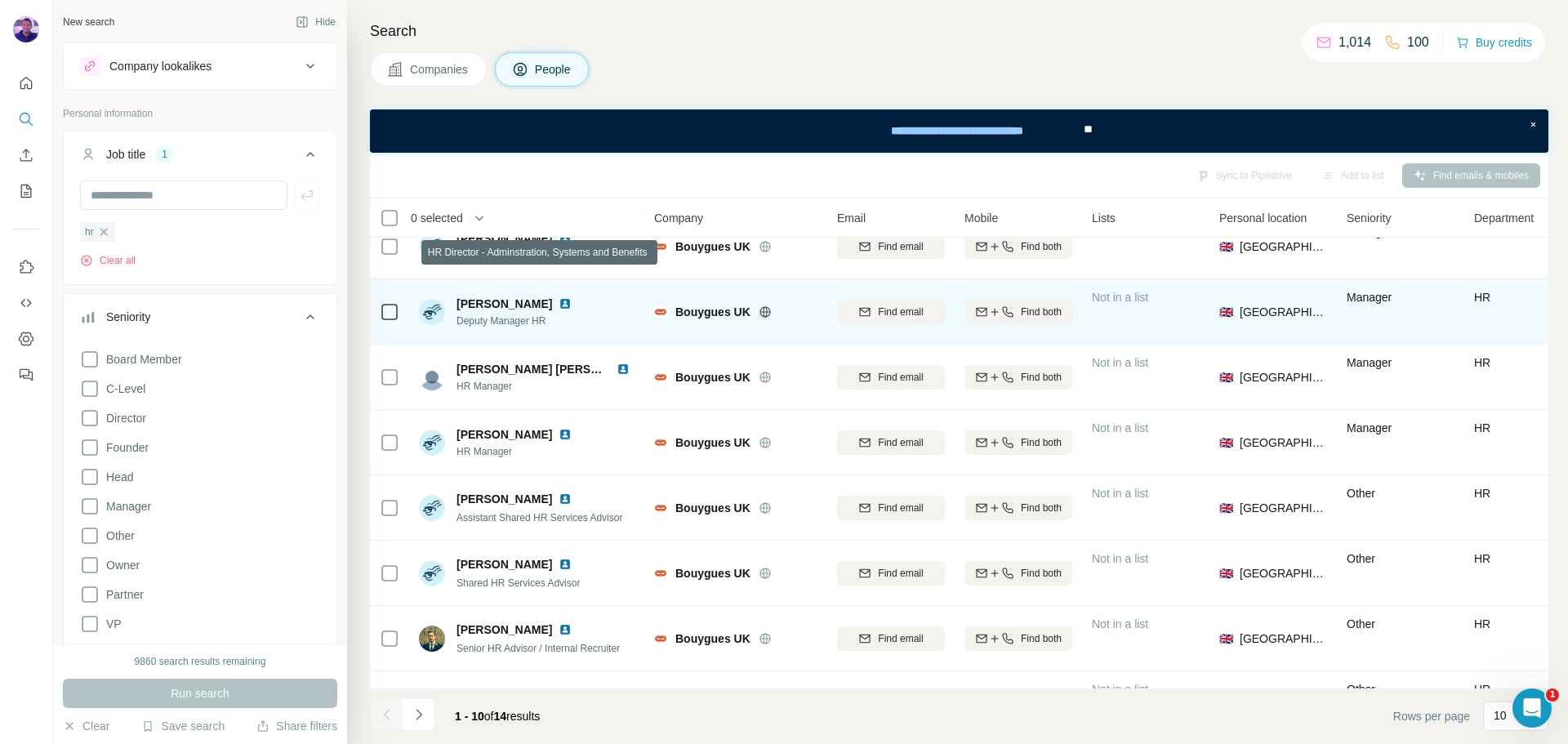
scroll to position [211, 0]
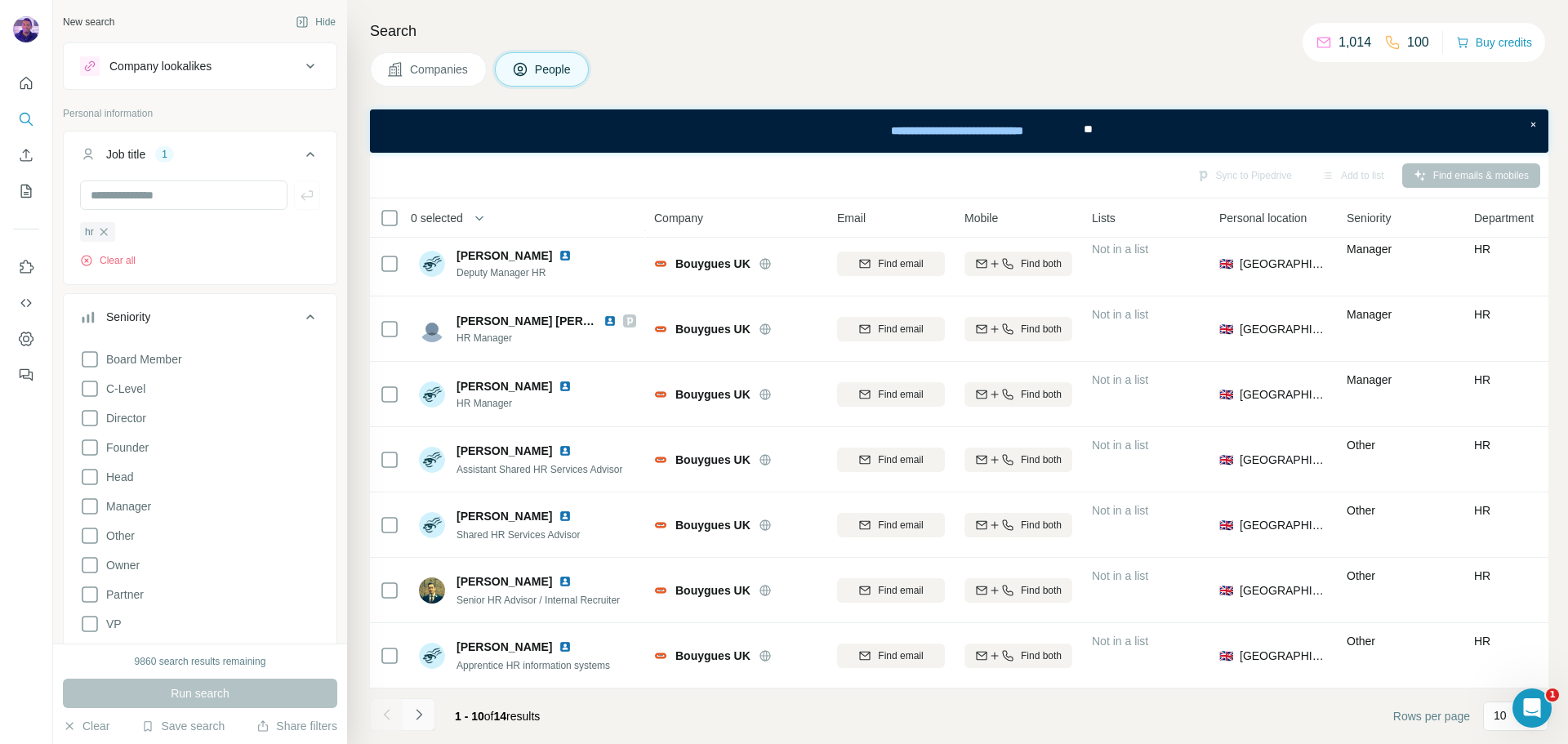
click at [416, 712] on icon "Navigate to next page" at bounding box center [419, 715] width 17 height 17
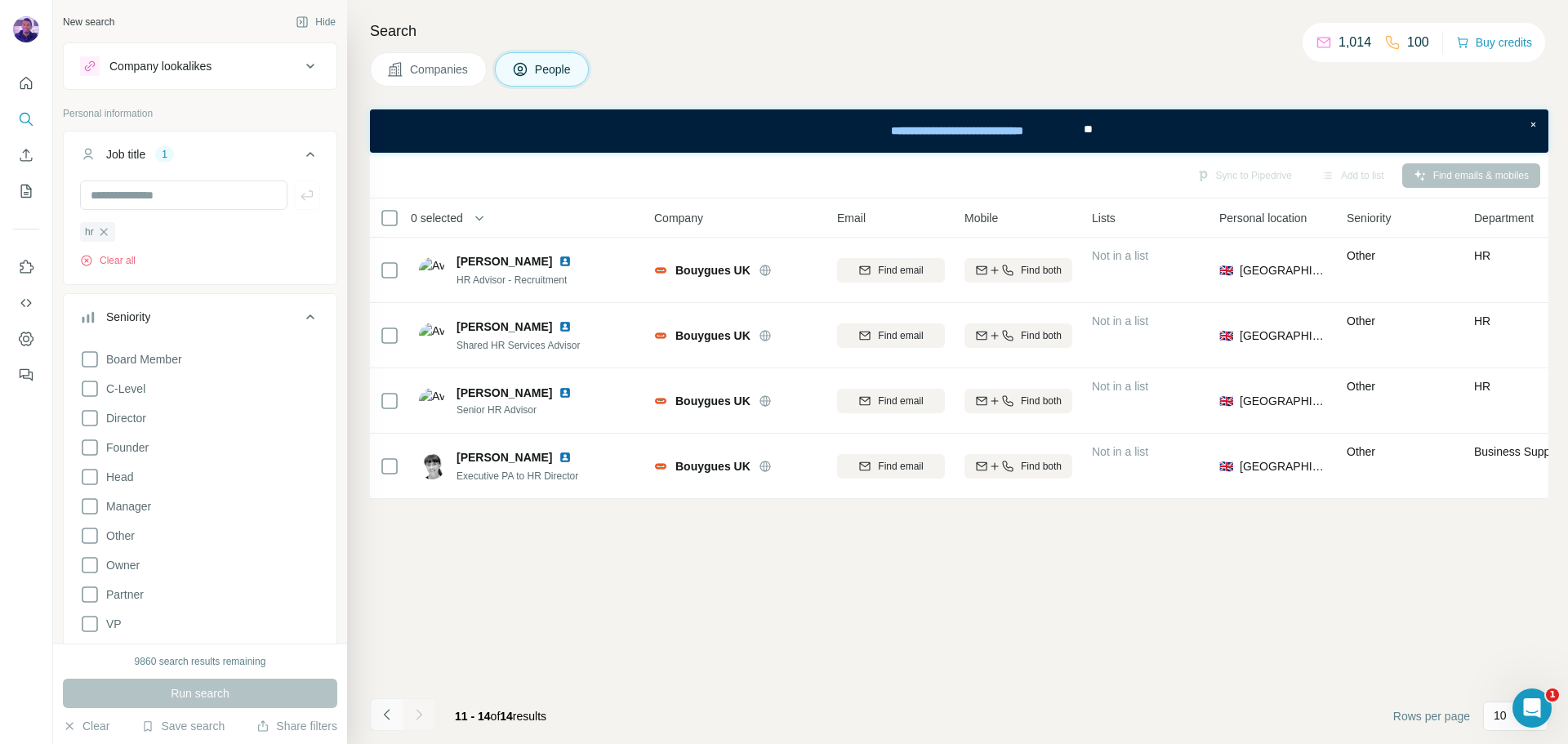
scroll to position [0, 0]
click at [391, 713] on icon "Navigate to previous page" at bounding box center [388, 715] width 17 height 17
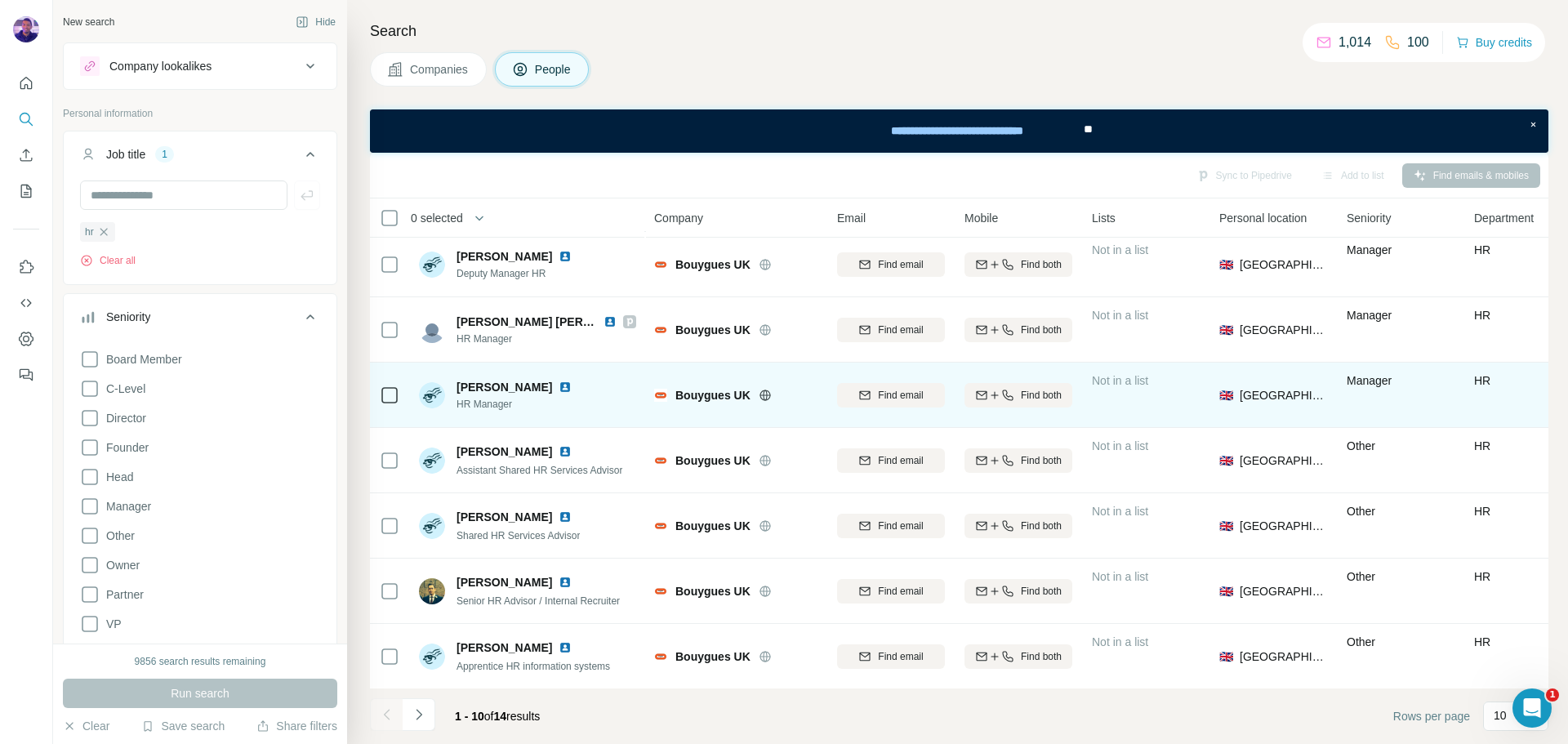
scroll to position [211, 0]
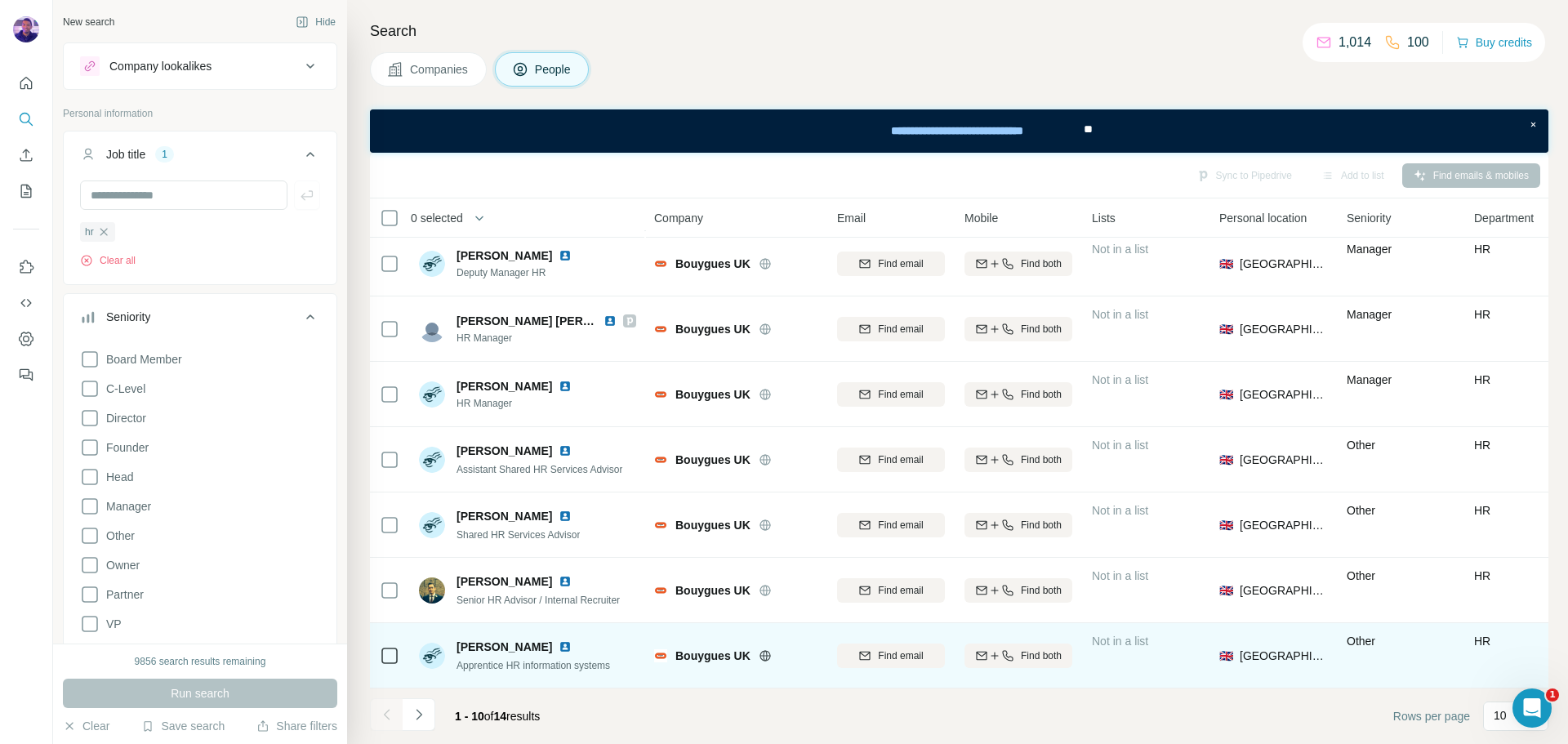
click at [564, 640] on img at bounding box center [565, 647] width 13 height 13
click at [902, 651] on span "Find email" at bounding box center [900, 656] width 45 height 15
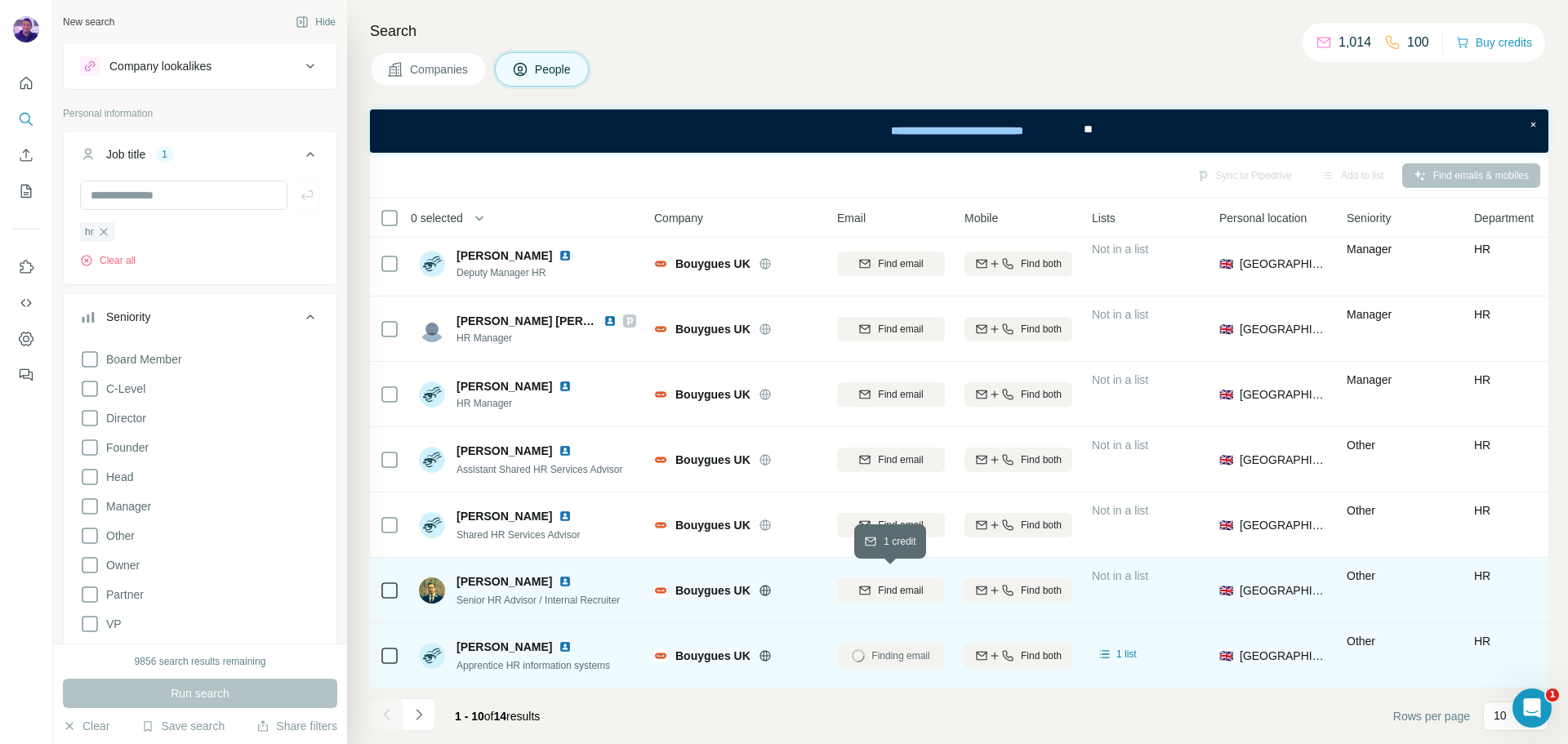
click at [892, 578] on button "Find email" at bounding box center [891, 590] width 108 height 24
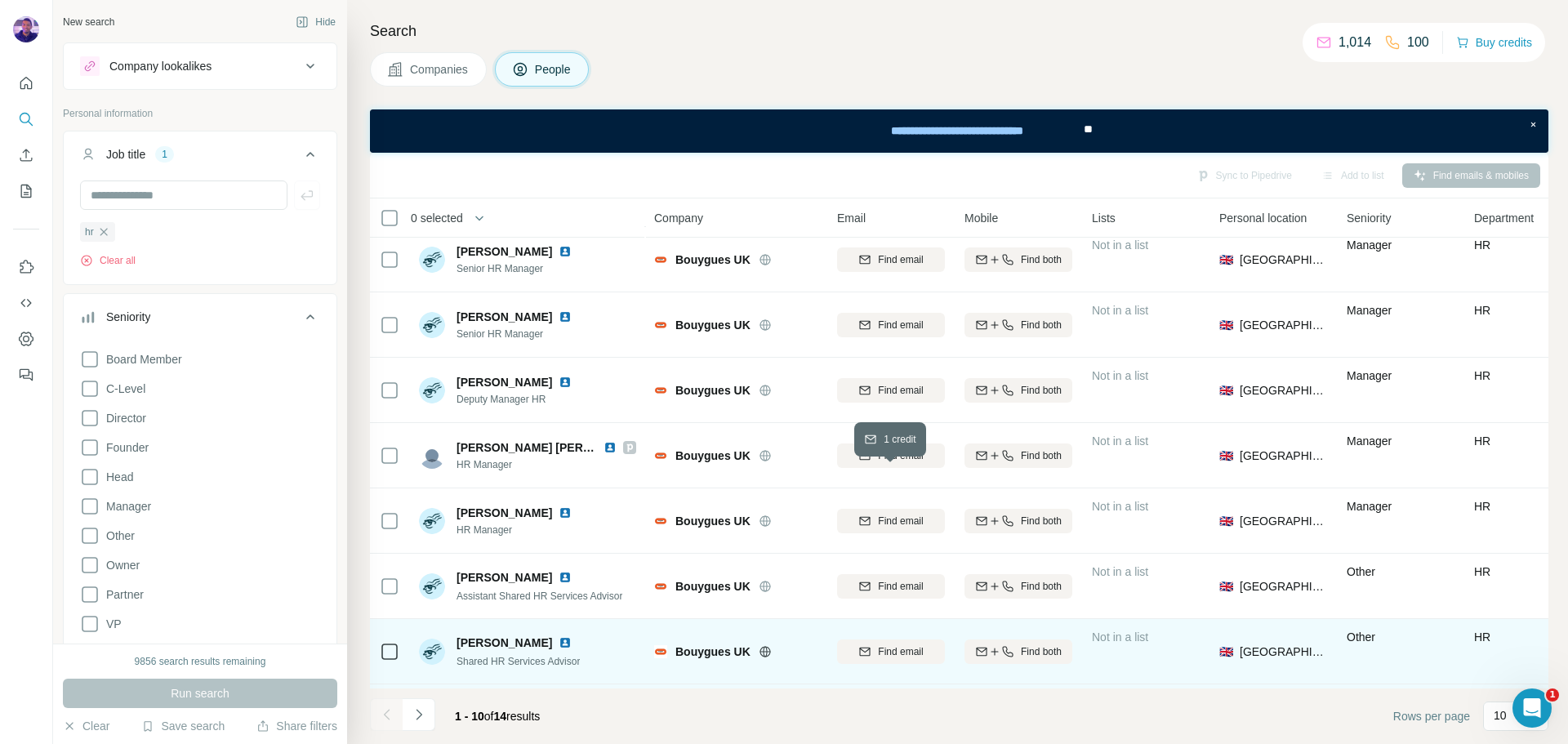
scroll to position [47, 0]
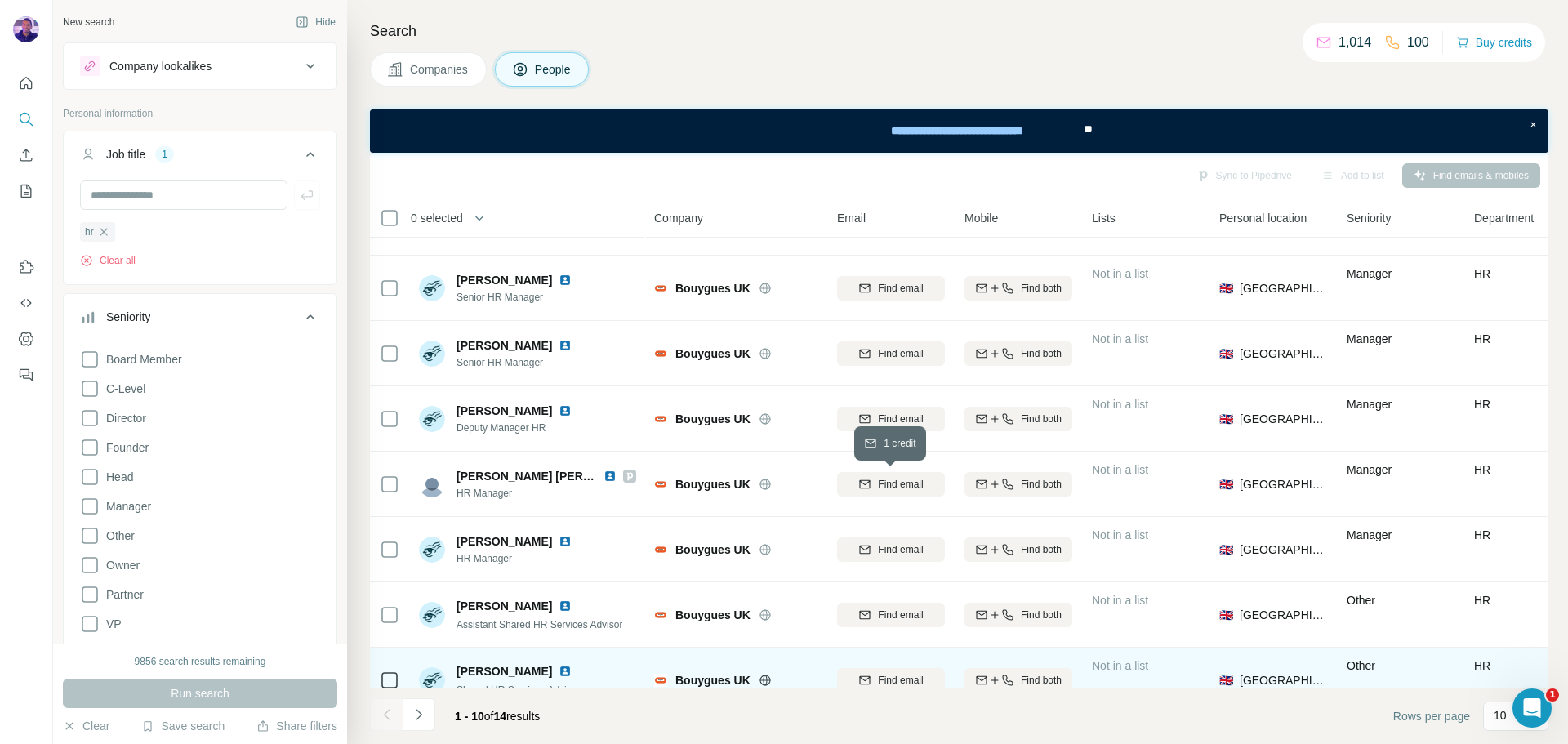
click at [911, 490] on span "Find email" at bounding box center [900, 485] width 45 height 15
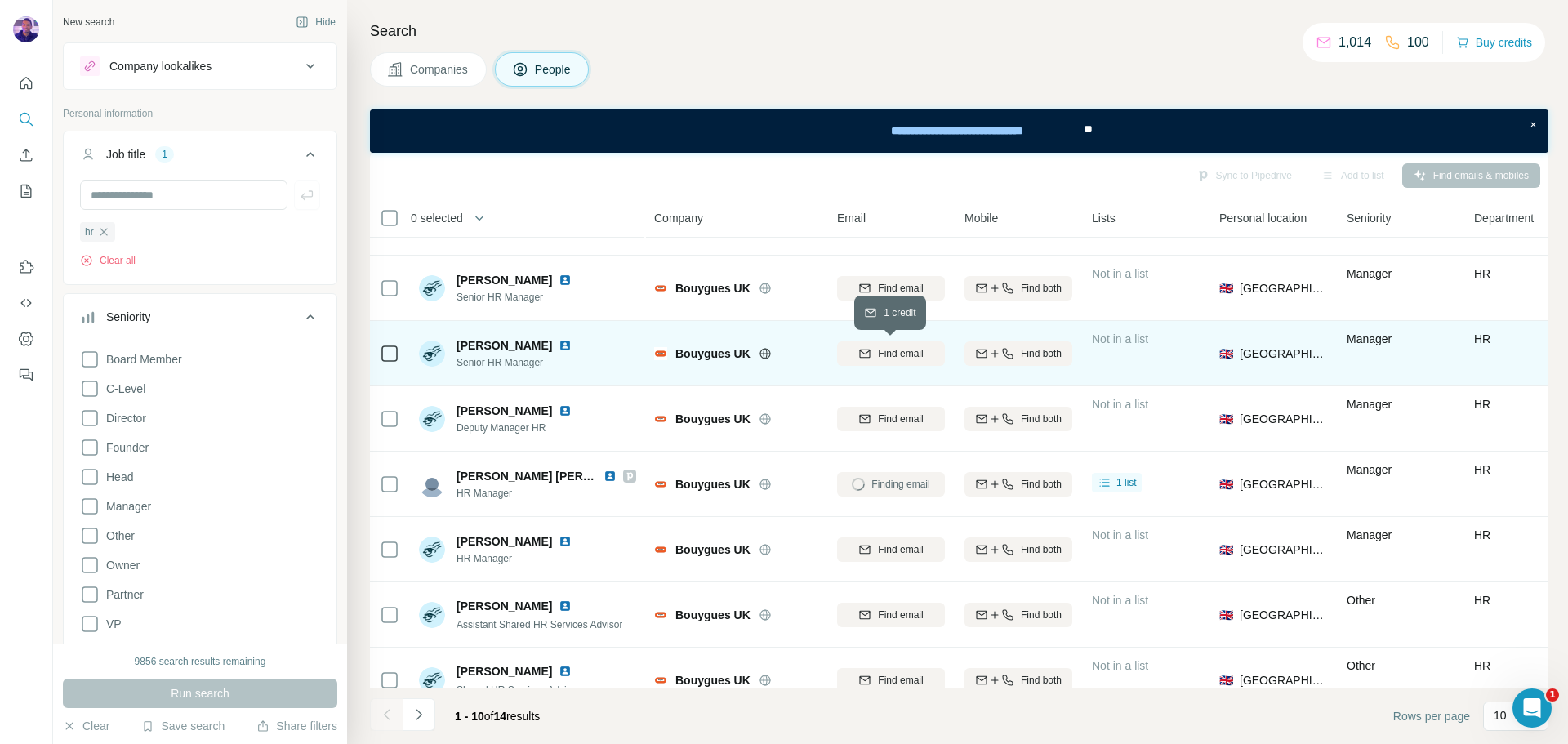
click at [918, 356] on span "Find email" at bounding box center [900, 353] width 45 height 15
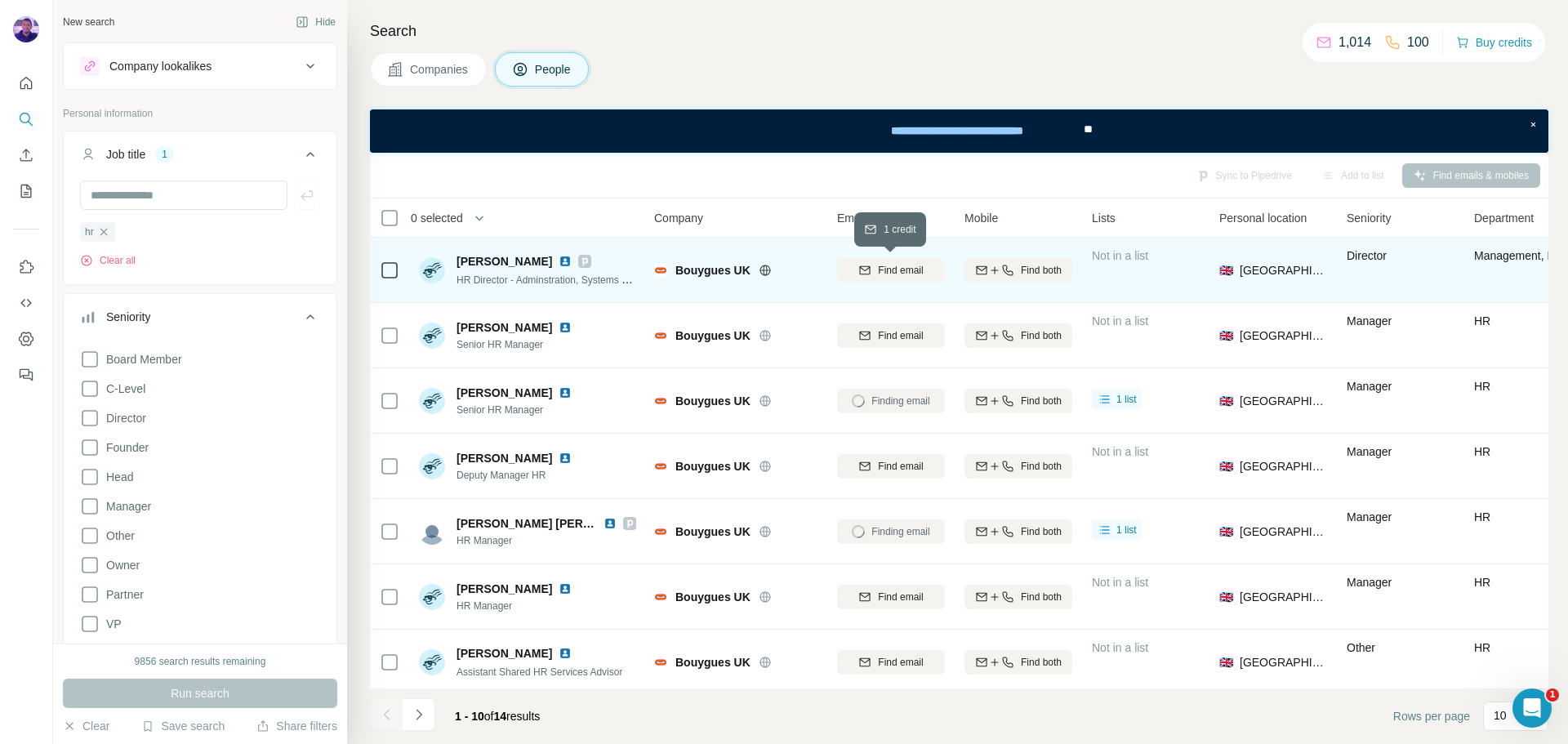
click at [886, 275] on span "Find email" at bounding box center [900, 270] width 45 height 15
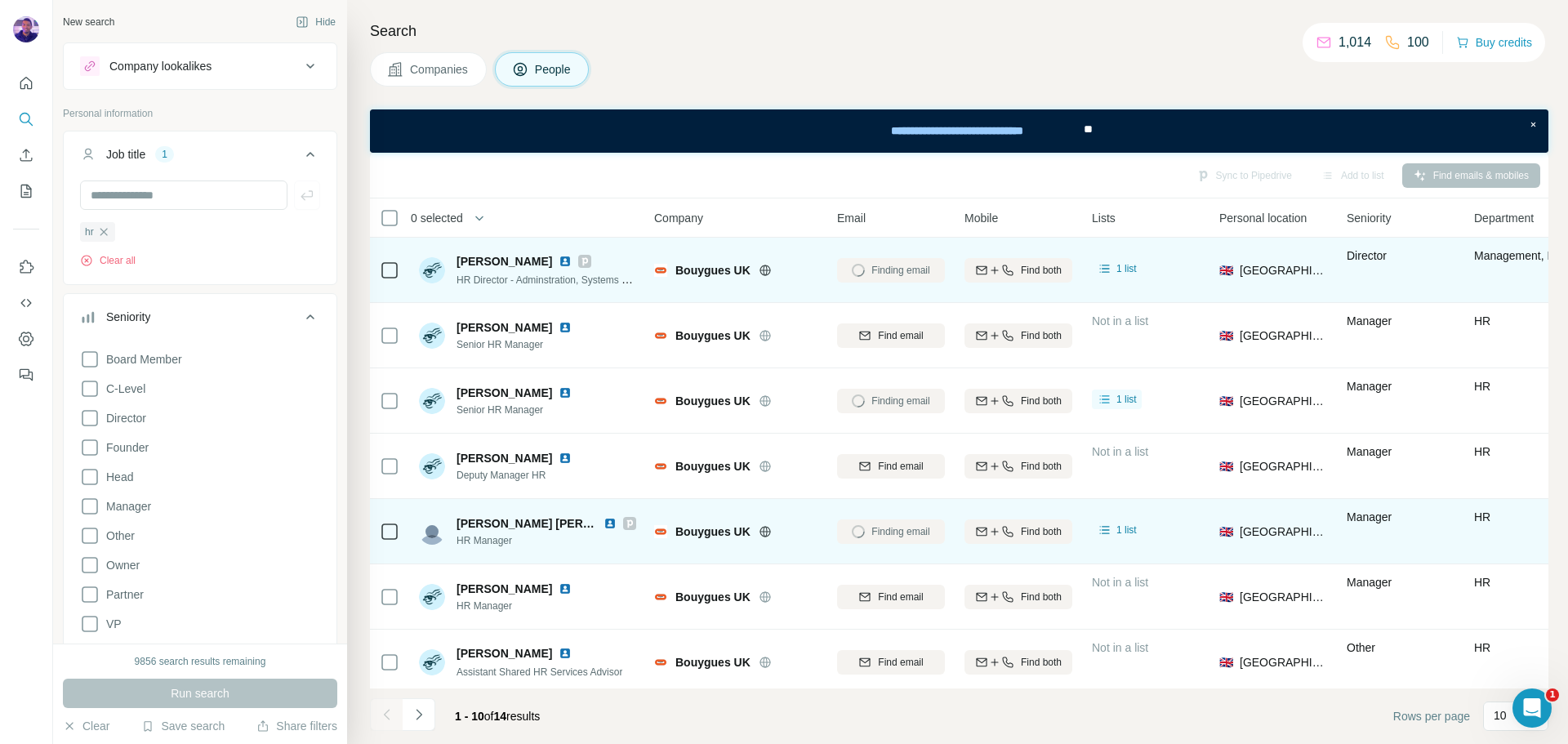
scroll to position [211, 0]
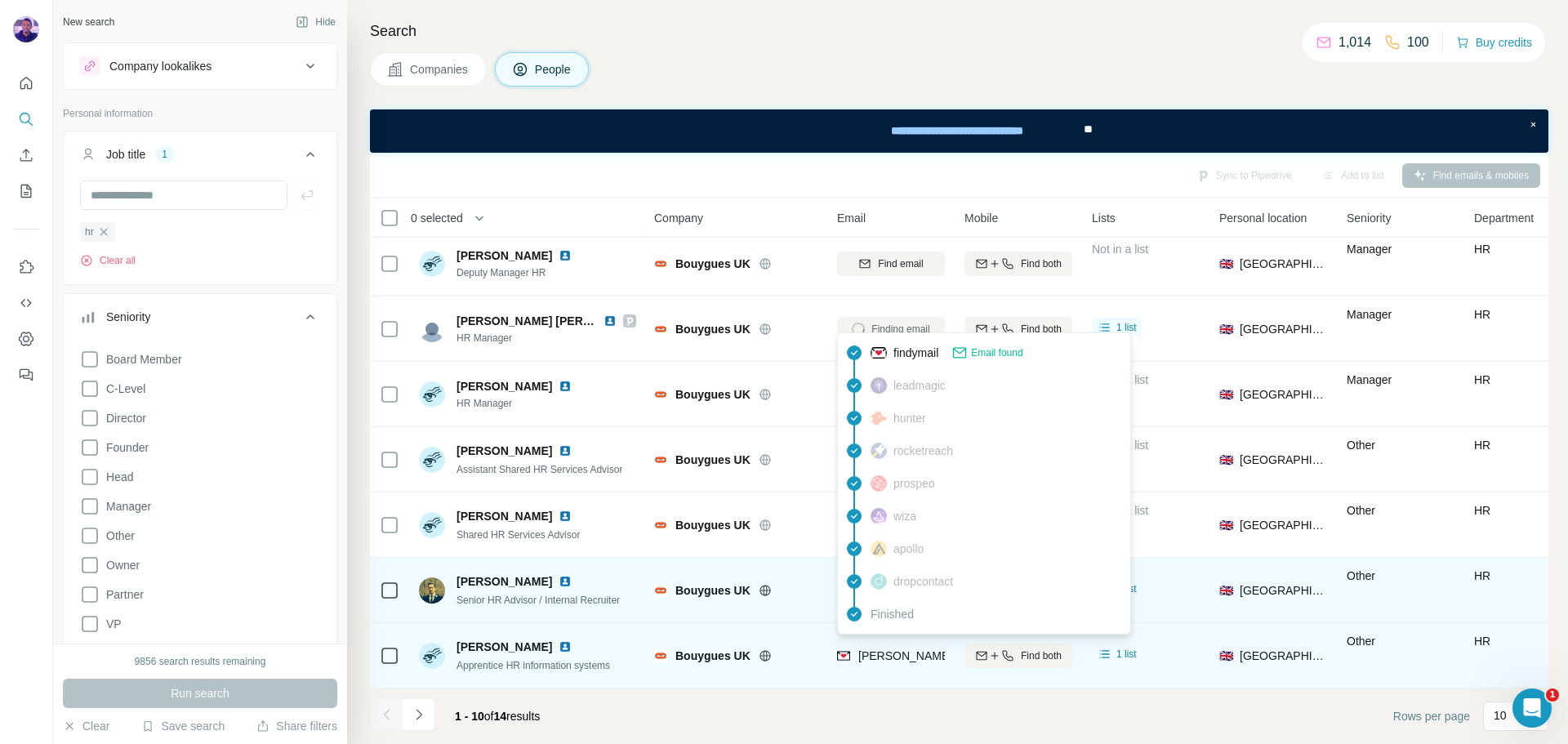
click at [908, 653] on span "[PERSON_NAME][EMAIL_ADDRESS][PERSON_NAME][DOMAIN_NAME]" at bounding box center [1049, 656] width 382 height 13
click at [908, 650] on span "[PERSON_NAME][EMAIL_ADDRESS][PERSON_NAME][DOMAIN_NAME]" at bounding box center [1049, 656] width 382 height 13
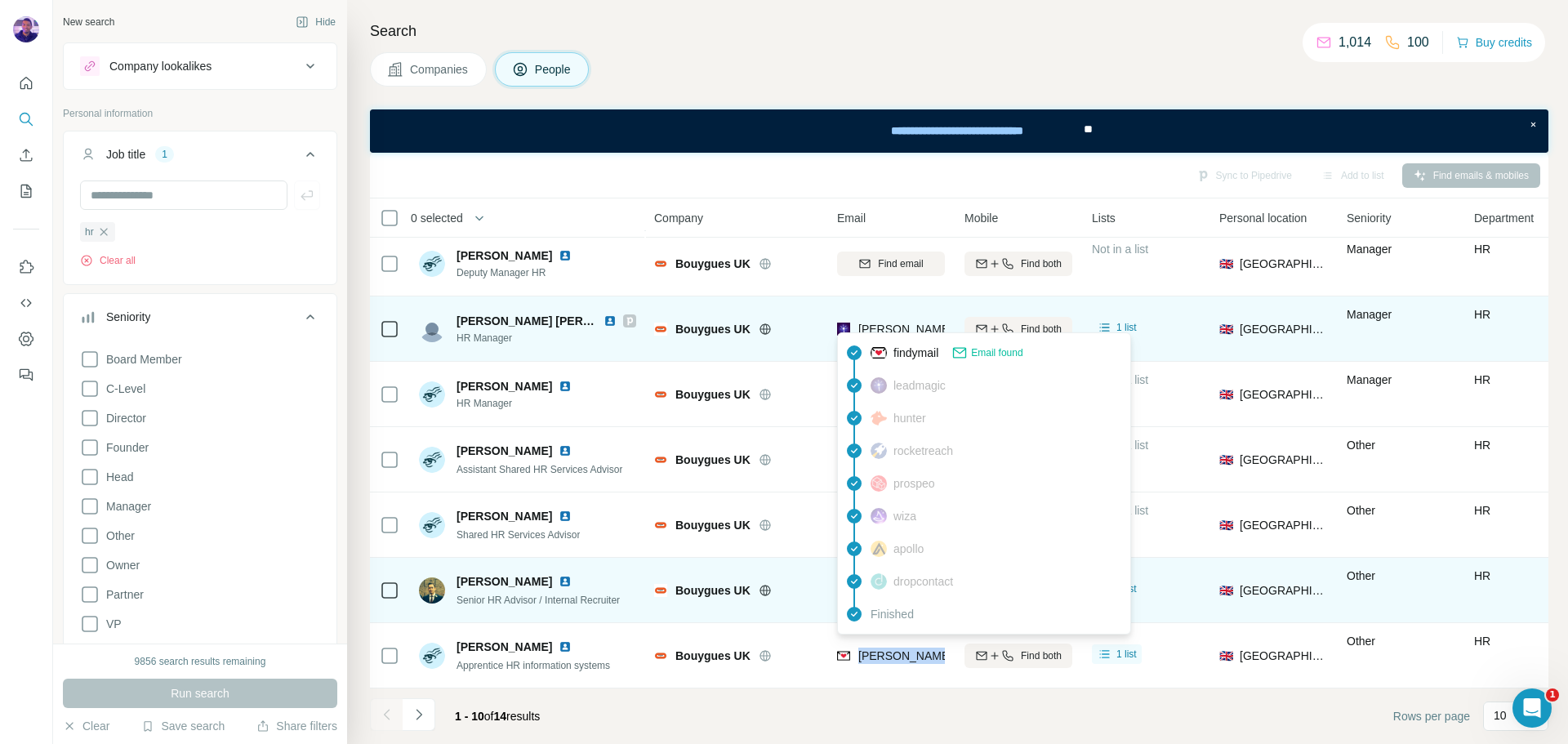
copy tr "[PERSON_NAME][EMAIL_ADDRESS][PERSON_NAME][DOMAIN_NAME]"
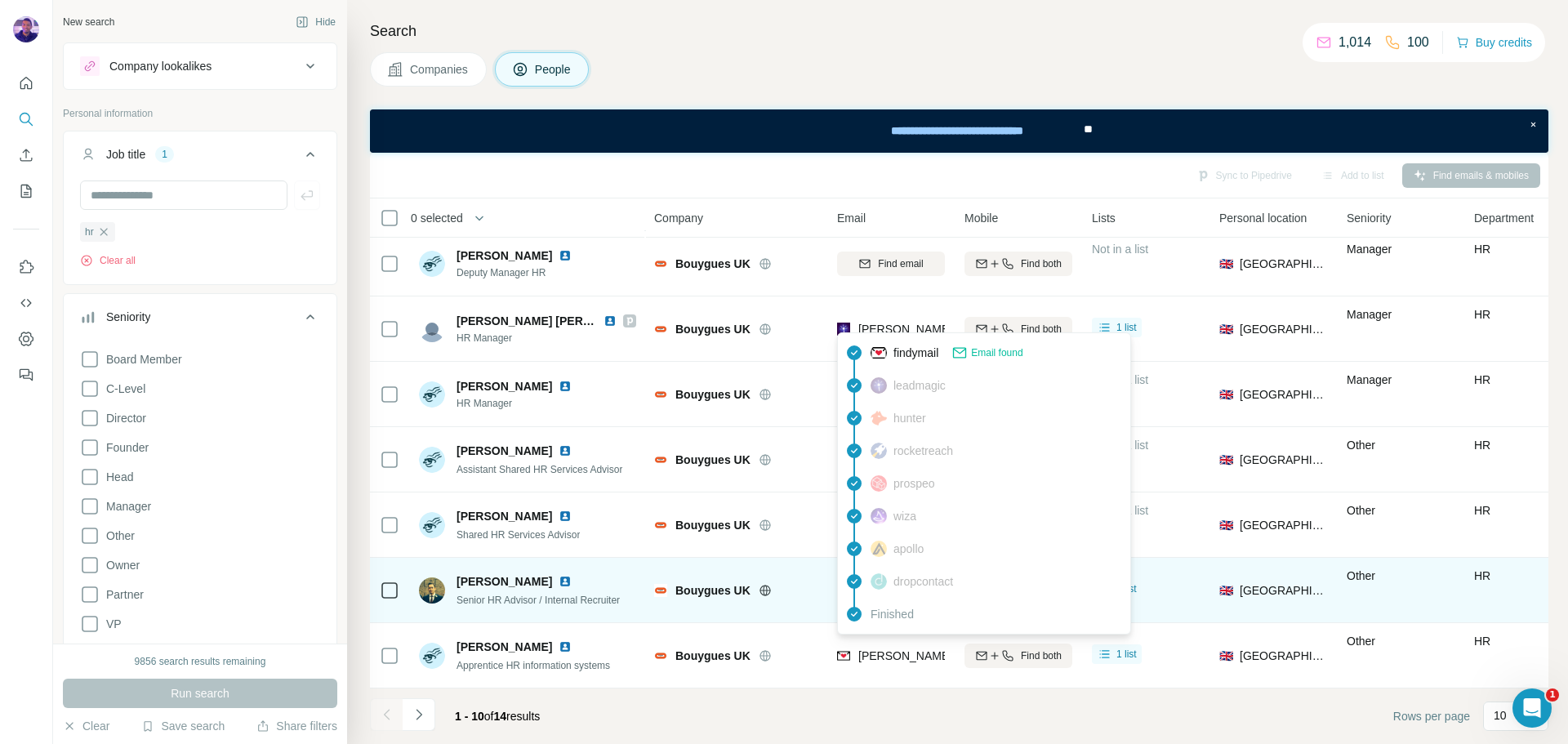
click at [776, 584] on div at bounding box center [784, 590] width 53 height 13
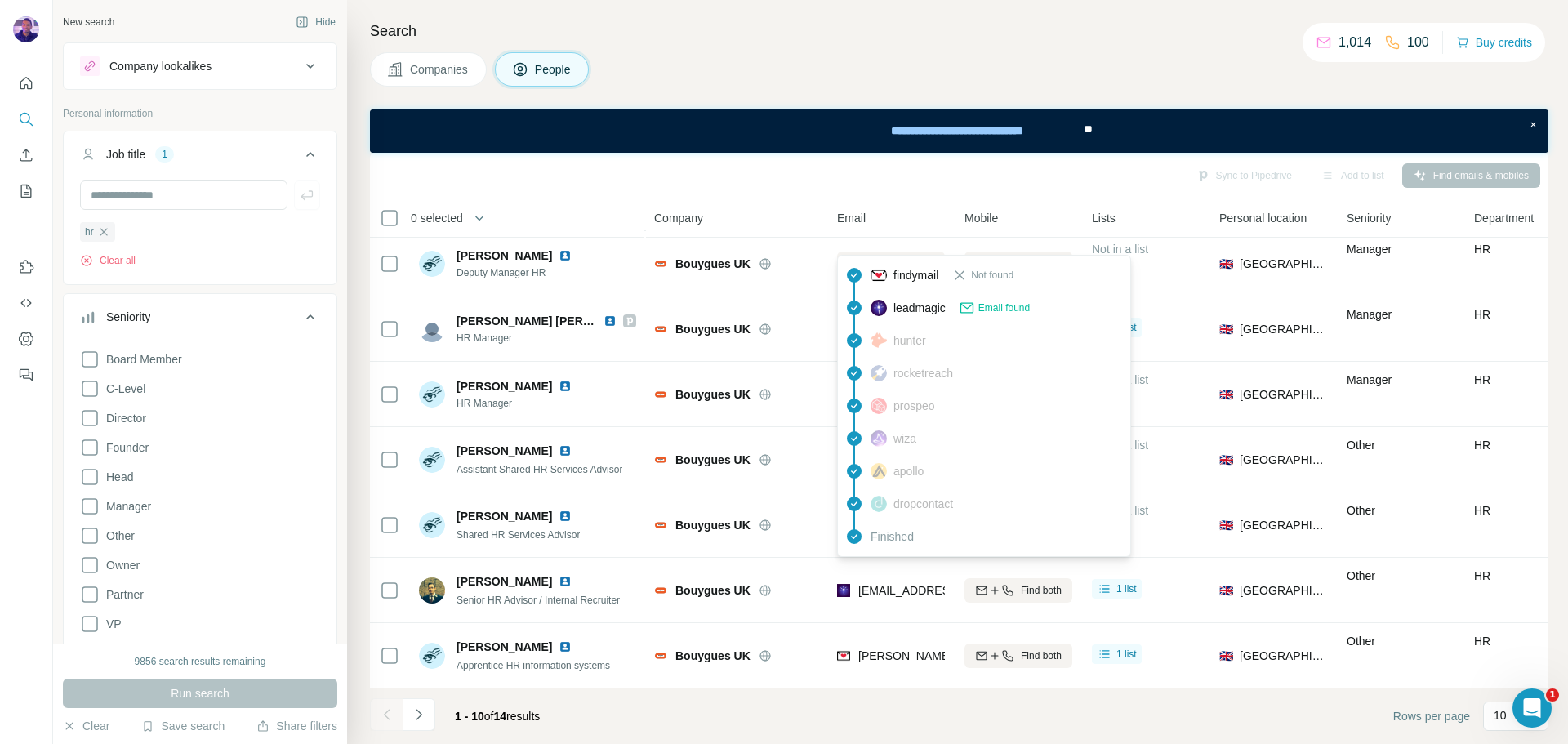
click at [883, 588] on span "[EMAIL_ADDRESS][DOMAIN_NAME]" at bounding box center [955, 590] width 193 height 13
copy tr "[EMAIL_ADDRESS][DOMAIN_NAME]"
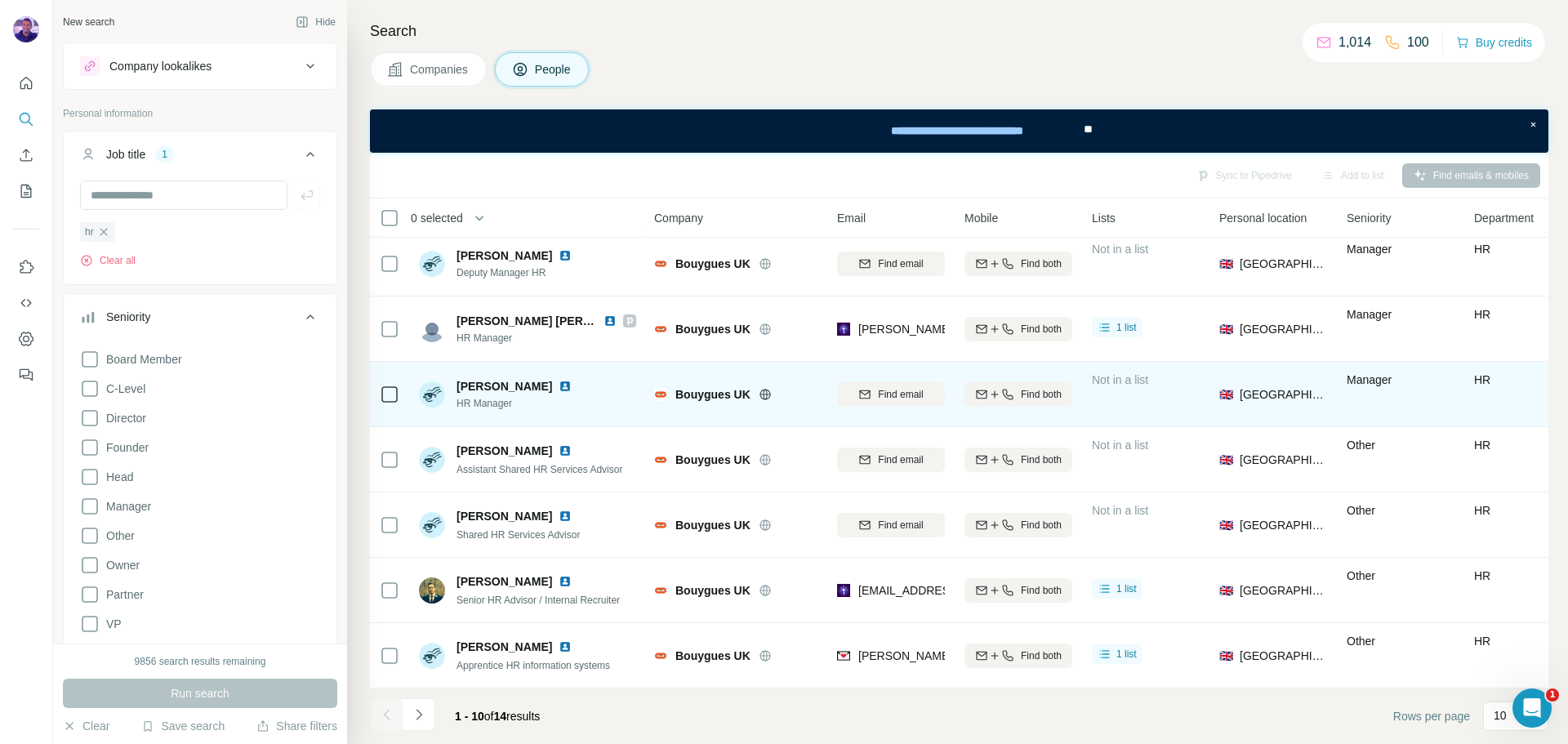
click at [689, 416] on td "Bouygues UK" at bounding box center [736, 394] width 183 height 66
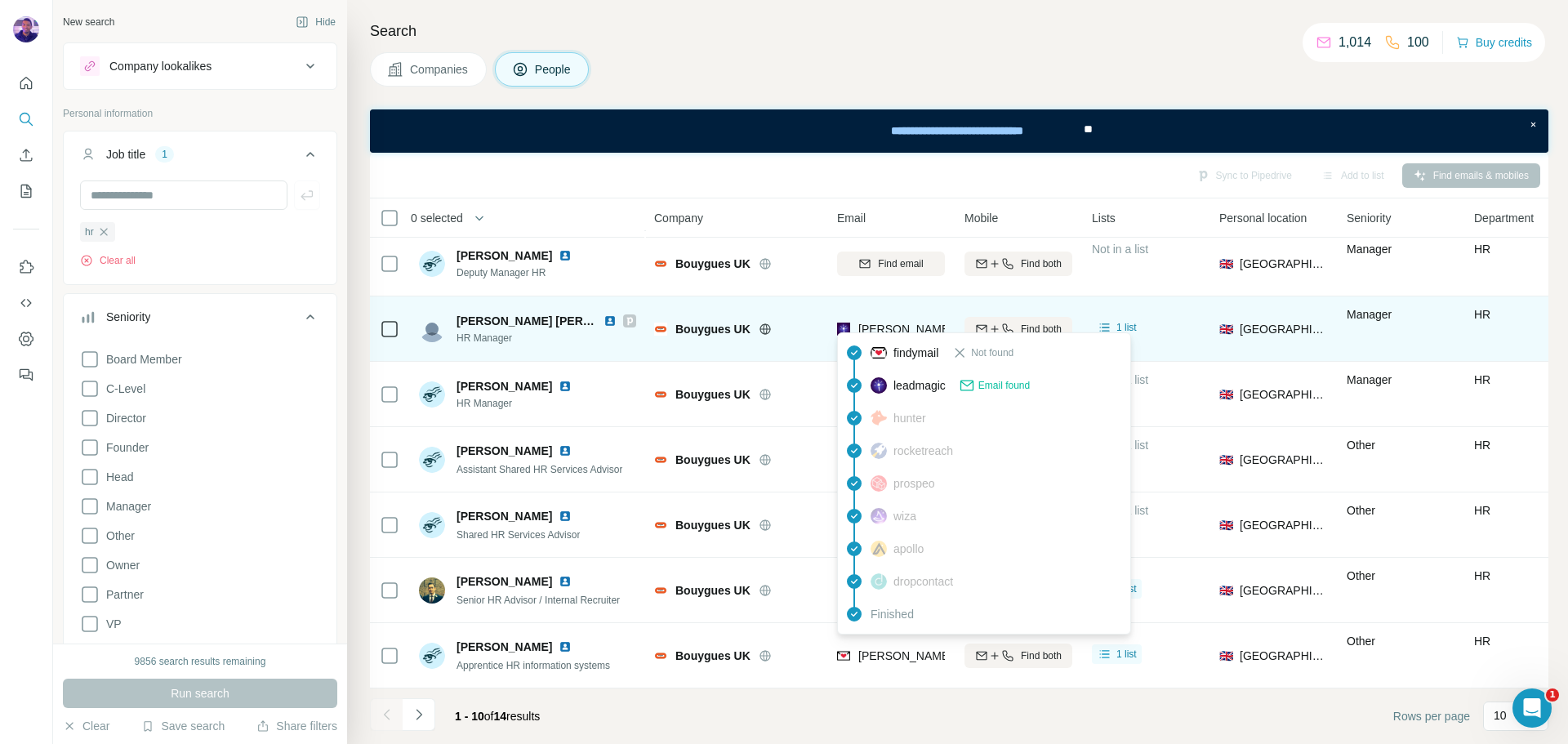
click at [877, 323] on span "[PERSON_NAME][EMAIL_ADDRESS][DOMAIN_NAME]" at bounding box center [1002, 329] width 288 height 13
copy tr "[PERSON_NAME][EMAIL_ADDRESS][DOMAIN_NAME]"
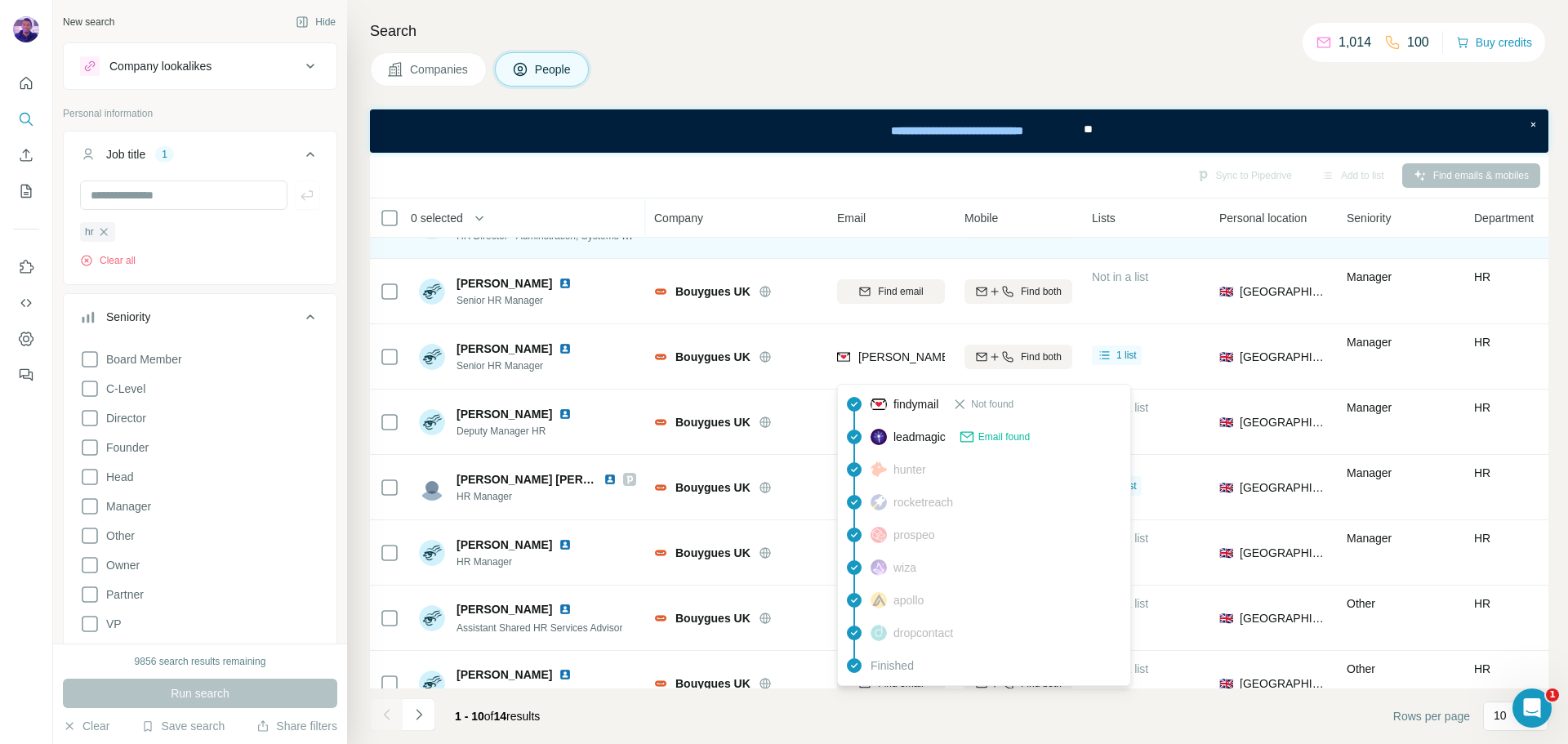
scroll to position [0, 0]
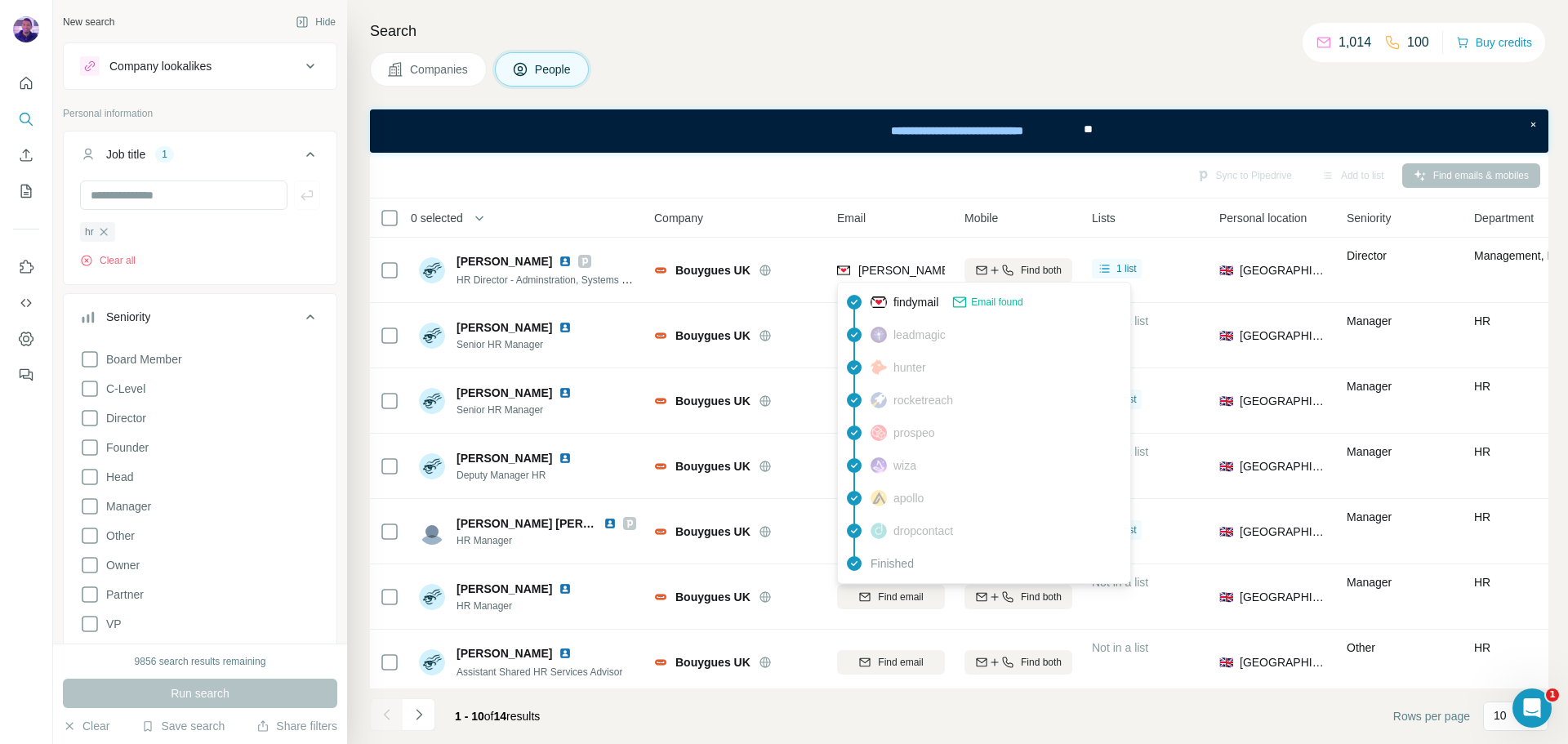
click at [897, 267] on span "[PERSON_NAME][EMAIL_ADDRESS][PERSON_NAME][DOMAIN_NAME]" at bounding box center [1049, 270] width 382 height 13
copy tr "[PERSON_NAME][EMAIL_ADDRESS][PERSON_NAME][DOMAIN_NAME]"
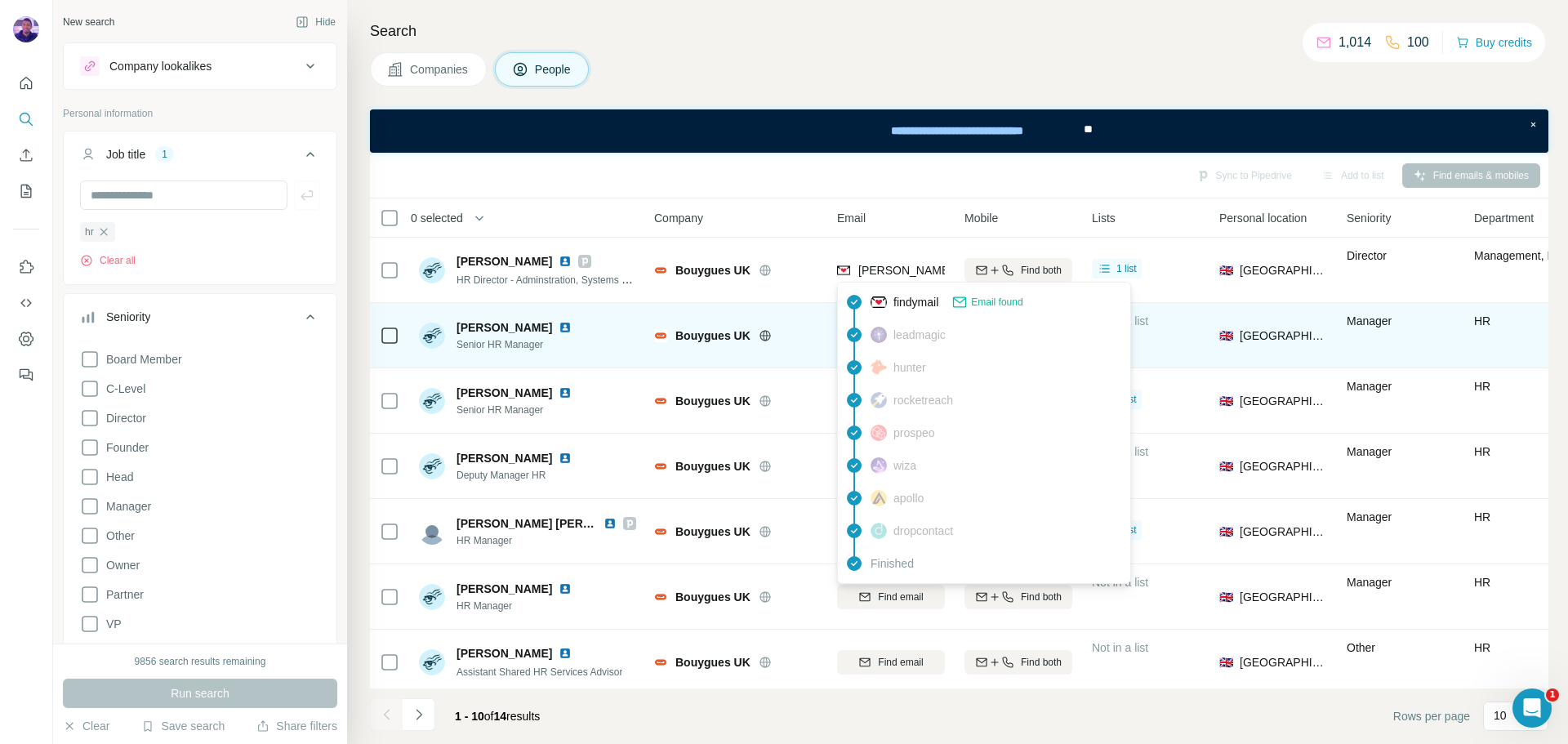
drag, startPoint x: 740, startPoint y: 307, endPoint x: 753, endPoint y: 315, distance: 15.3
click at [740, 308] on td "Bouygues UK" at bounding box center [736, 336] width 183 height 66
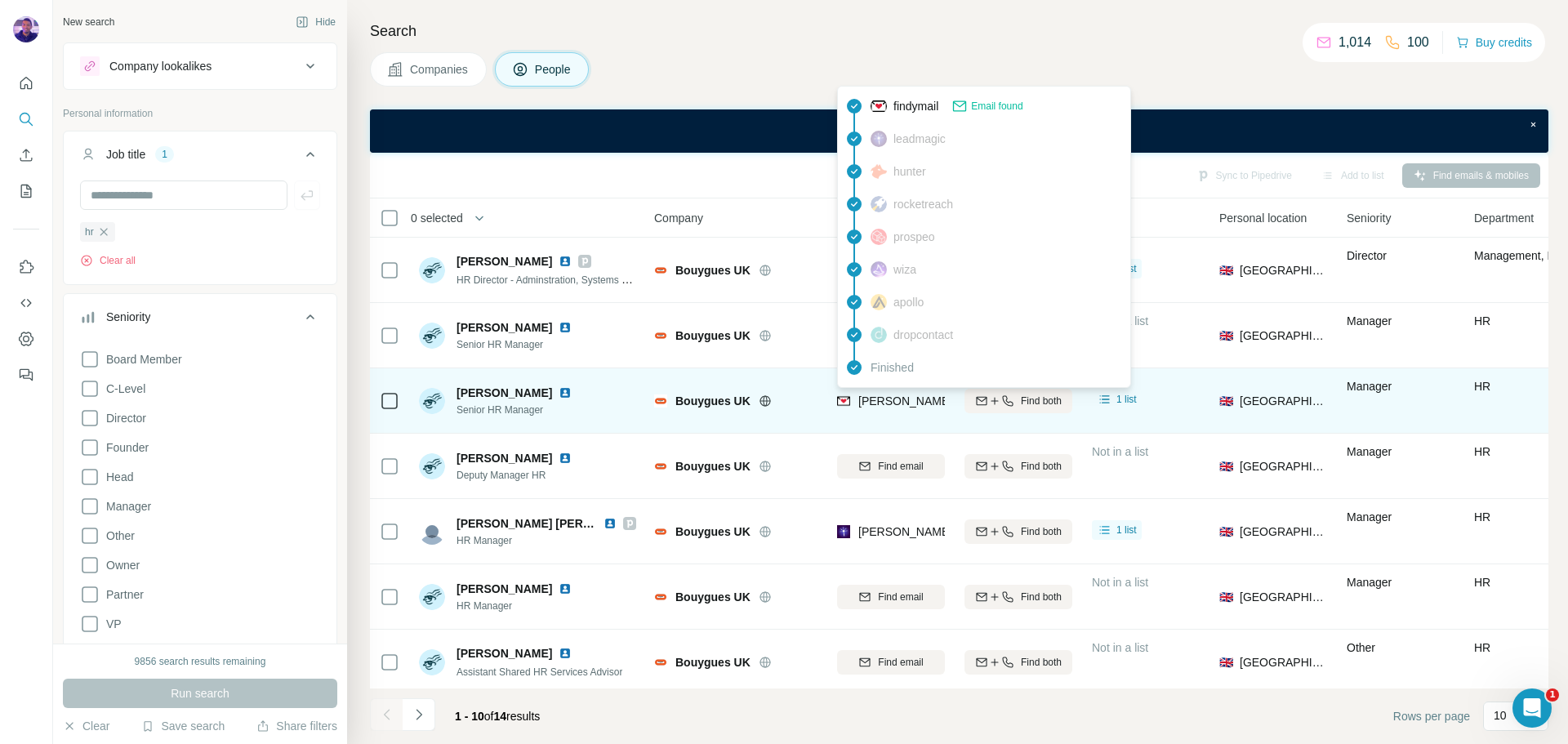
click at [890, 395] on span "[PERSON_NAME][EMAIL_ADDRESS][PERSON_NAME][DOMAIN_NAME]" at bounding box center [1049, 402] width 382 height 13
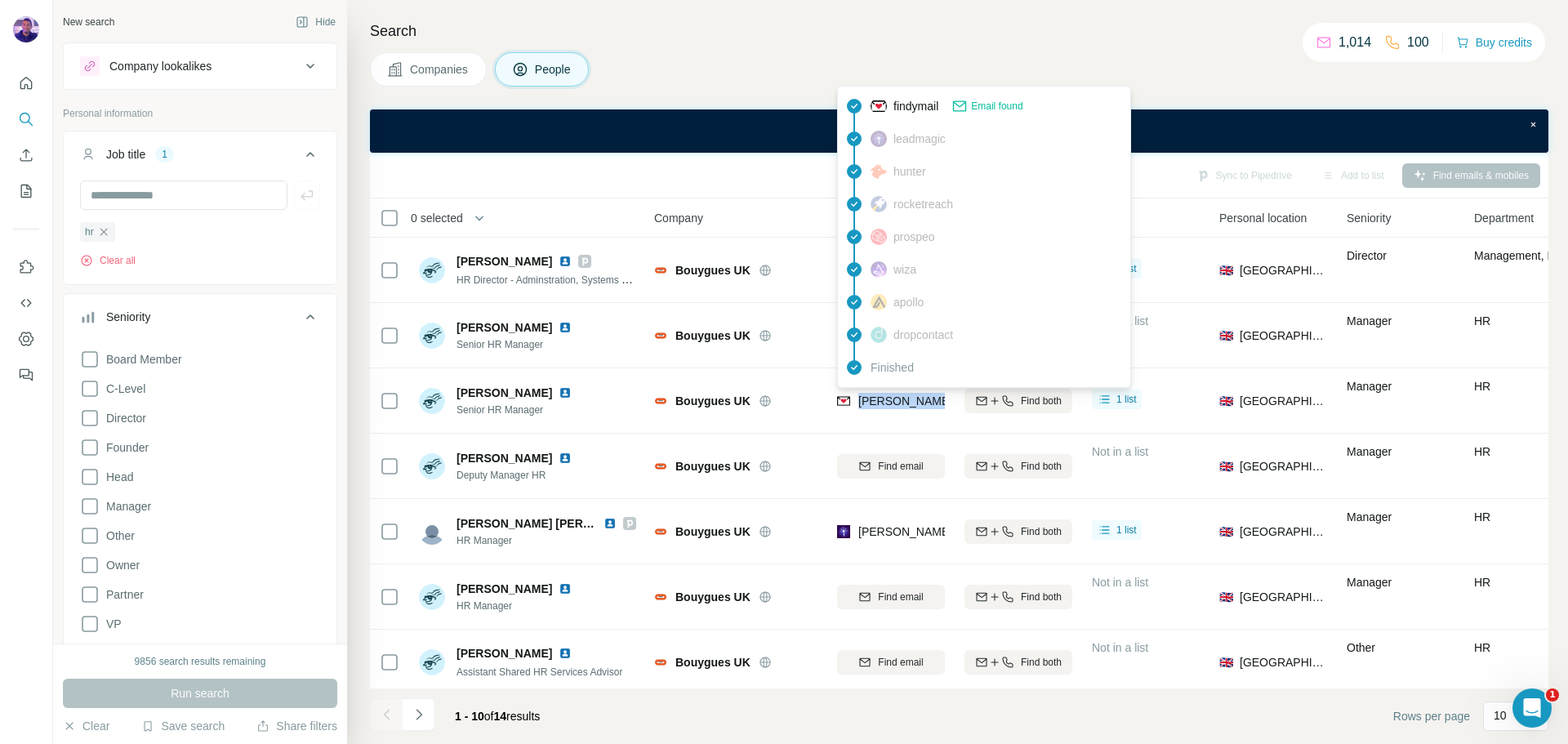
copy tr "[PERSON_NAME][EMAIL_ADDRESS][PERSON_NAME][DOMAIN_NAME]"
click at [689, 184] on div "Sync to Pipedrive Add to list Find emails & mobiles" at bounding box center [959, 175] width 1163 height 29
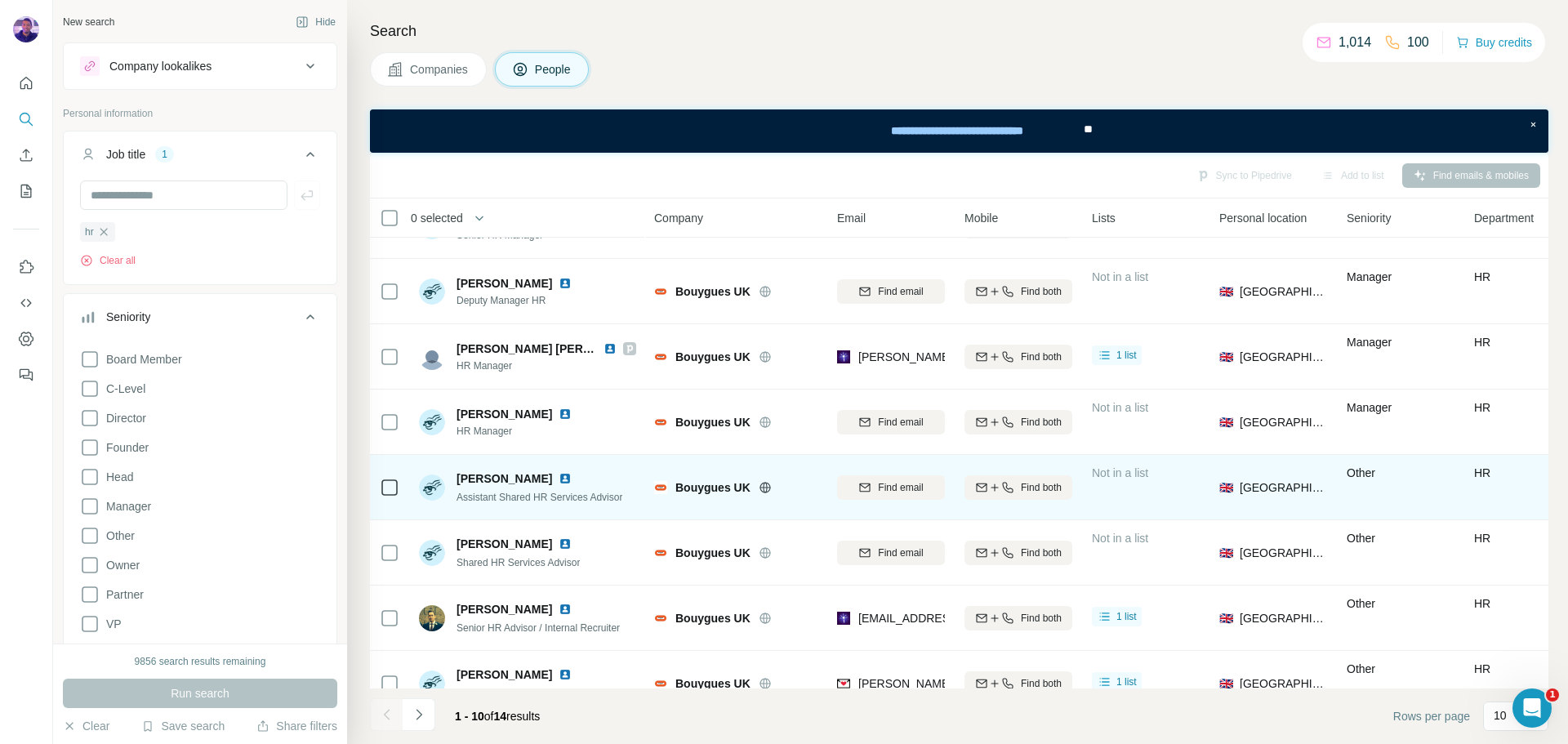
scroll to position [211, 0]
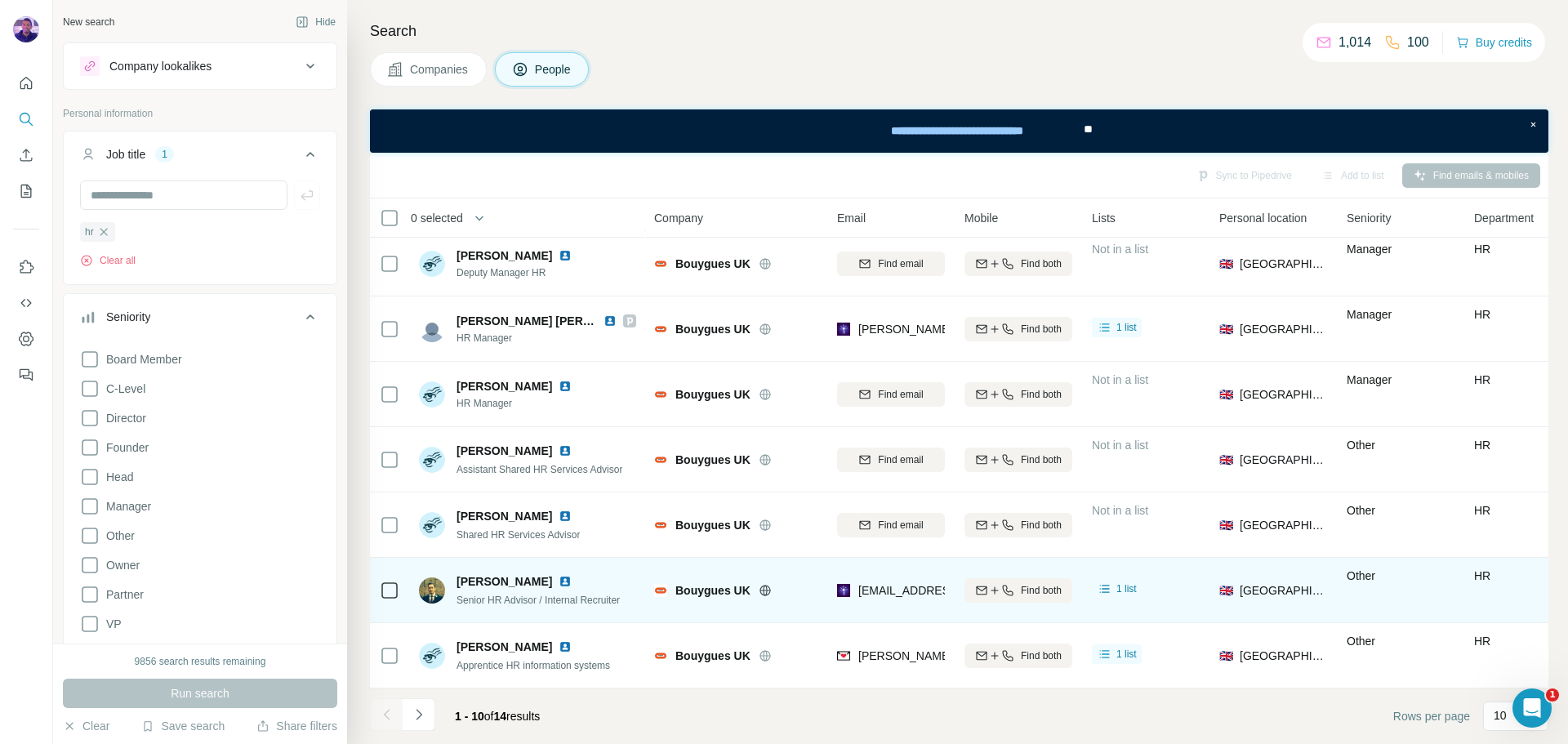
click at [559, 576] on img at bounding box center [565, 582] width 13 height 13
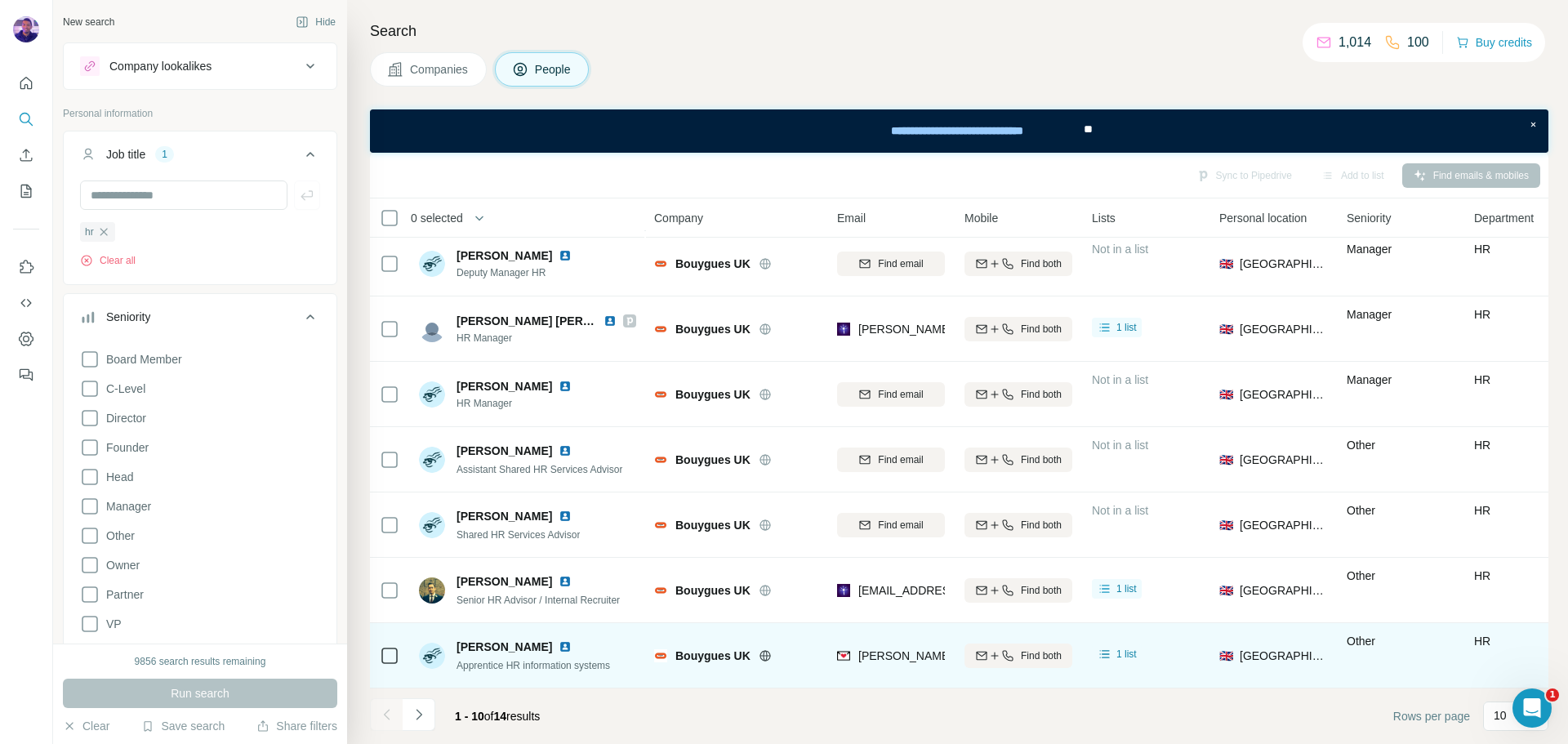
click at [559, 640] on img at bounding box center [565, 647] width 13 height 13
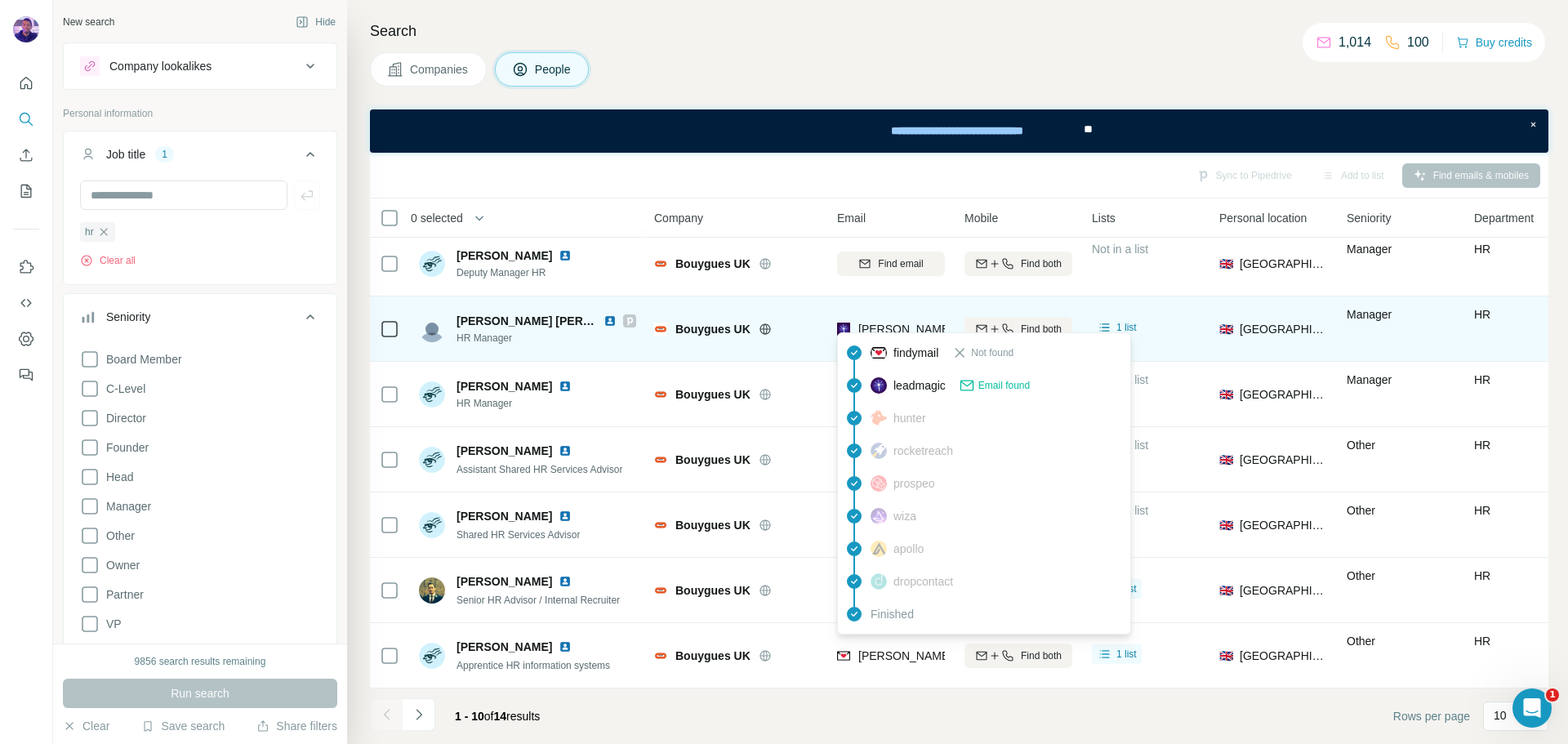
click at [900, 323] on span "[PERSON_NAME][EMAIL_ADDRESS][DOMAIN_NAME]" at bounding box center [1002, 329] width 288 height 13
copy tr "[PERSON_NAME][EMAIL_ADDRESS][DOMAIN_NAME]"
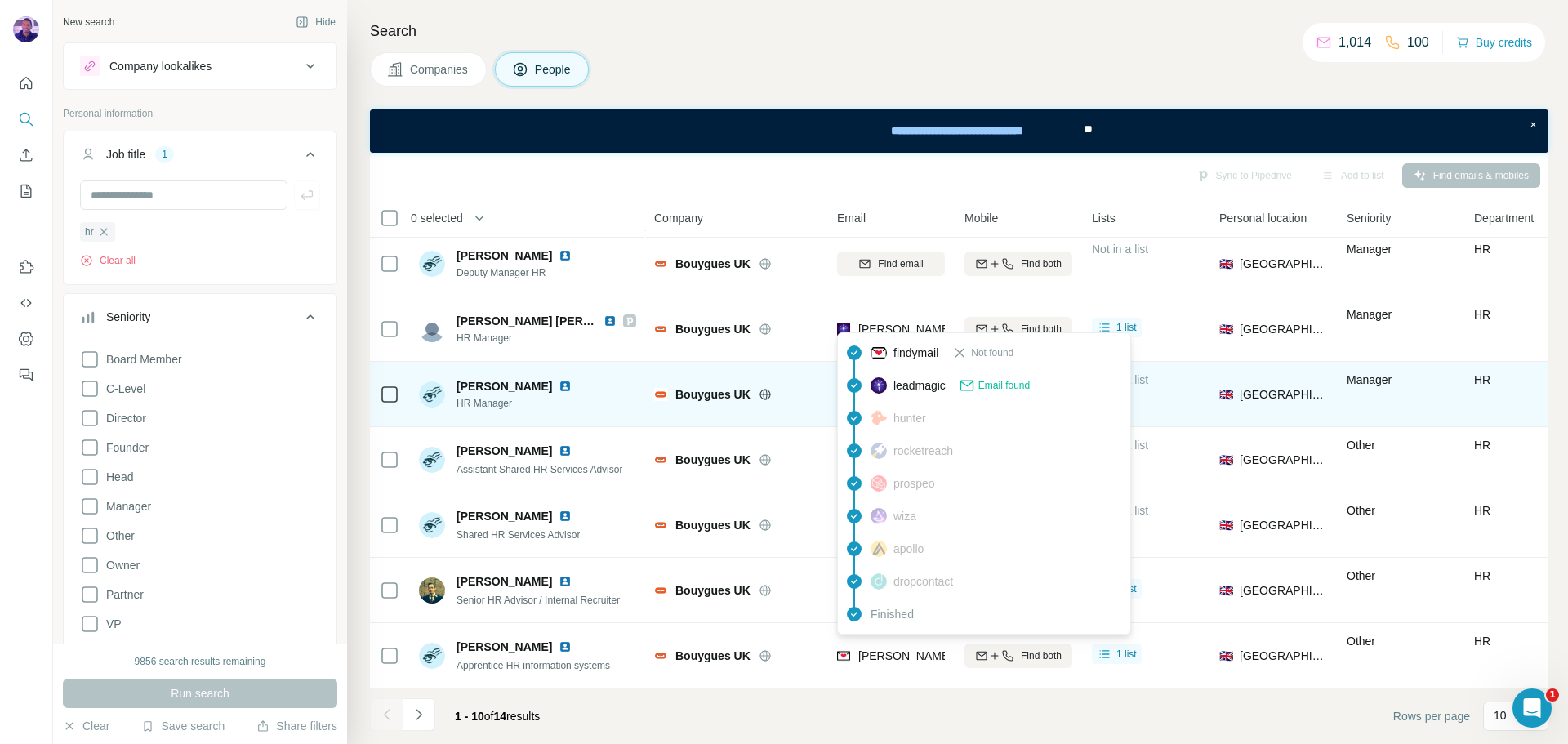
click at [779, 393] on div "Bouygues UK" at bounding box center [747, 395] width 142 height 17
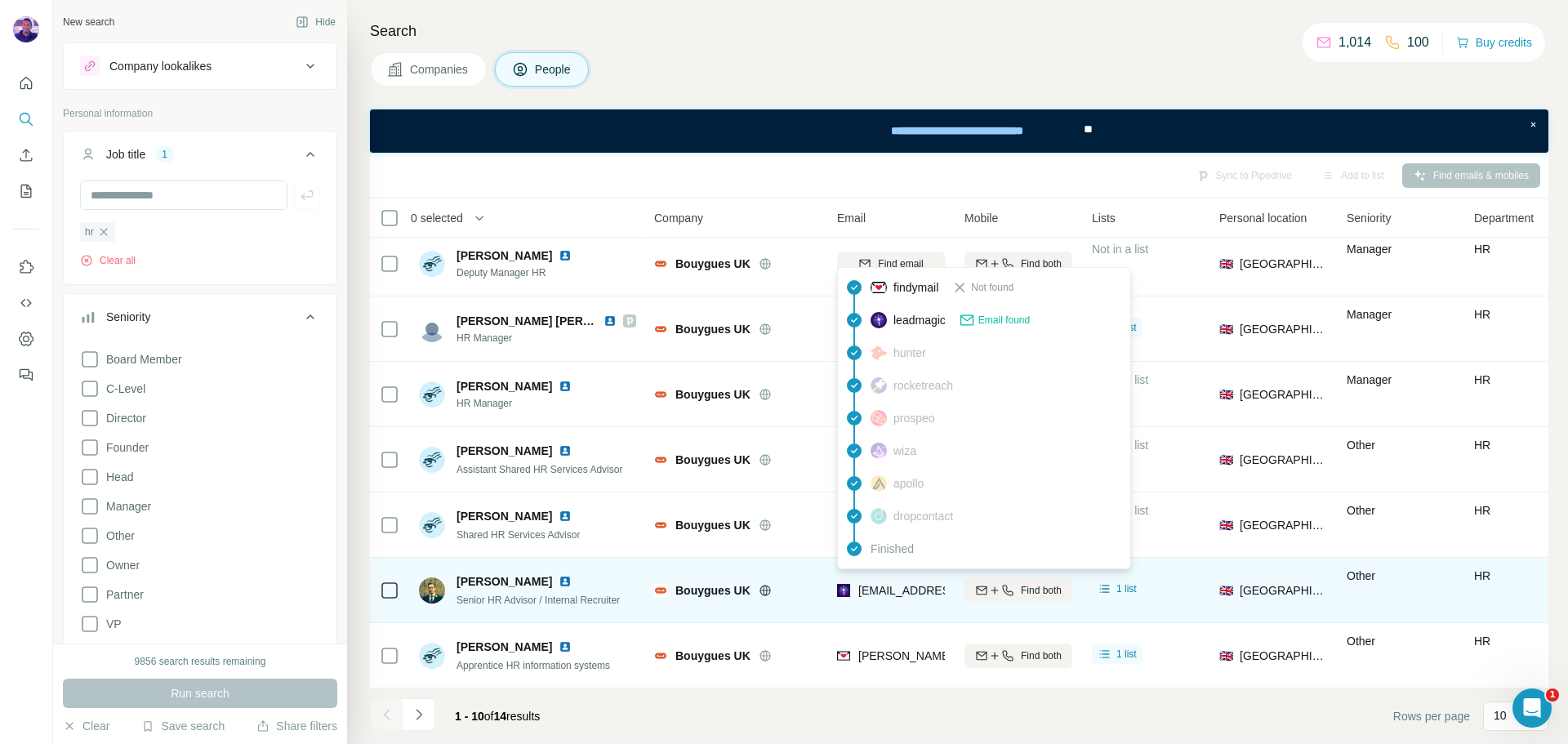
click at [896, 584] on span "[EMAIL_ADDRESS][DOMAIN_NAME]" at bounding box center [955, 590] width 193 height 13
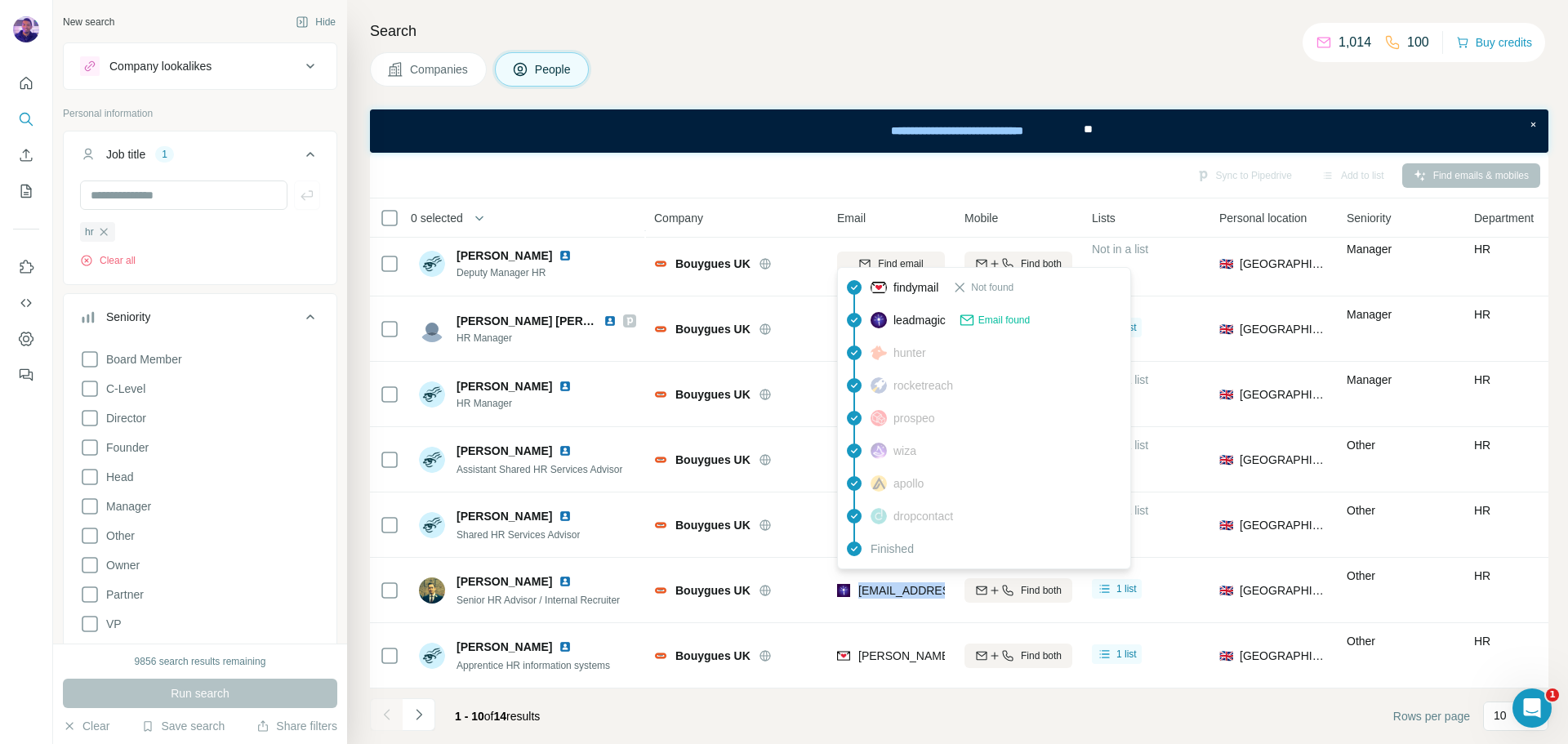
copy tr "[EMAIL_ADDRESS][DOMAIN_NAME]"
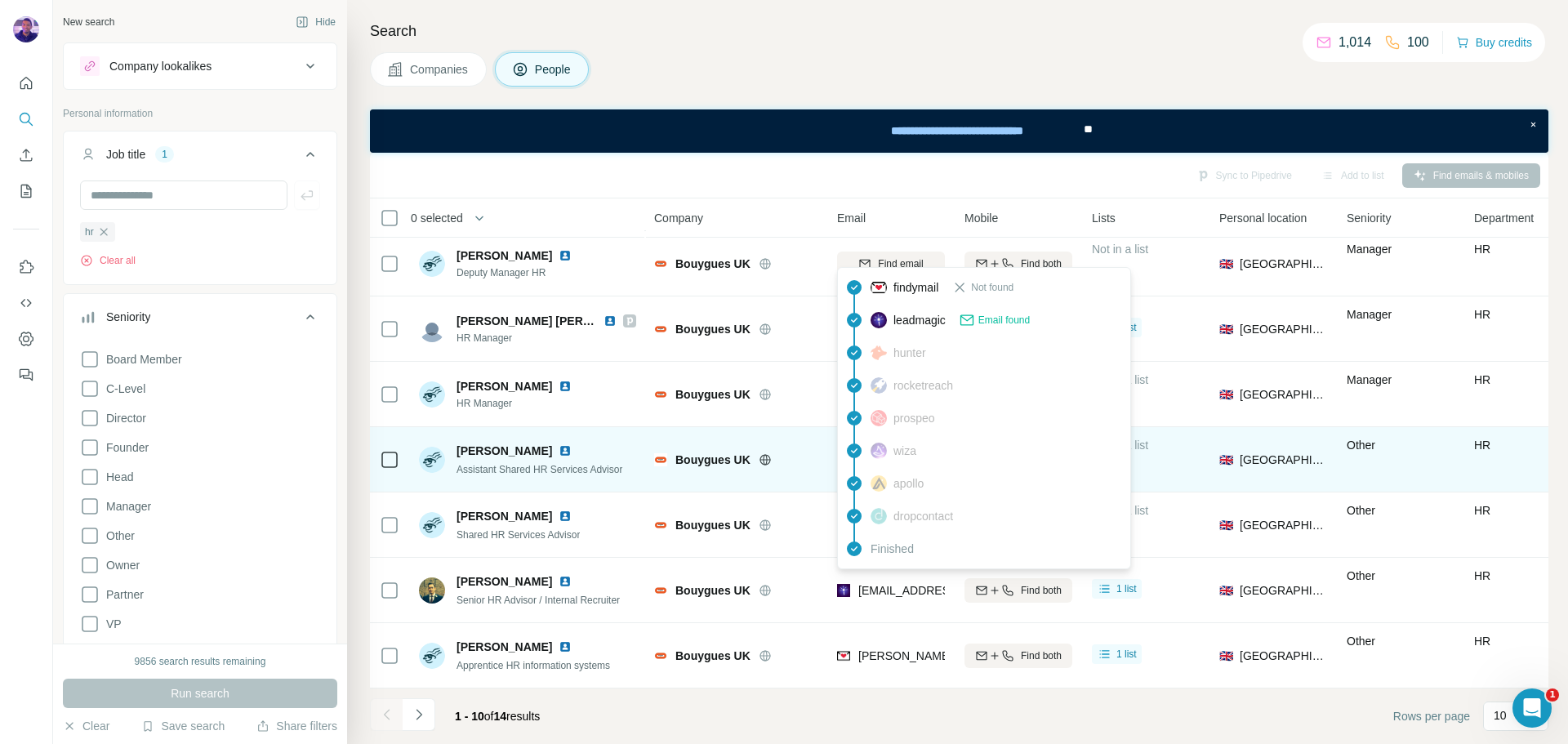
click at [752, 428] on td "Bouygues UK" at bounding box center [736, 460] width 183 height 66
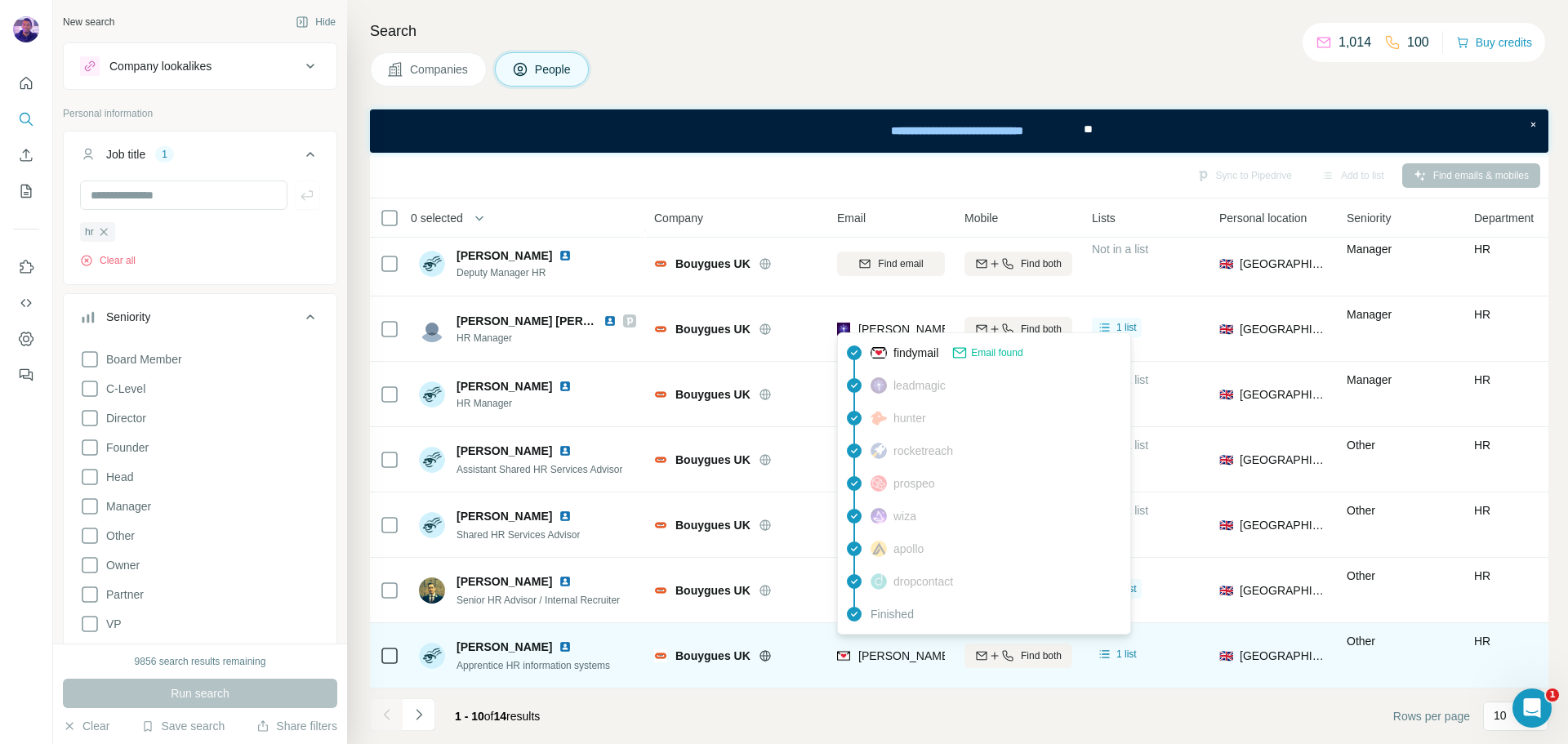
click at [878, 650] on span "[PERSON_NAME][EMAIL_ADDRESS][PERSON_NAME][DOMAIN_NAME]" at bounding box center [1049, 656] width 382 height 13
copy tr "[PERSON_NAME][EMAIL_ADDRESS][PERSON_NAME][DOMAIN_NAME]"
